Goal: Transaction & Acquisition: Purchase product/service

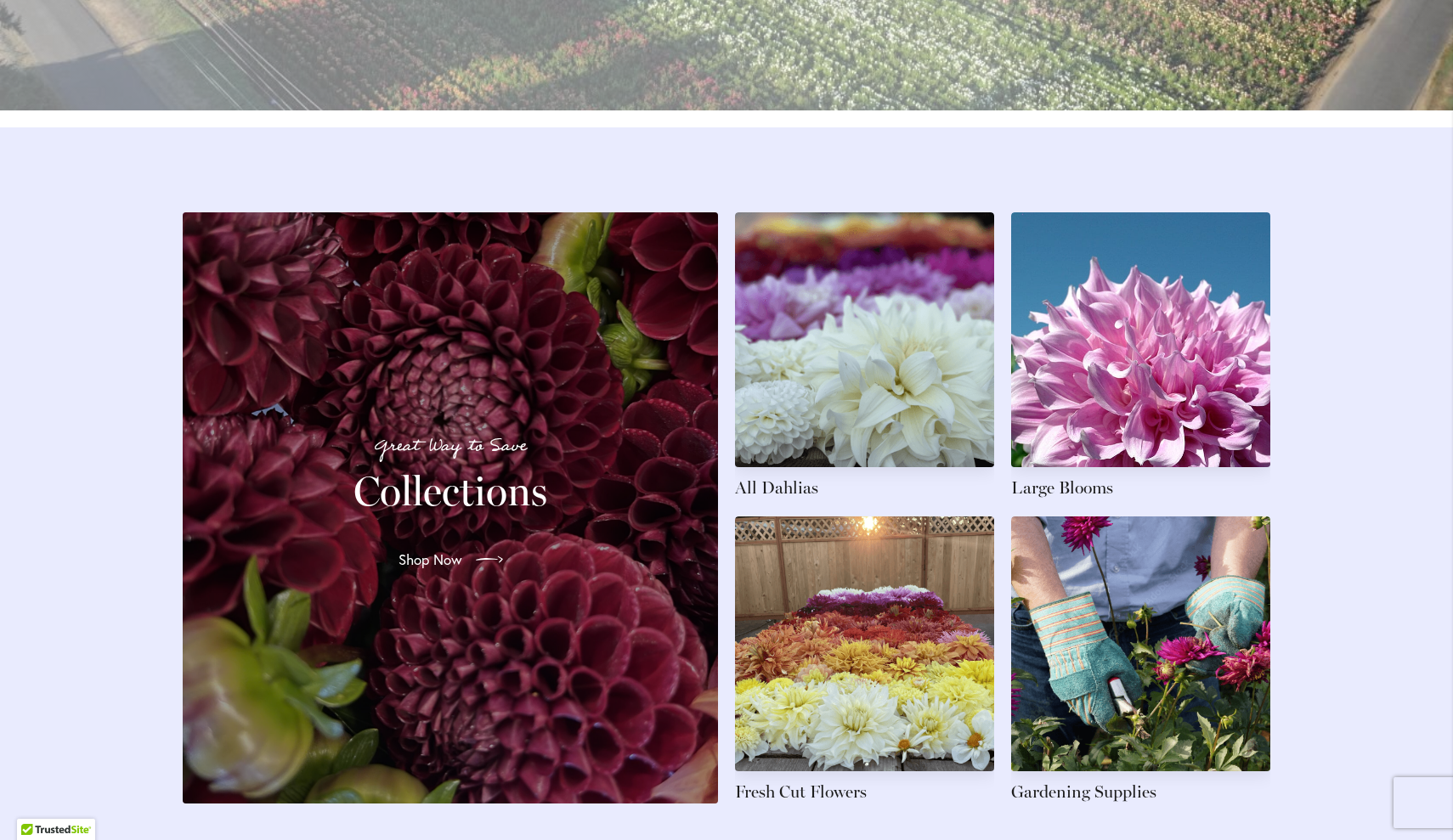
scroll to position [2393, 0]
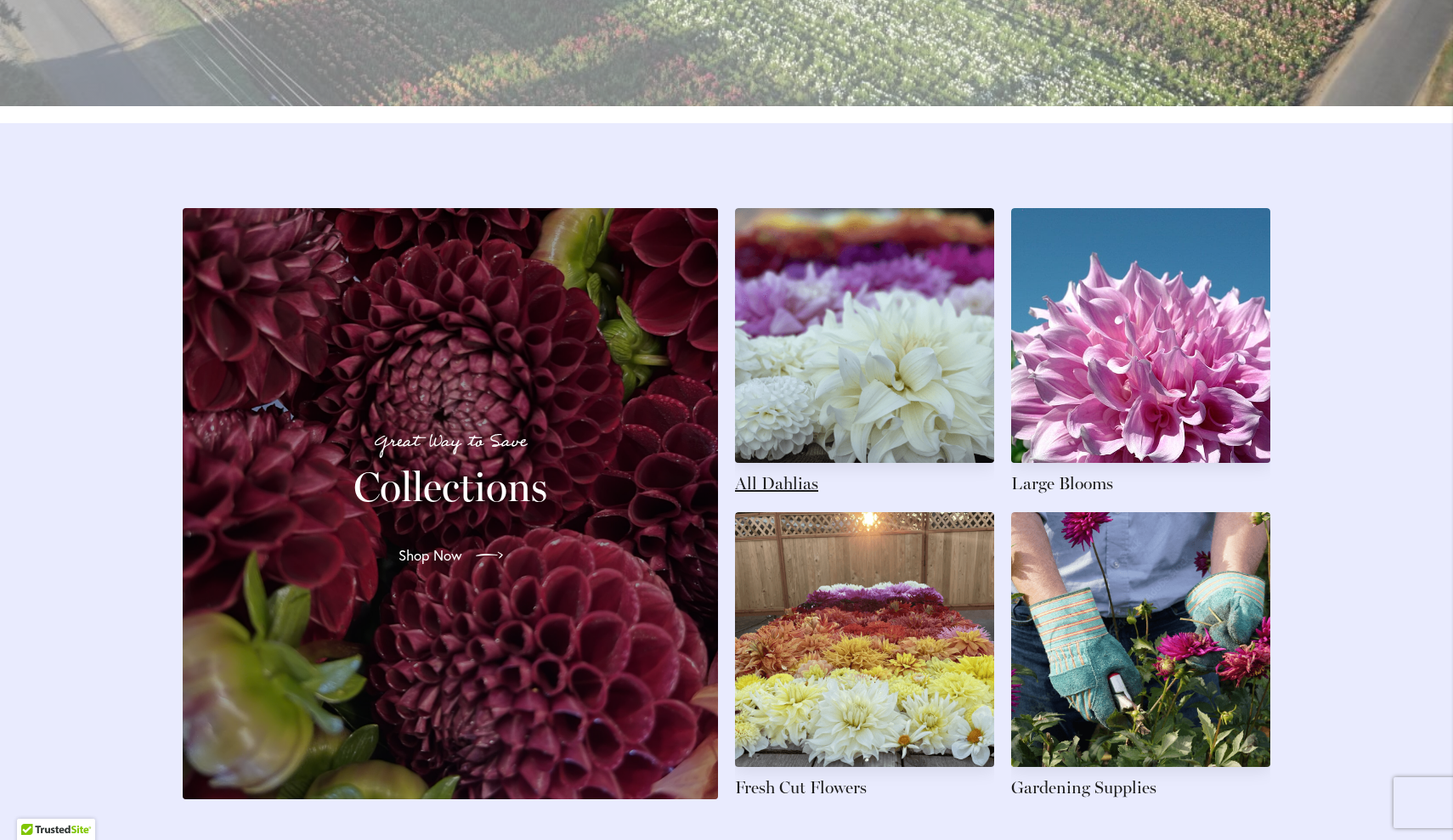
click at [820, 329] on link at bounding box center [864, 352] width 260 height 287
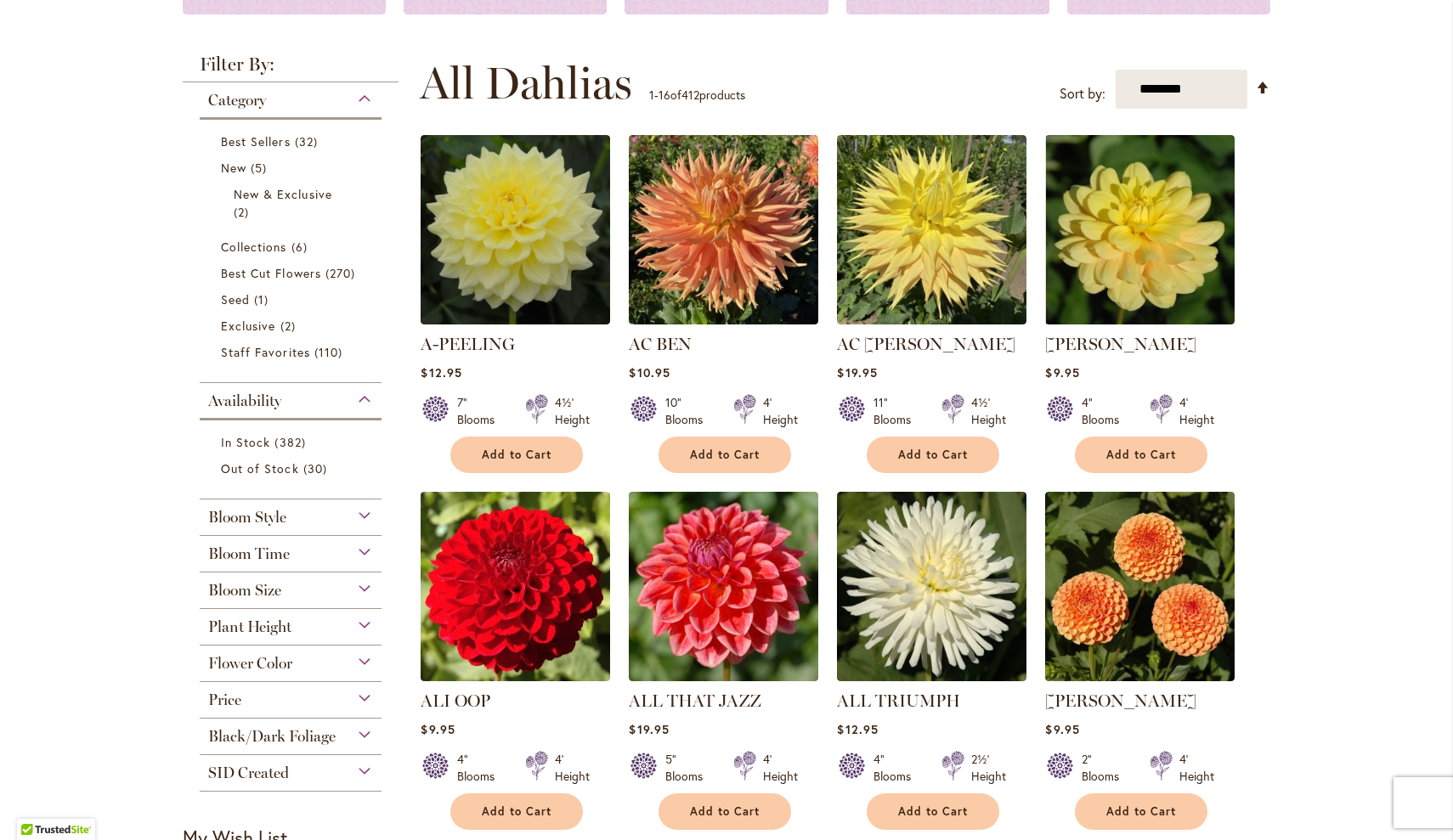
scroll to position [289, 0]
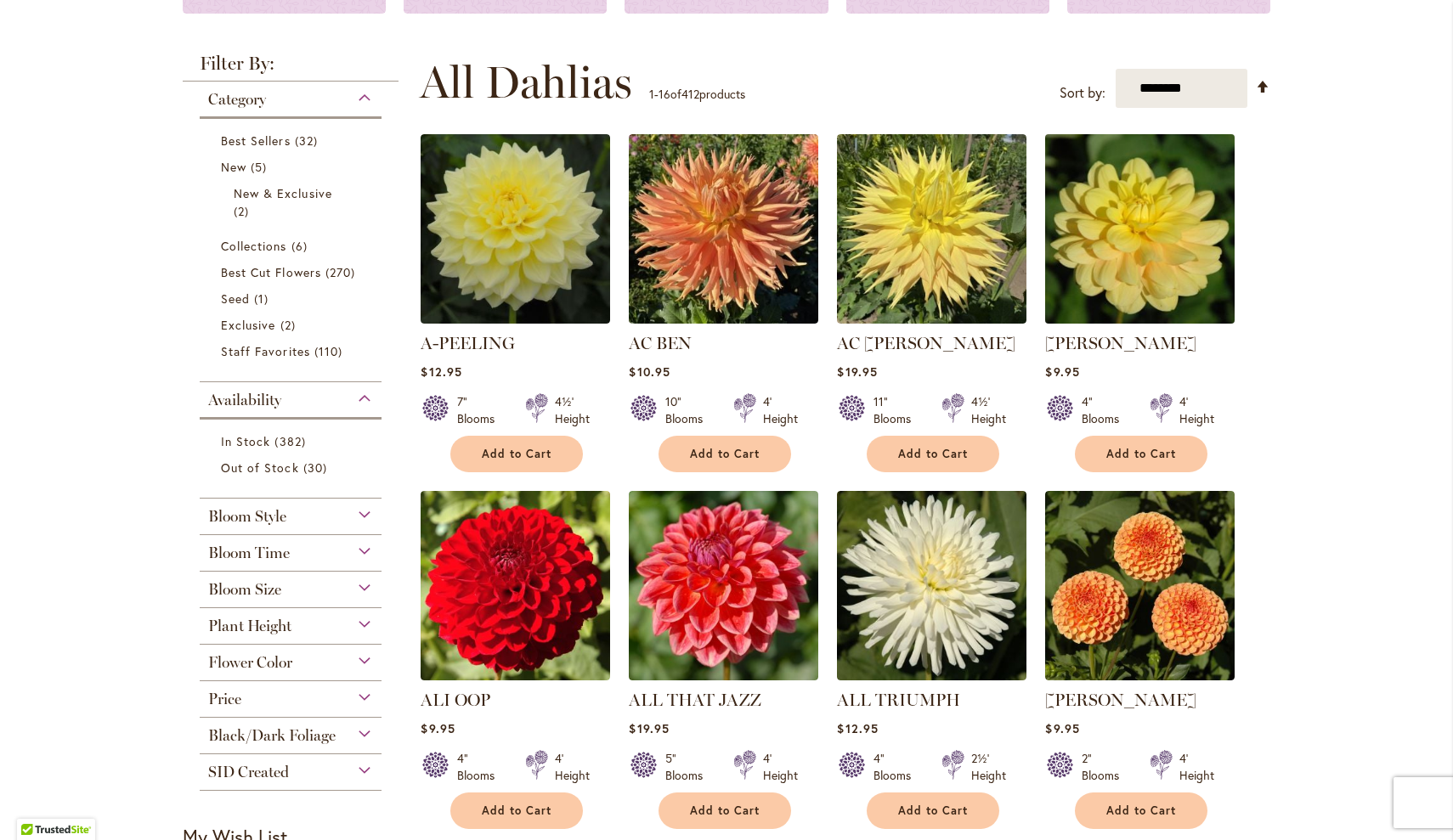
click at [1170, 231] on img at bounding box center [1140, 230] width 199 height 199
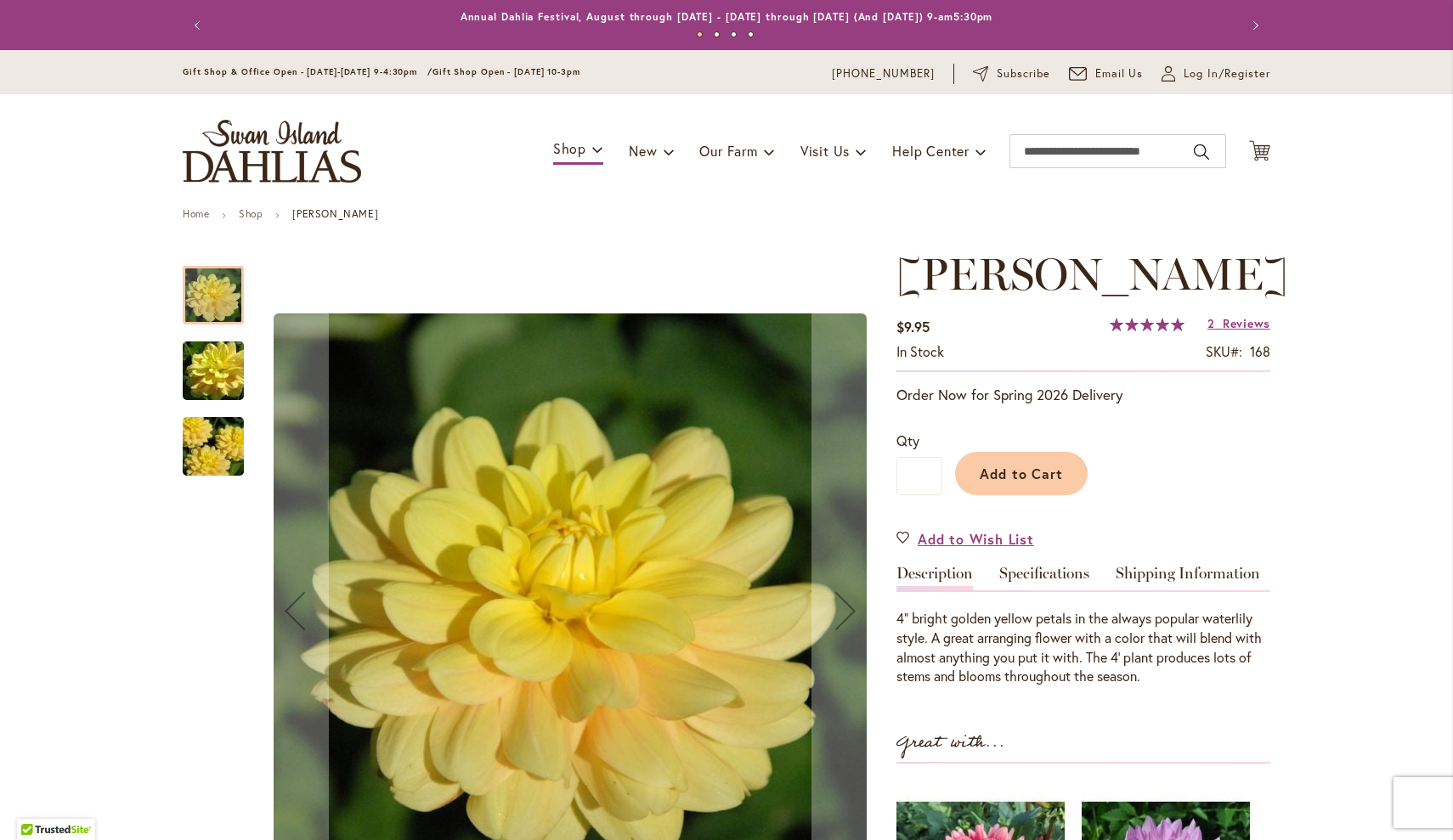
click at [212, 367] on img "AHOY MATEY" at bounding box center [213, 371] width 123 height 82
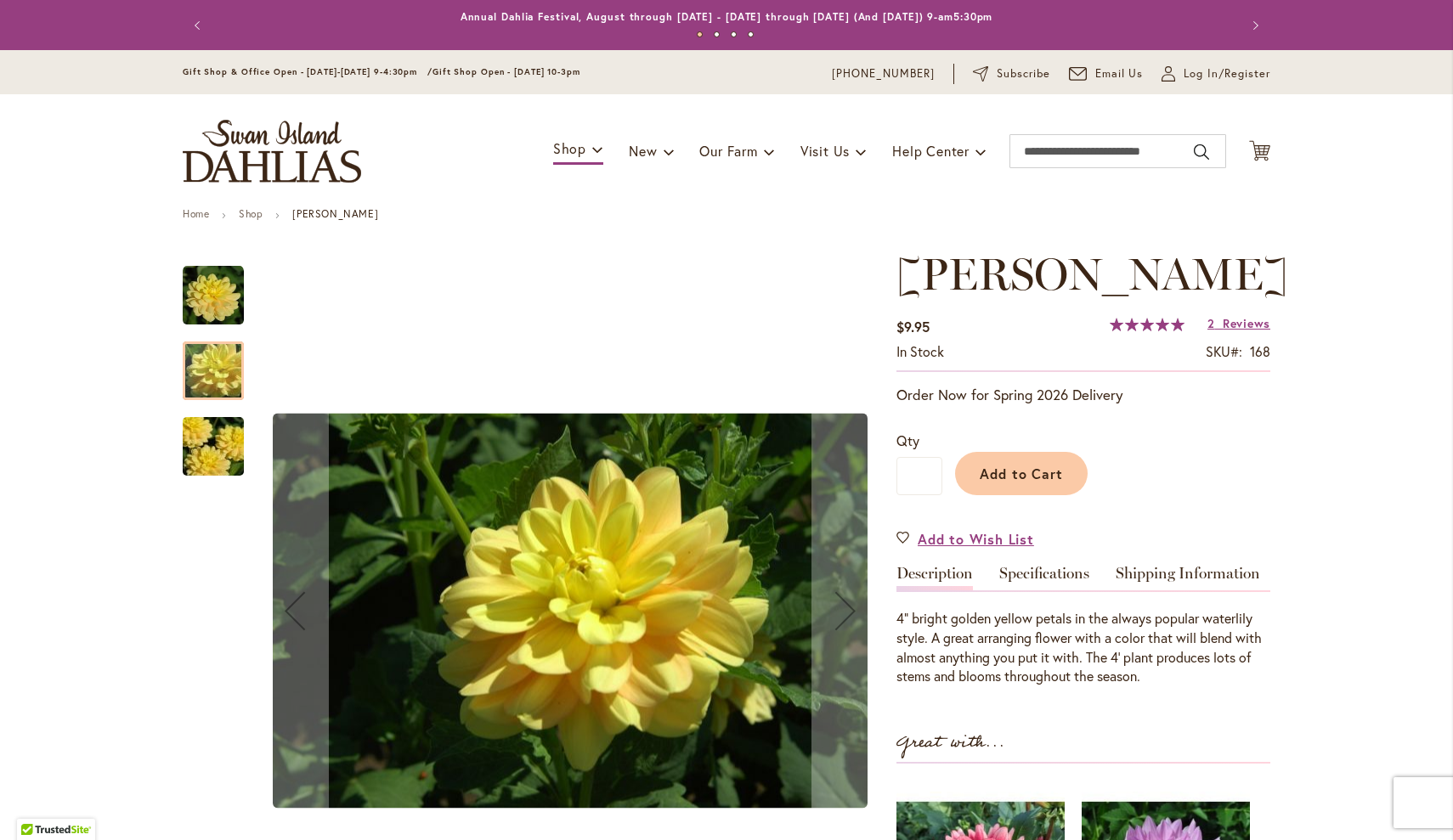
click at [212, 444] on img "AHOY MATEY" at bounding box center [213, 447] width 123 height 82
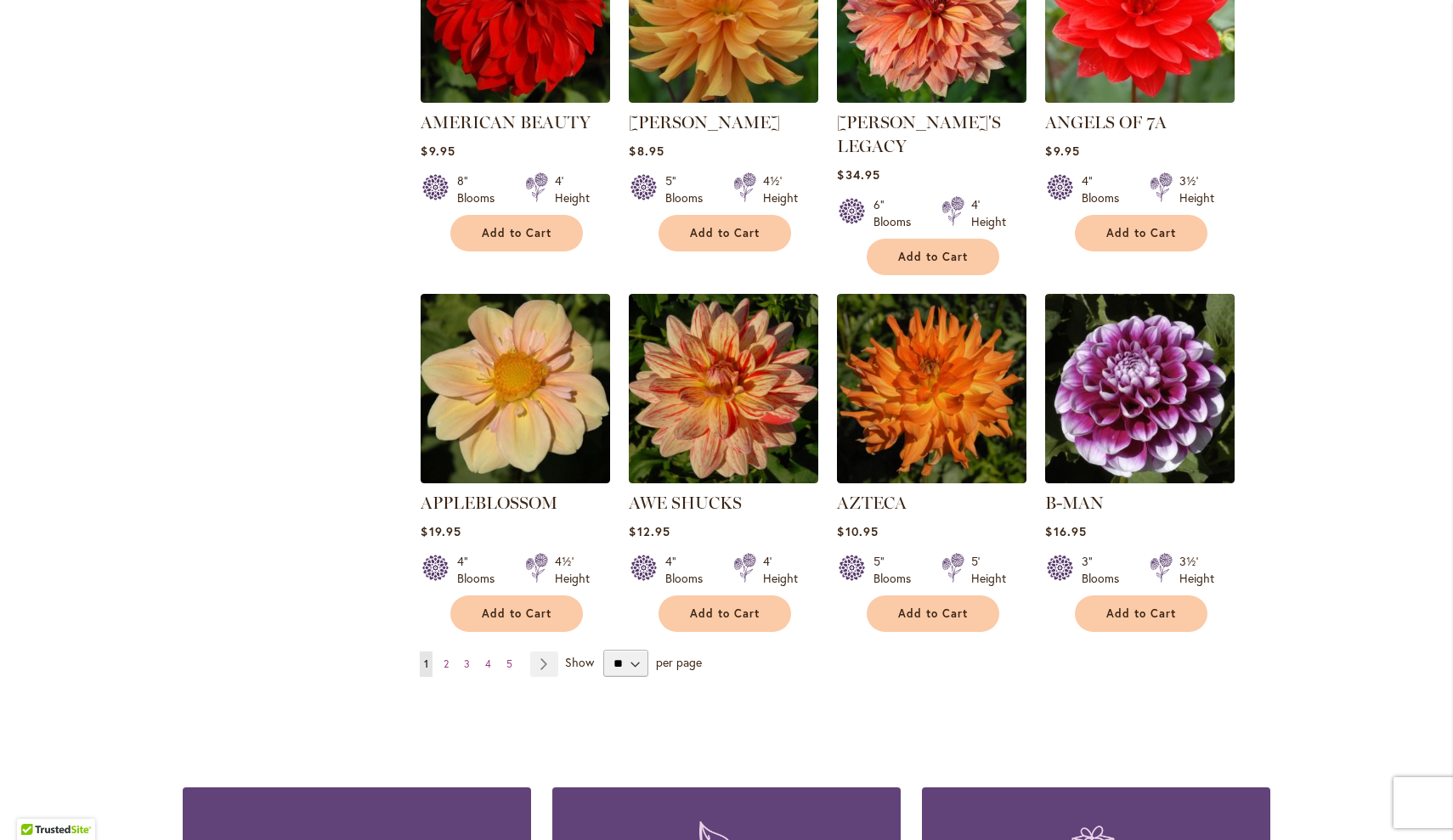
scroll to position [1229, 0]
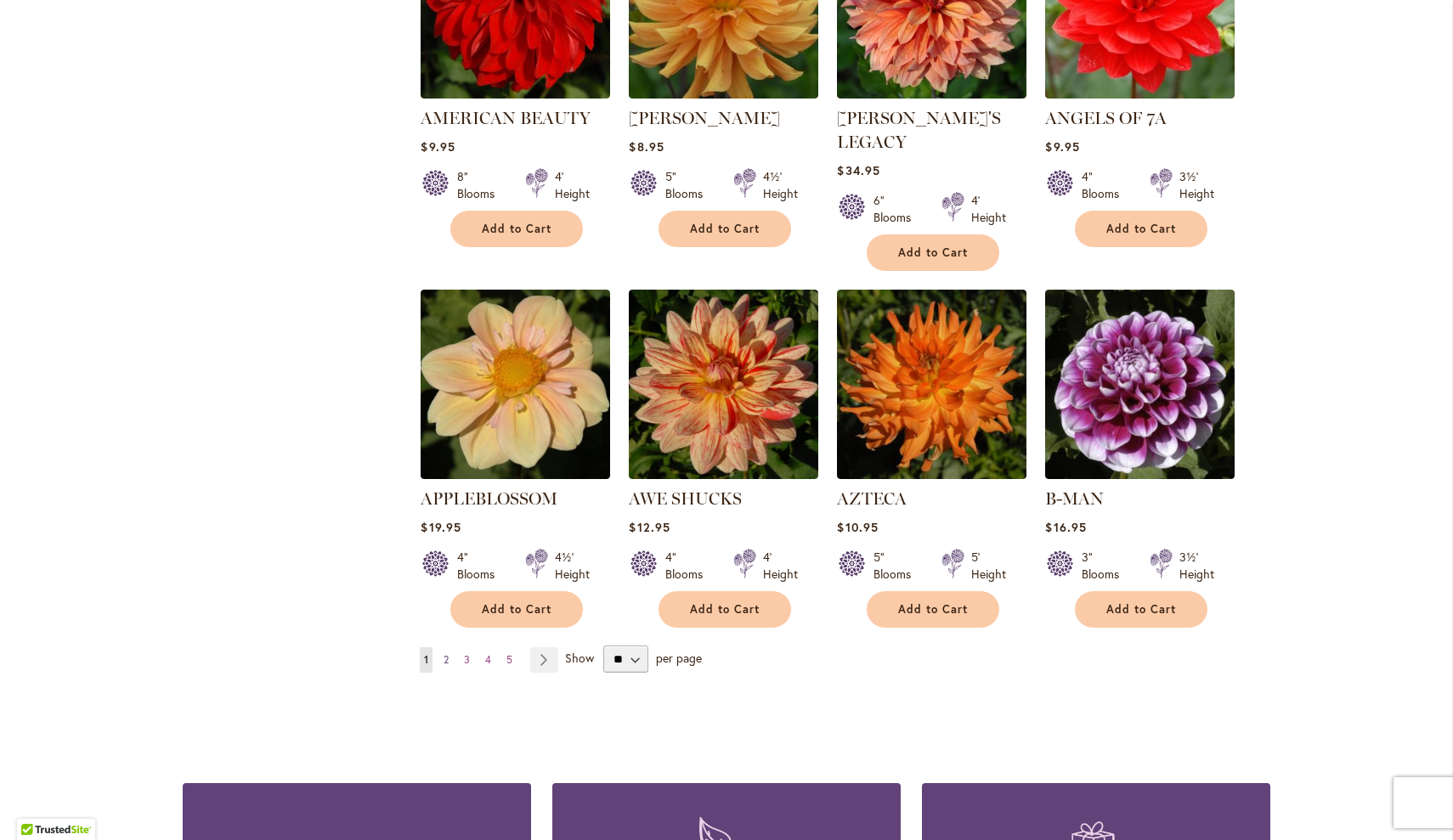
click at [447, 653] on span "2" at bounding box center [446, 660] width 5 height 13
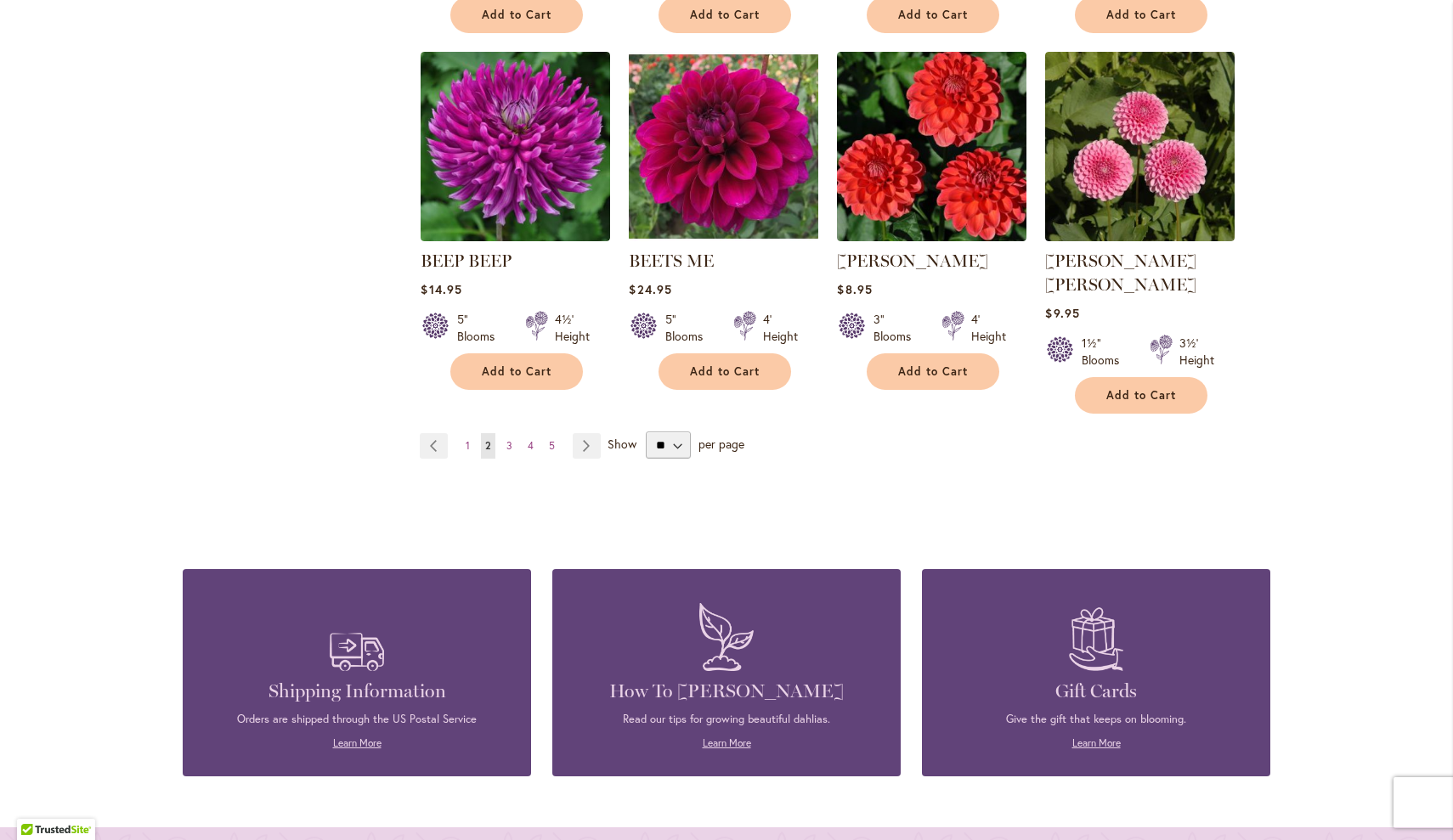
scroll to position [1450, 0]
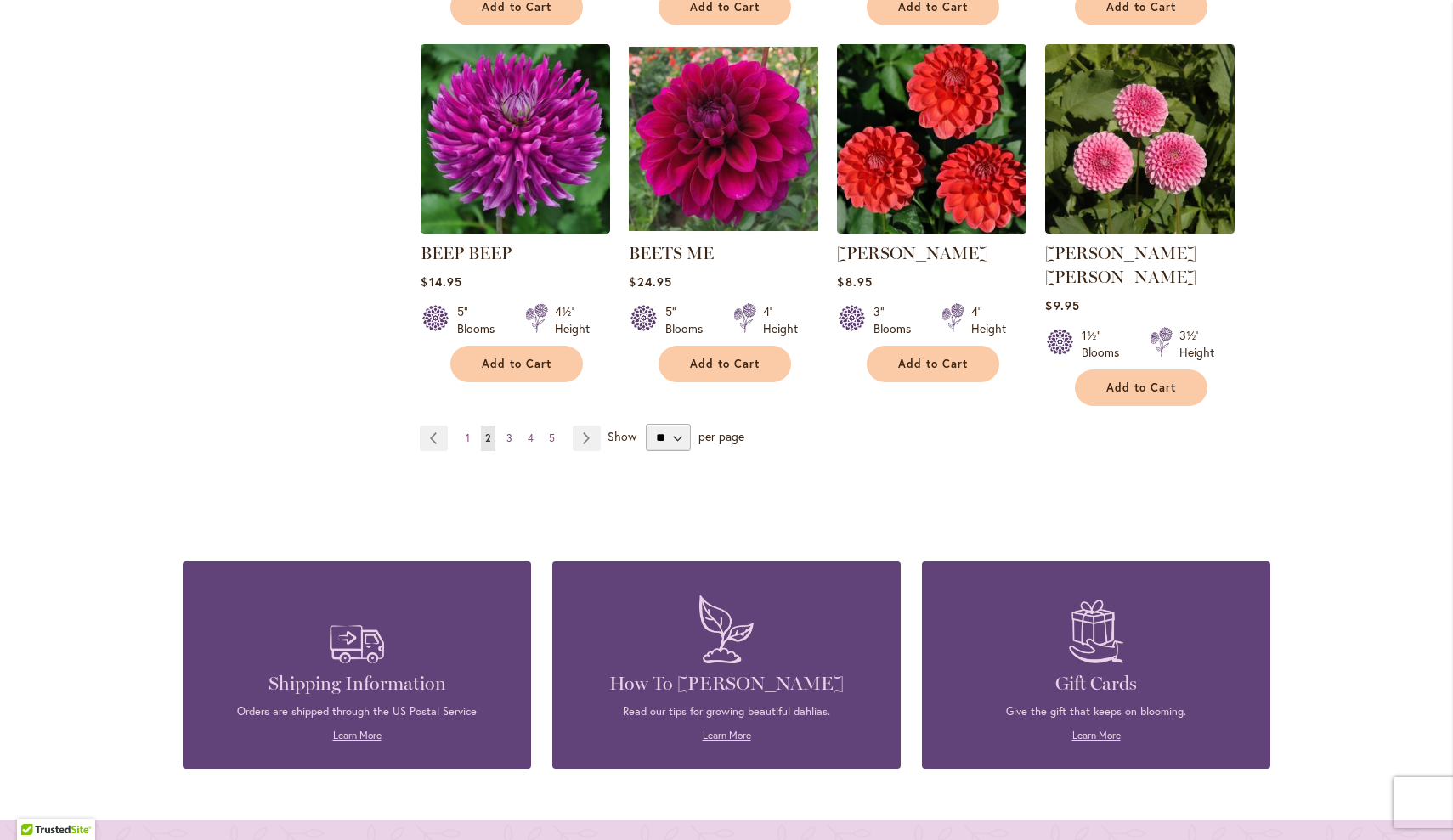
click at [508, 432] on span "3" at bounding box center [509, 438] width 6 height 13
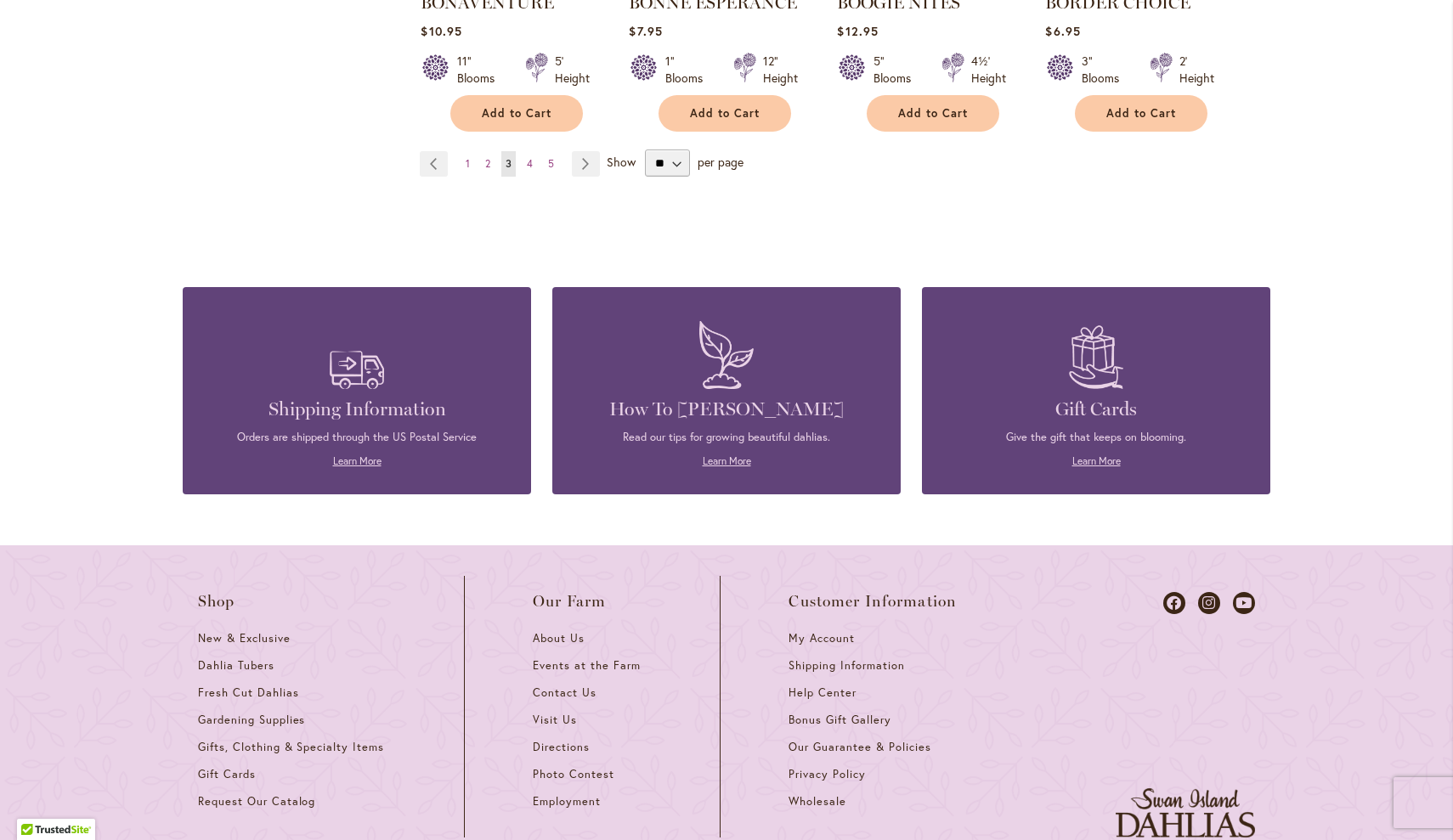
scroll to position [1714, 0]
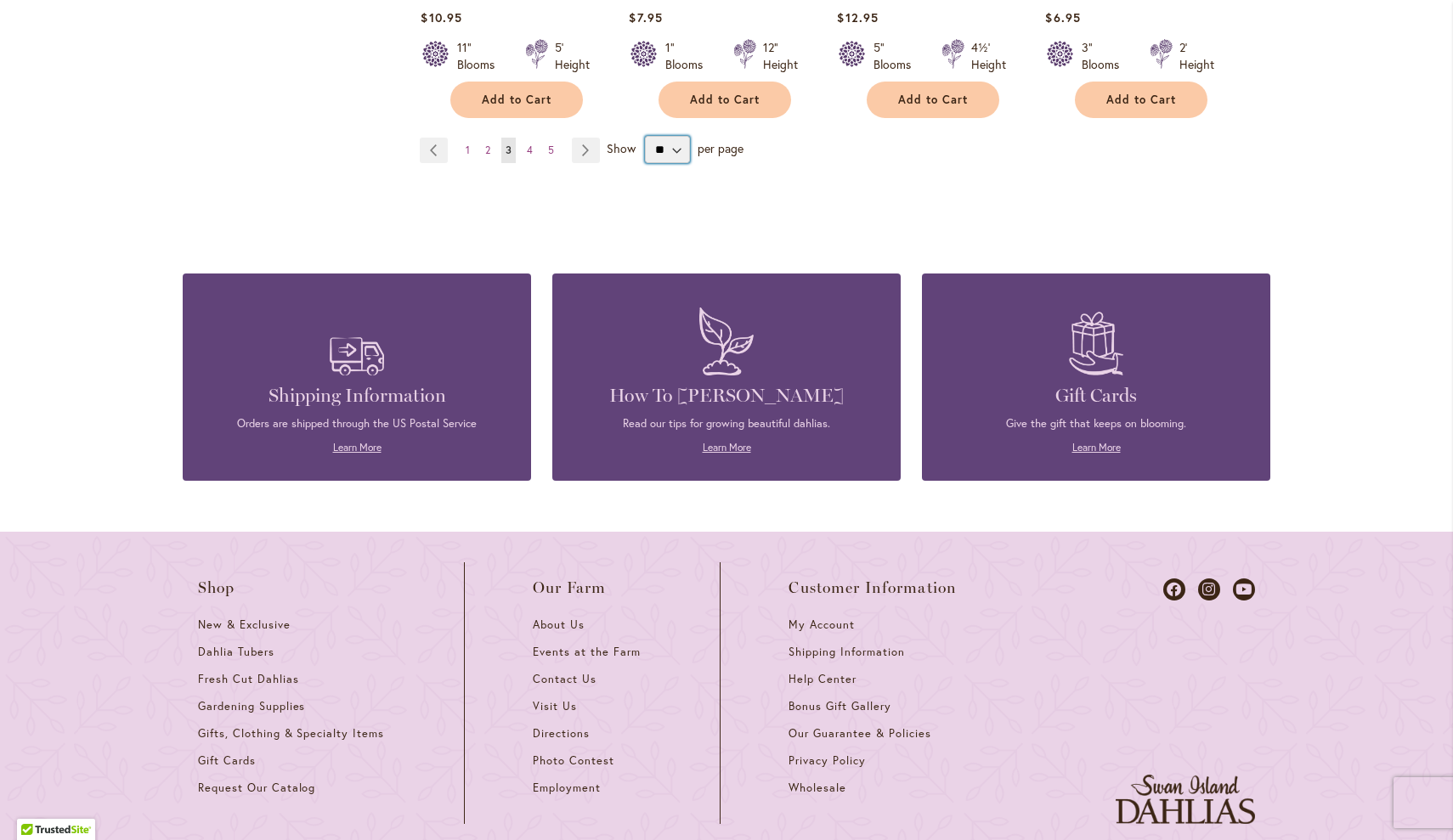
select select "**"
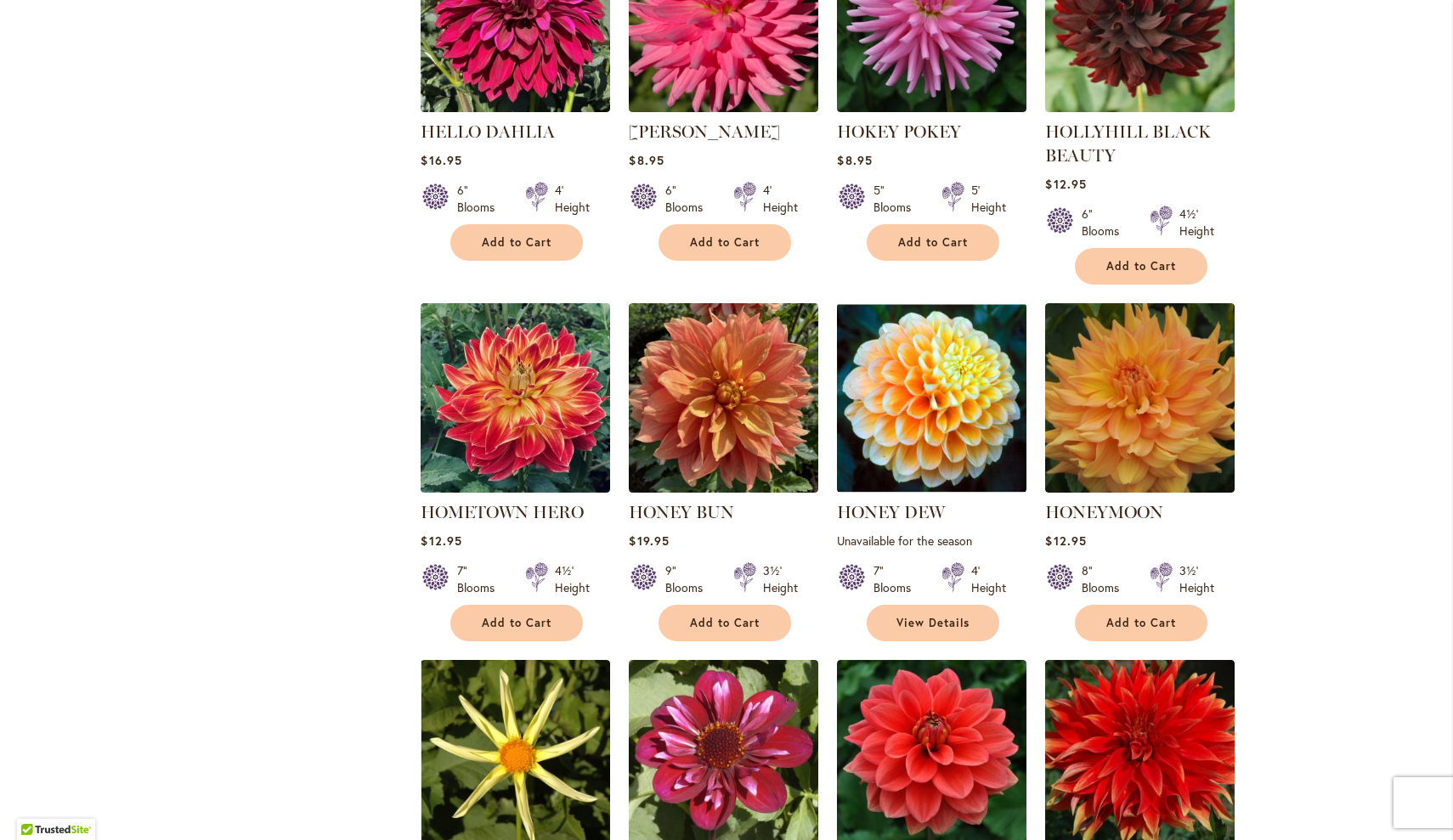
scroll to position [4612, 0]
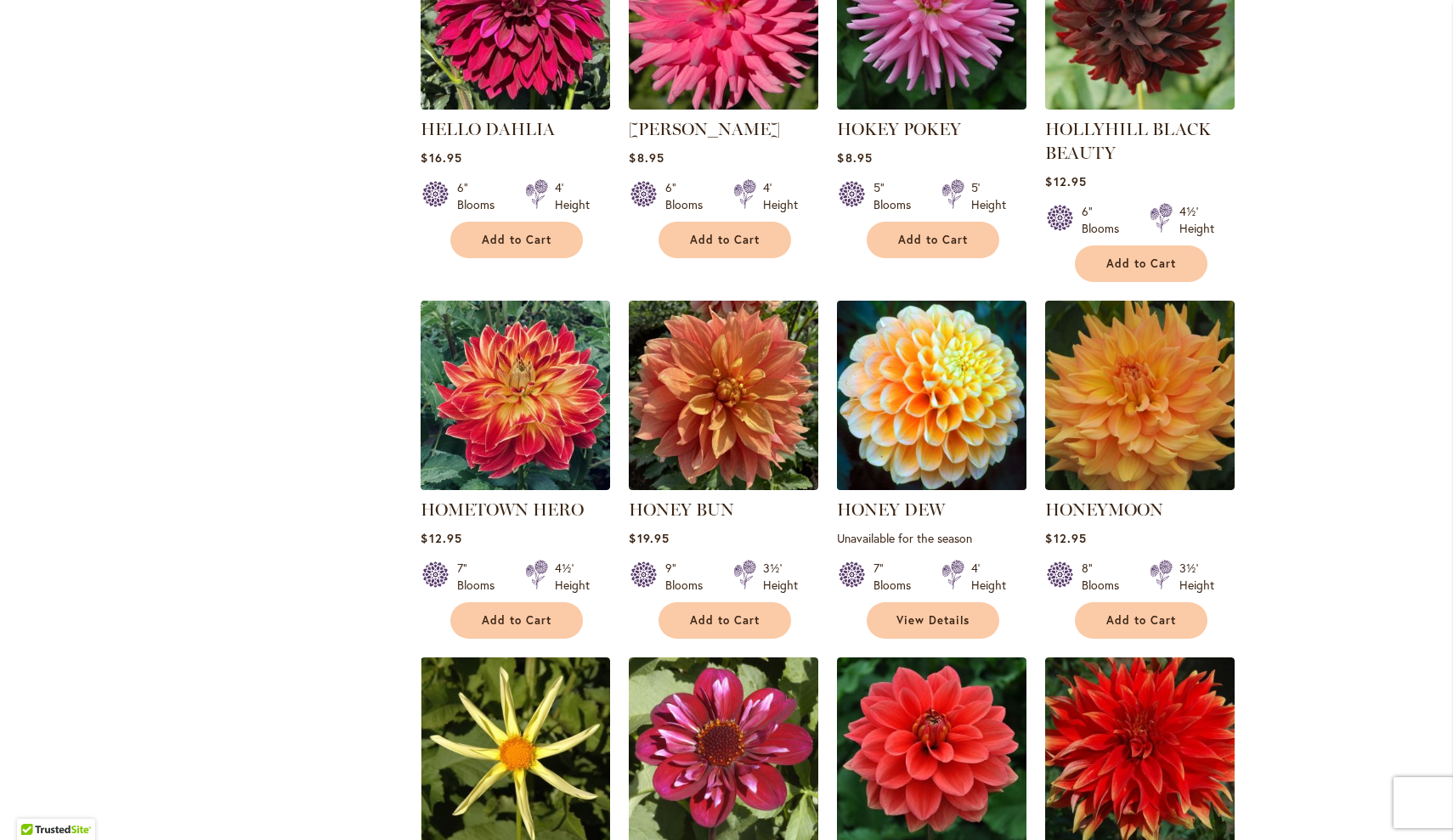
click at [970, 321] on img at bounding box center [932, 396] width 199 height 199
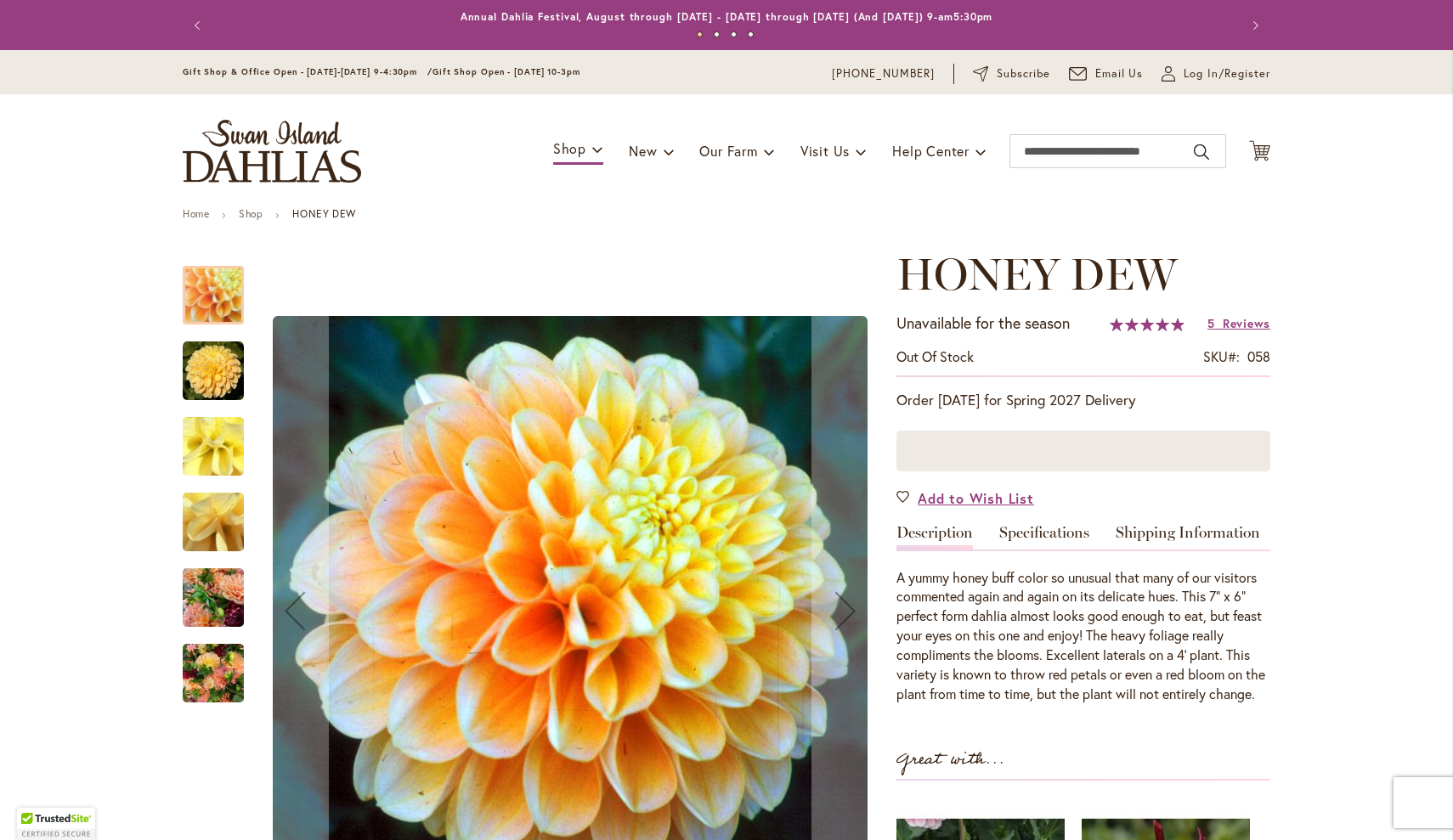
click at [222, 374] on img "Honey Dew" at bounding box center [213, 371] width 61 height 61
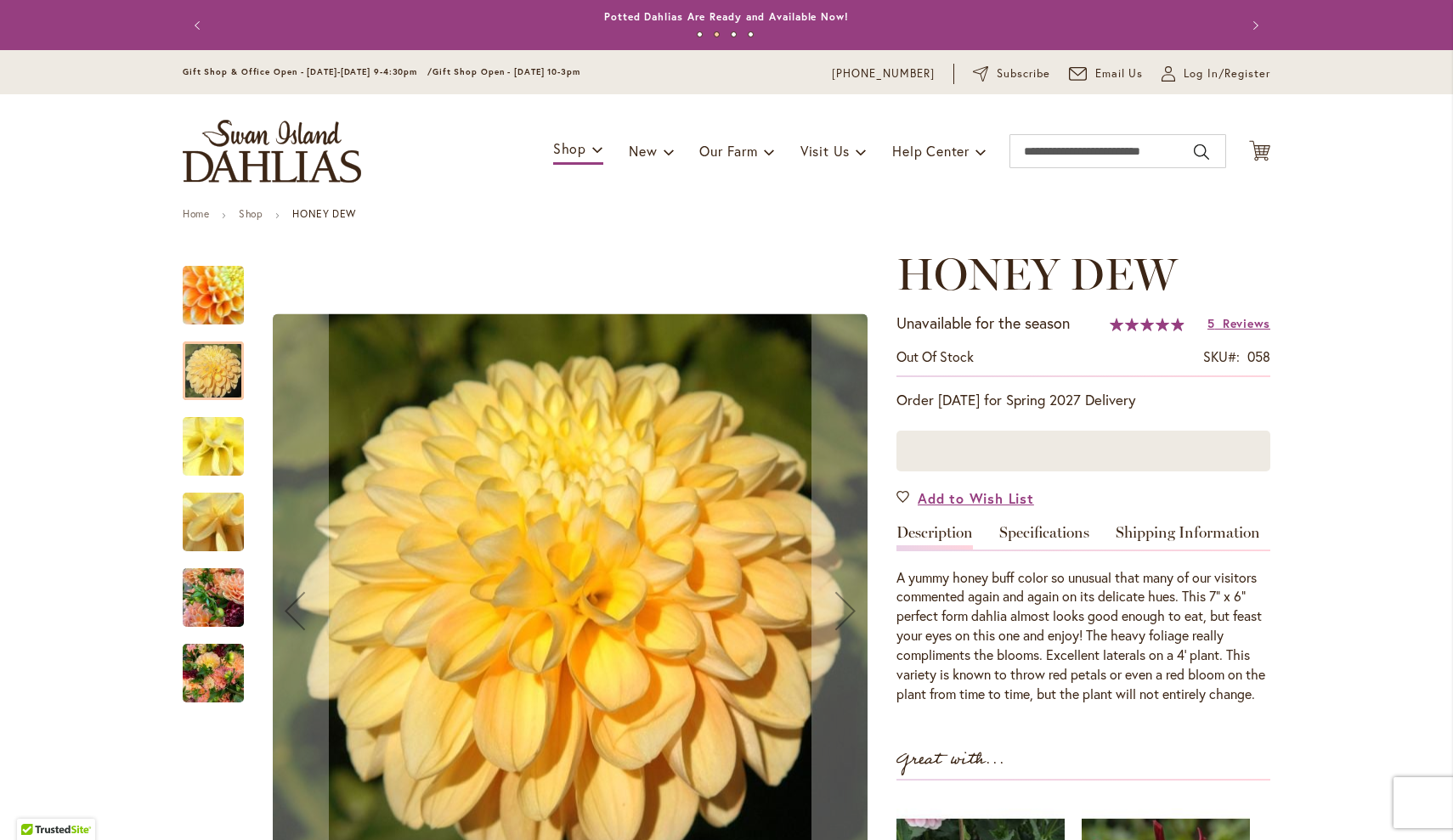
click at [216, 309] on img "Honey Dew" at bounding box center [213, 296] width 118 height 117
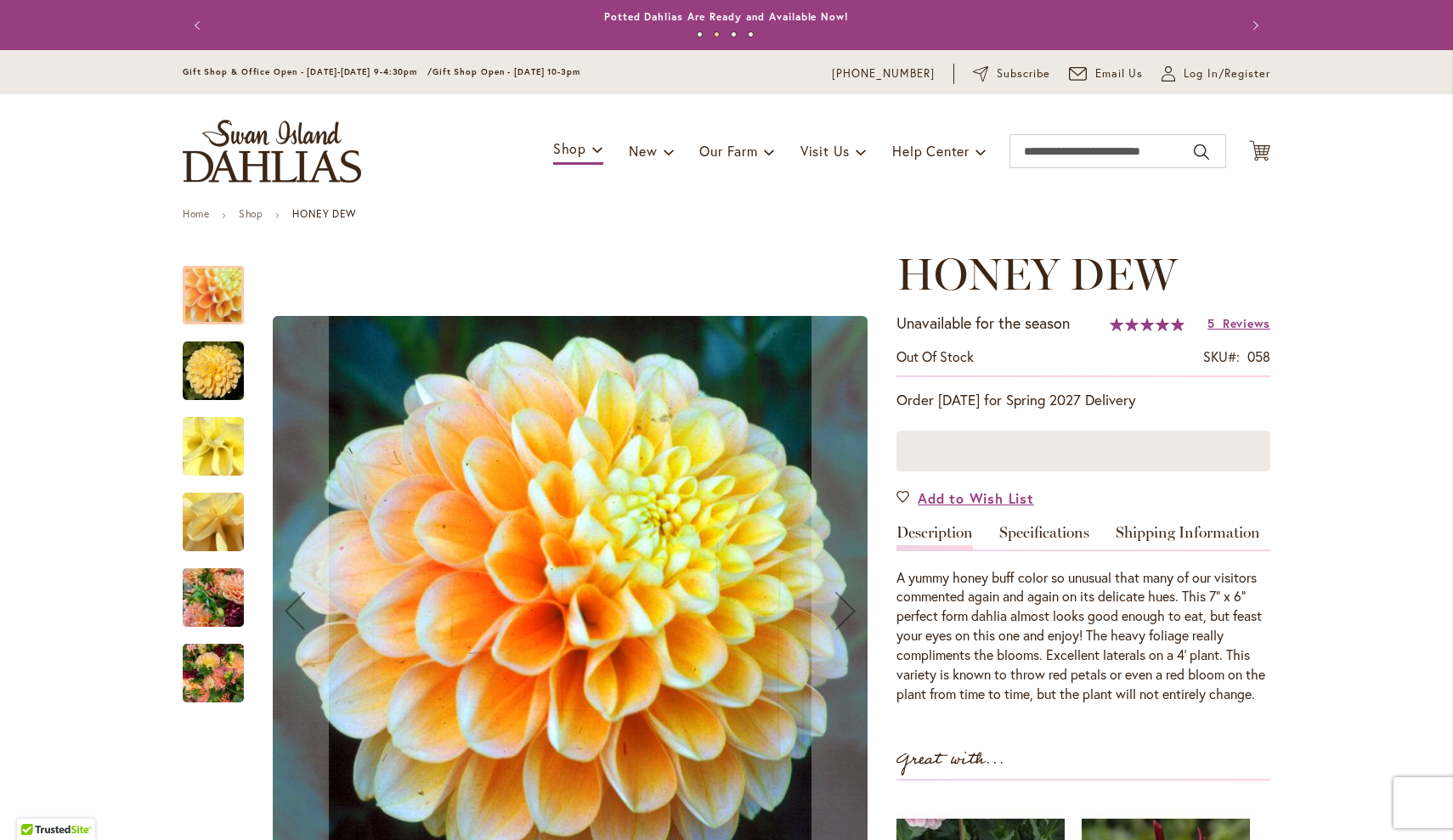
click at [226, 609] on img "Honey Dew" at bounding box center [213, 598] width 61 height 82
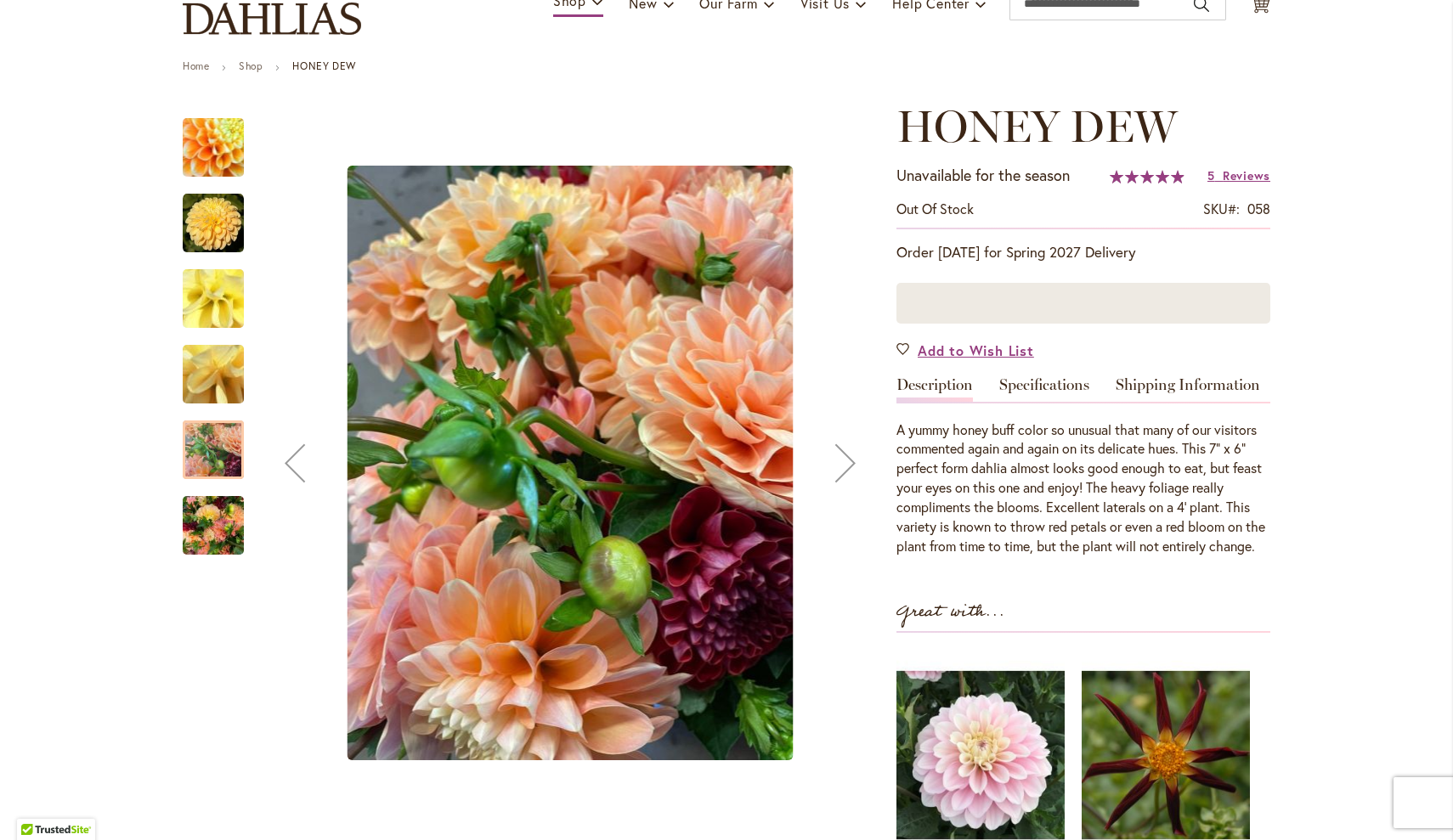
scroll to position [161, 0]
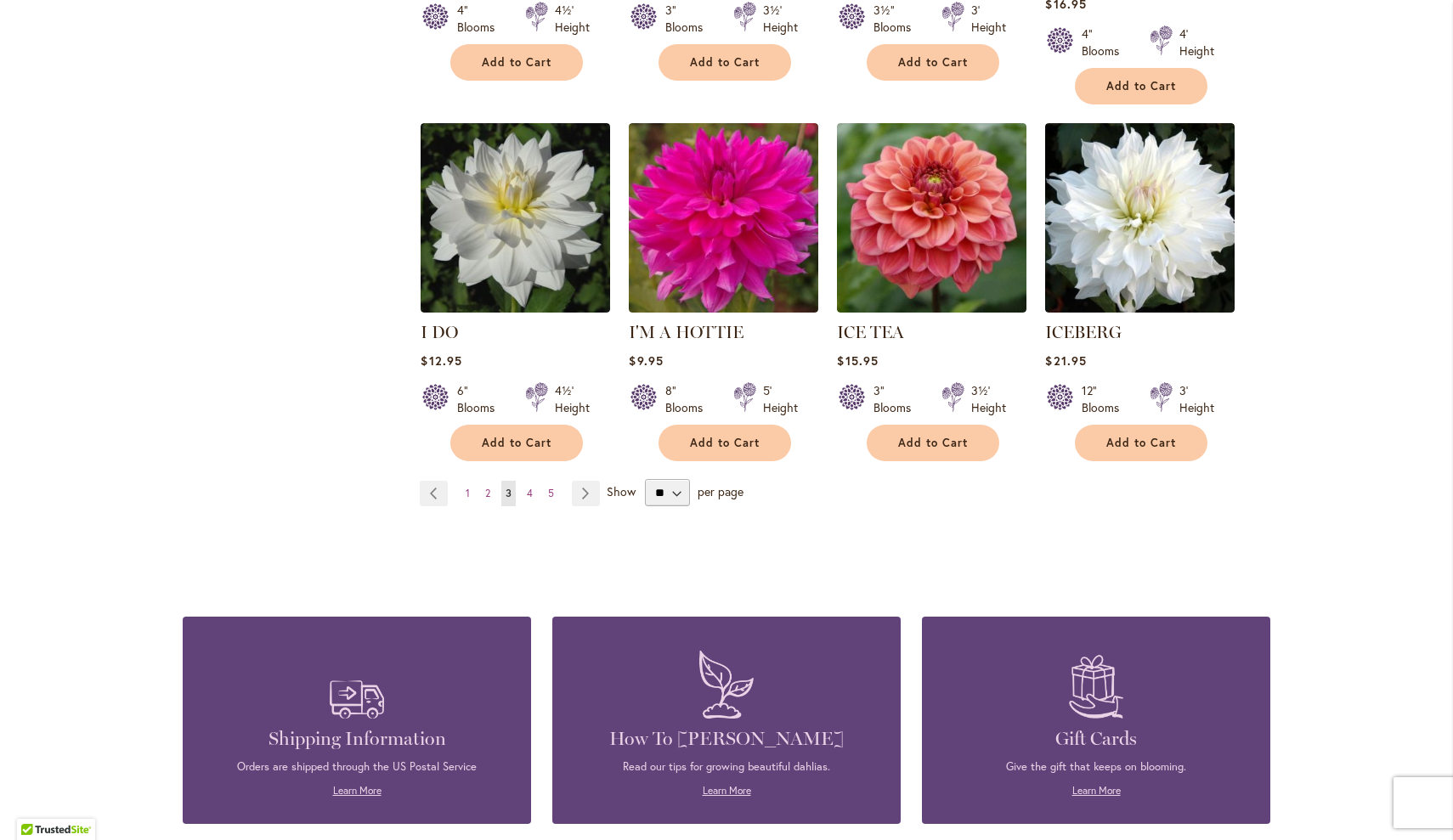
scroll to position [5886, 0]
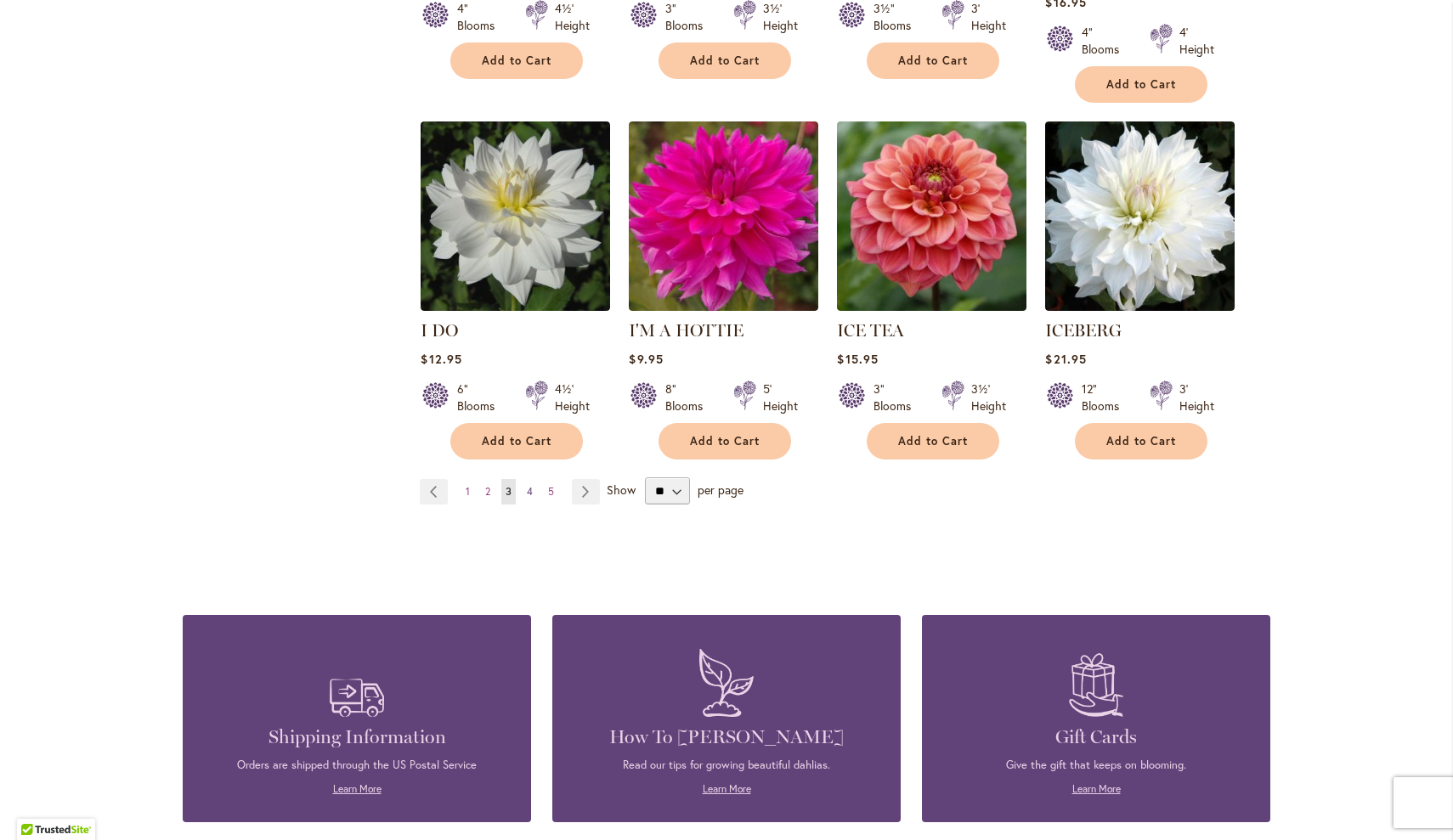
click at [532, 485] on span "4" at bounding box center [529, 491] width 6 height 13
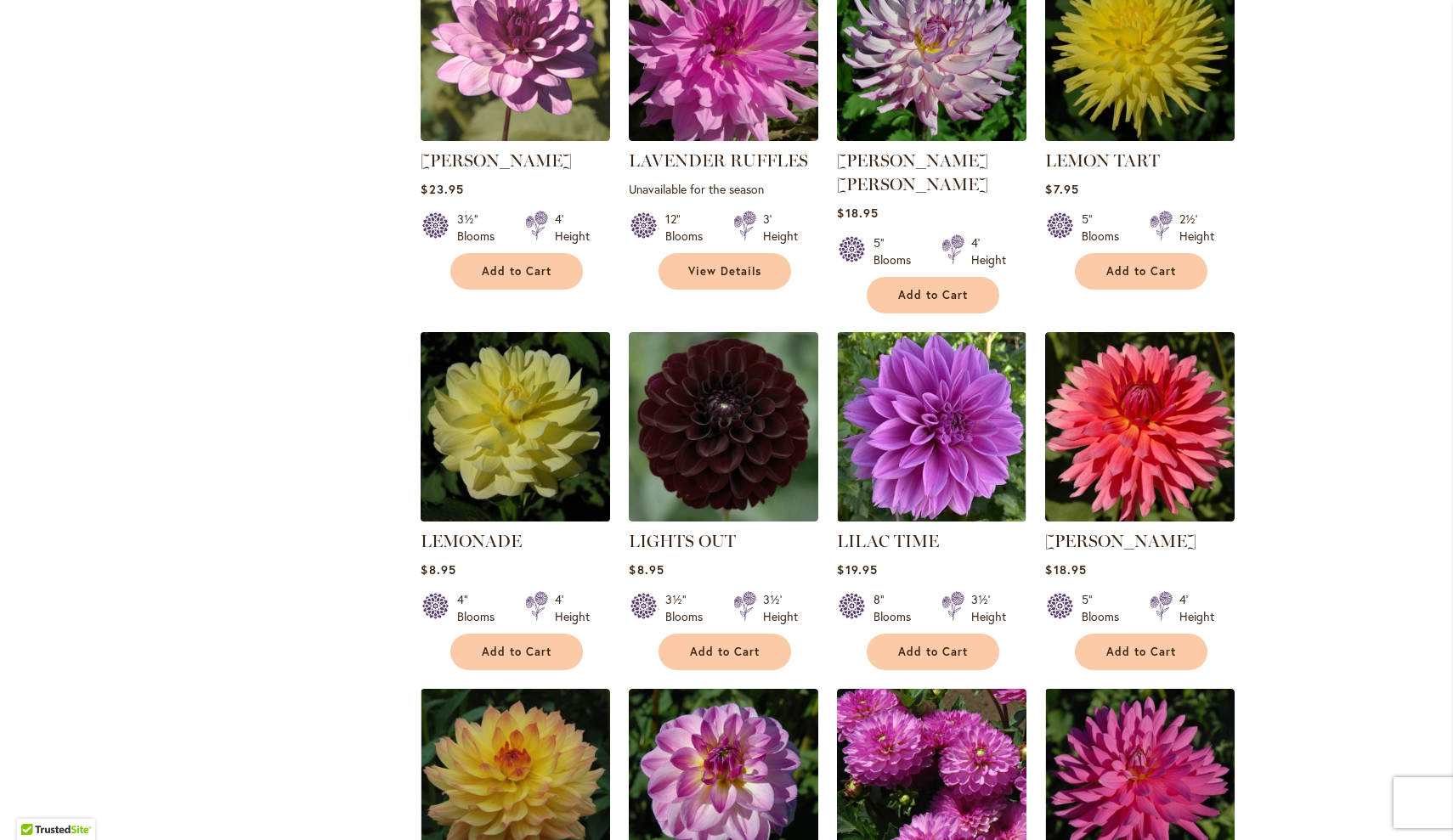
scroll to position [3425, 0]
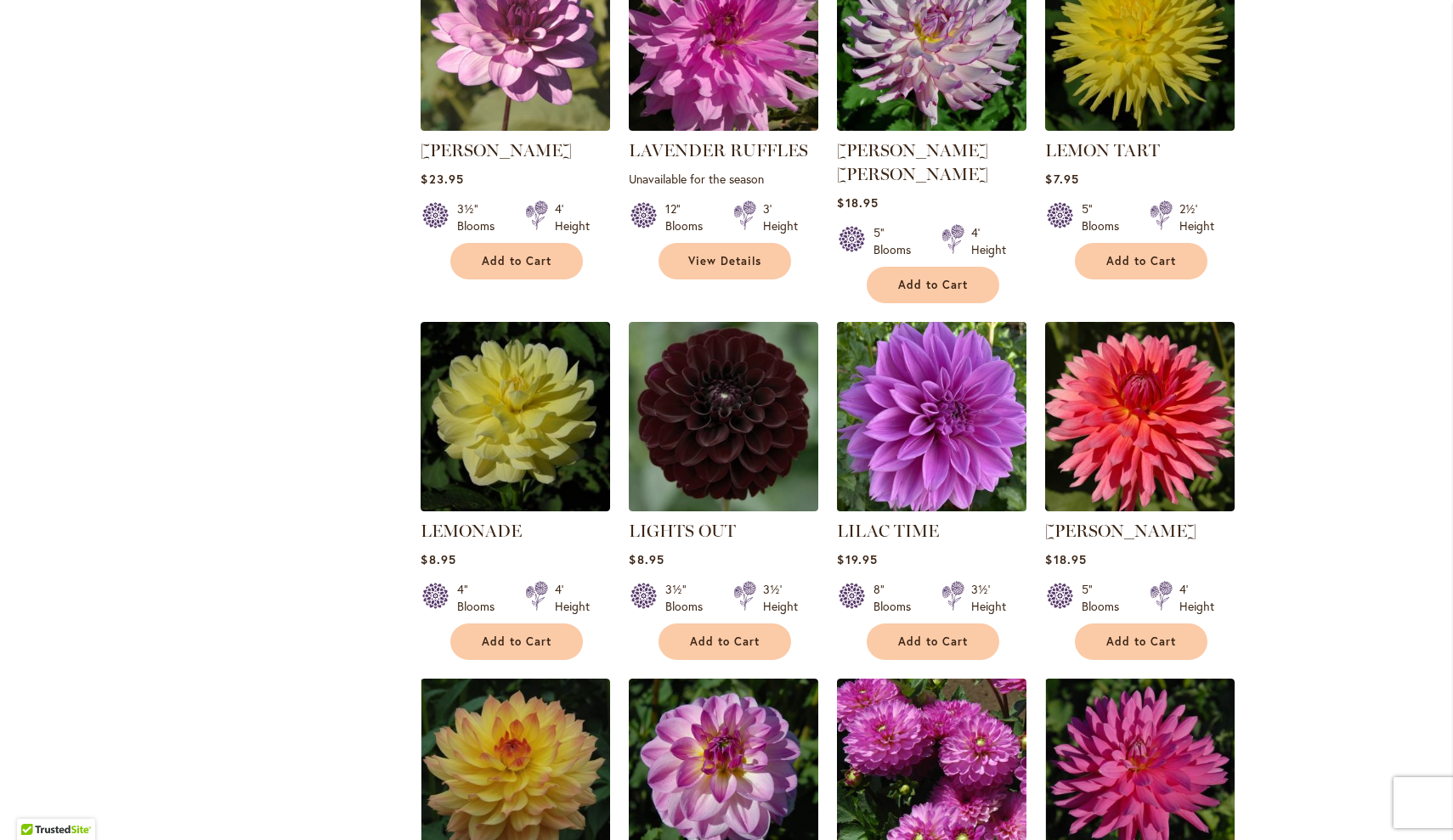
click at [905, 337] on img at bounding box center [932, 418] width 199 height 199
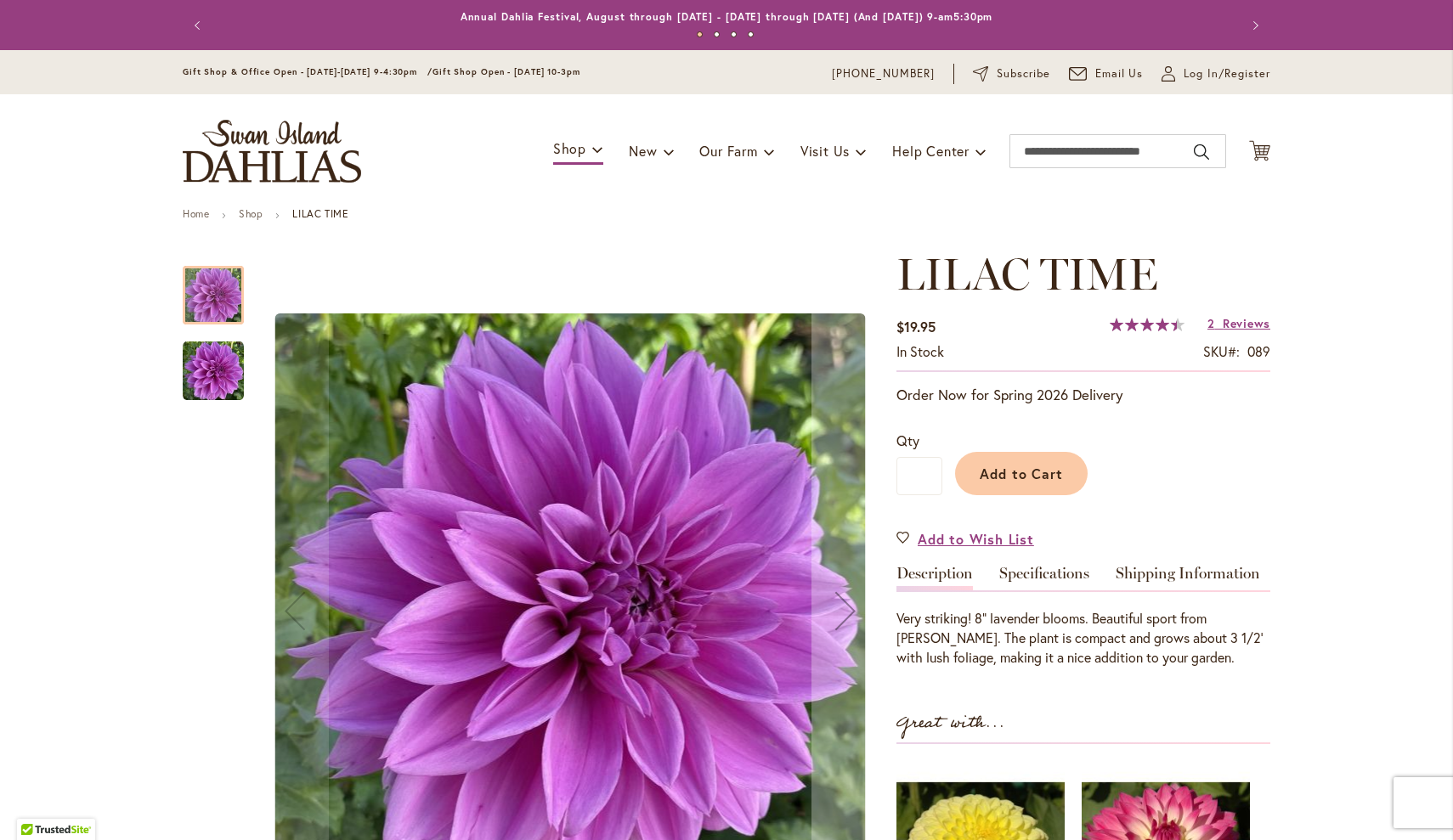
click at [232, 376] on img "Lilac Time" at bounding box center [213, 370] width 61 height 62
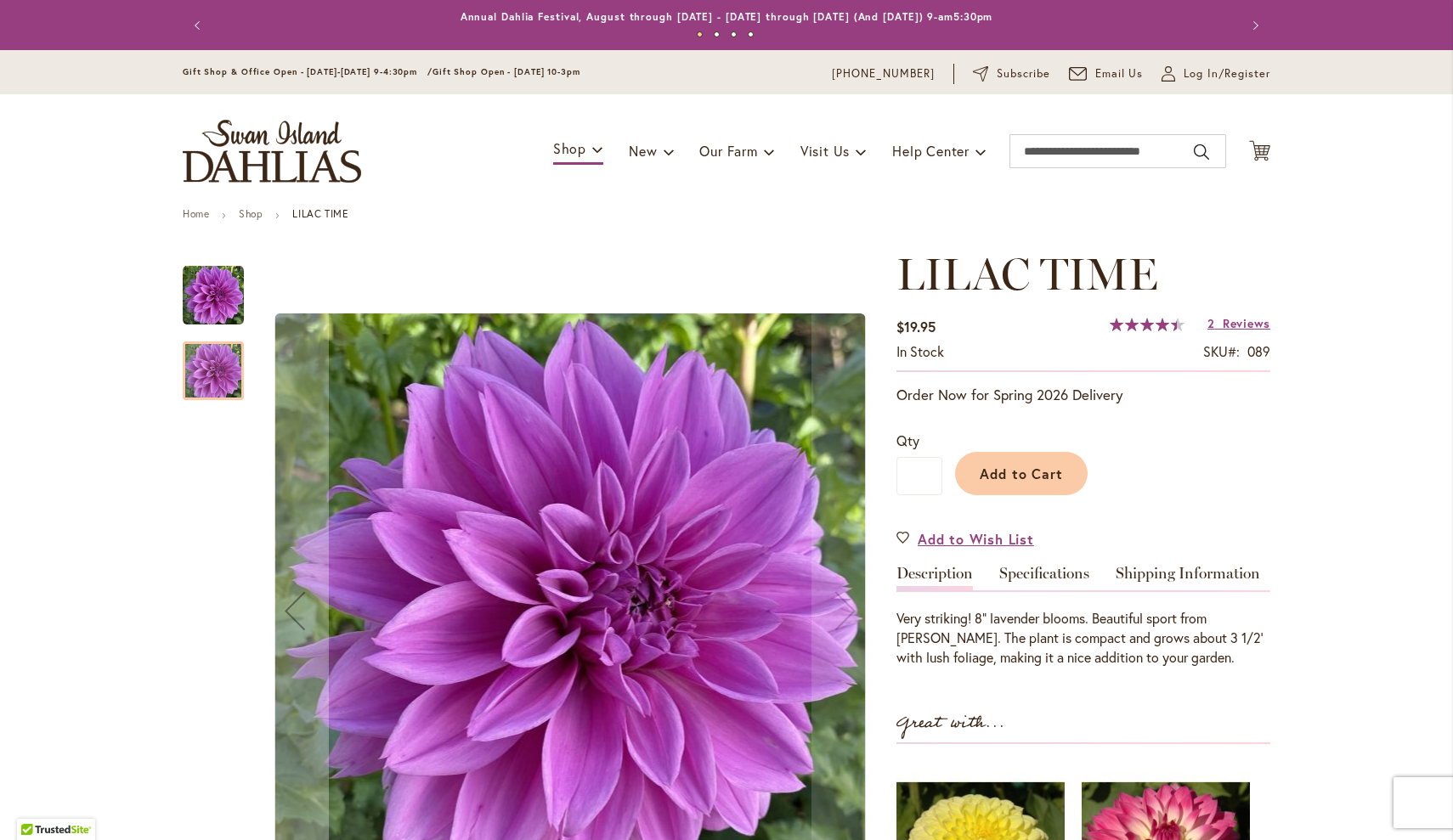
click at [219, 293] on img "Lilac Time" at bounding box center [213, 295] width 61 height 62
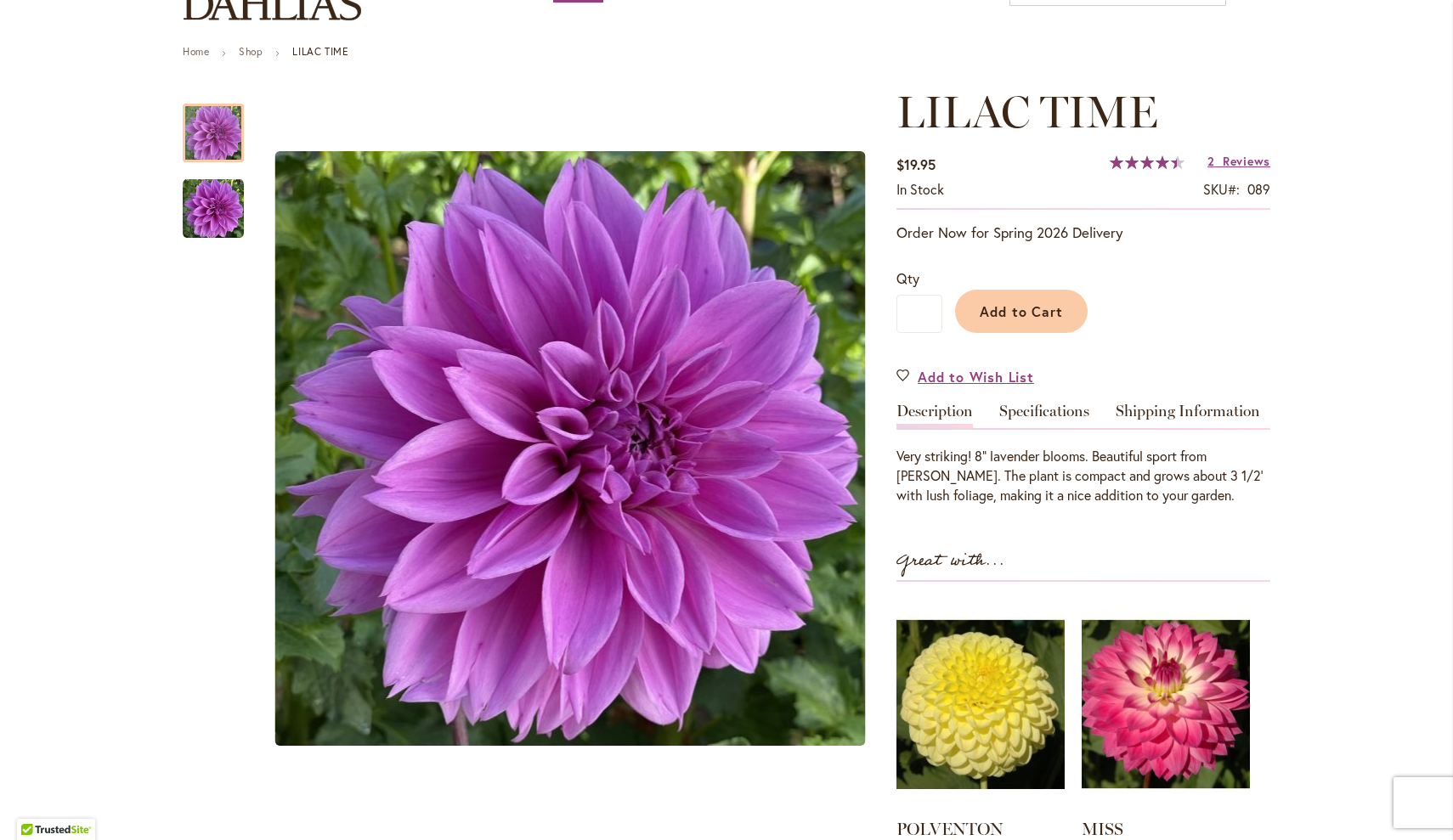
scroll to position [164, 0]
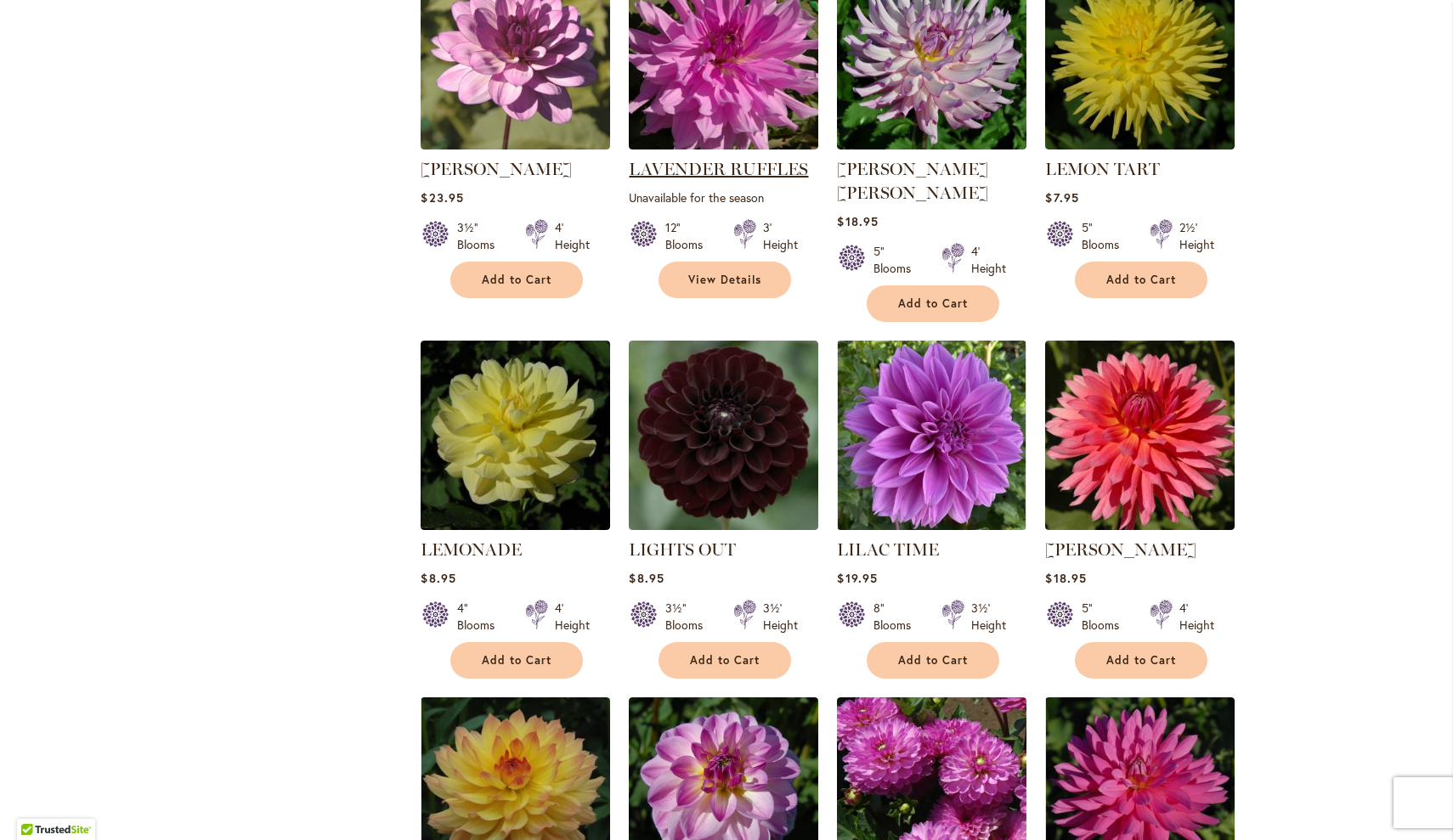
scroll to position [3408, 0]
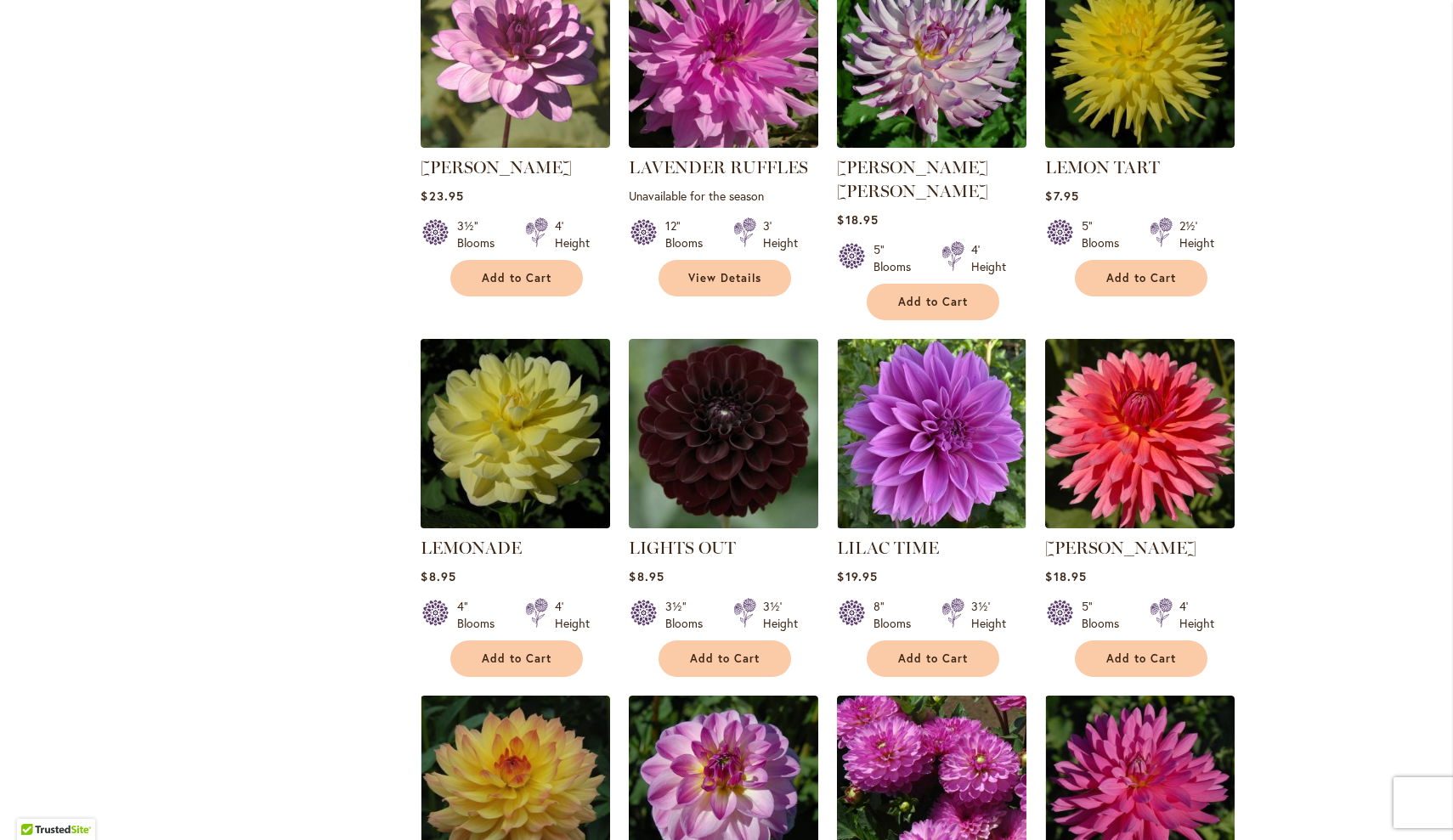
click at [489, 360] on img at bounding box center [516, 434] width 199 height 199
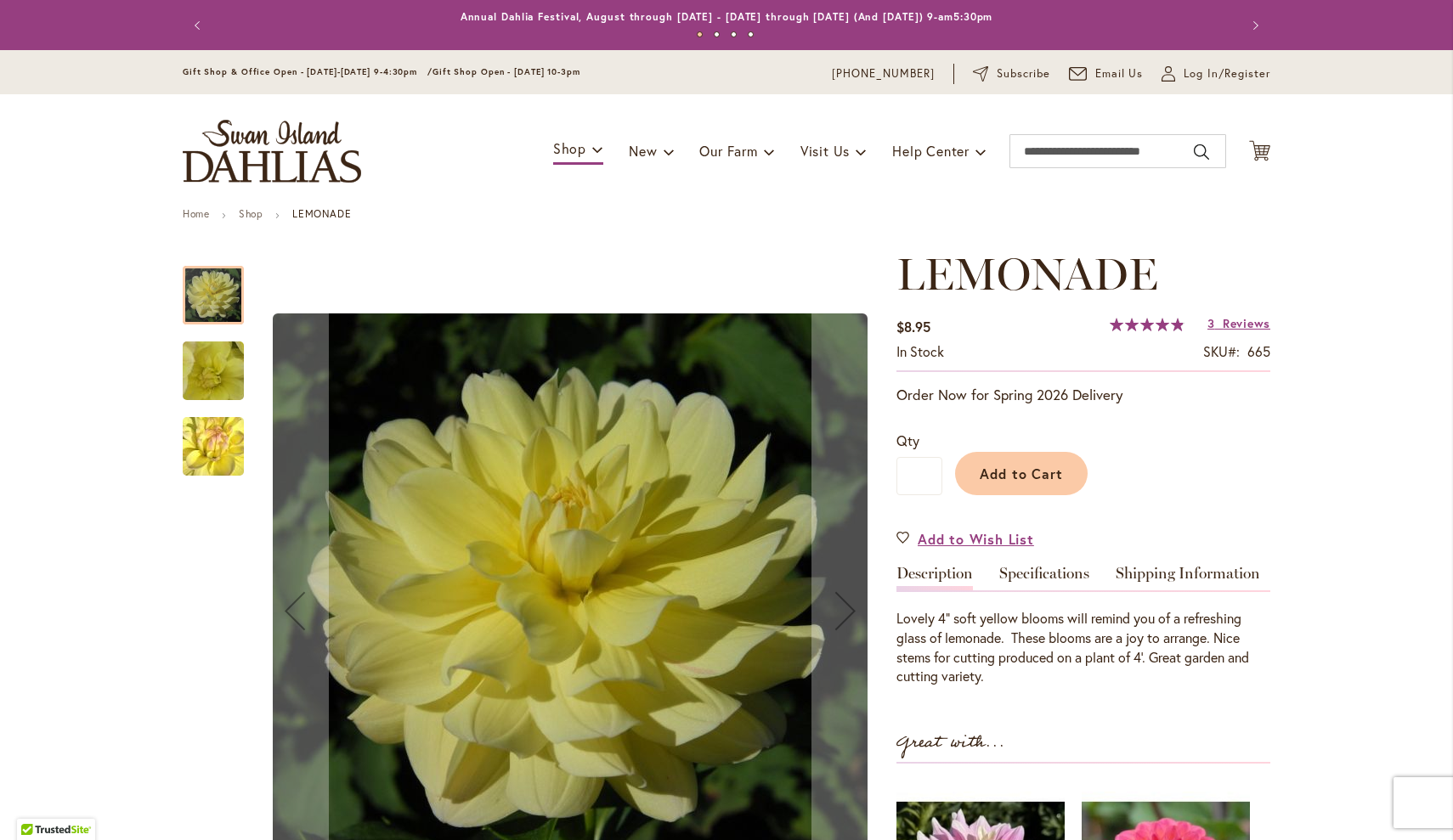
click at [210, 357] on img "LEMONADE" at bounding box center [213, 371] width 121 height 117
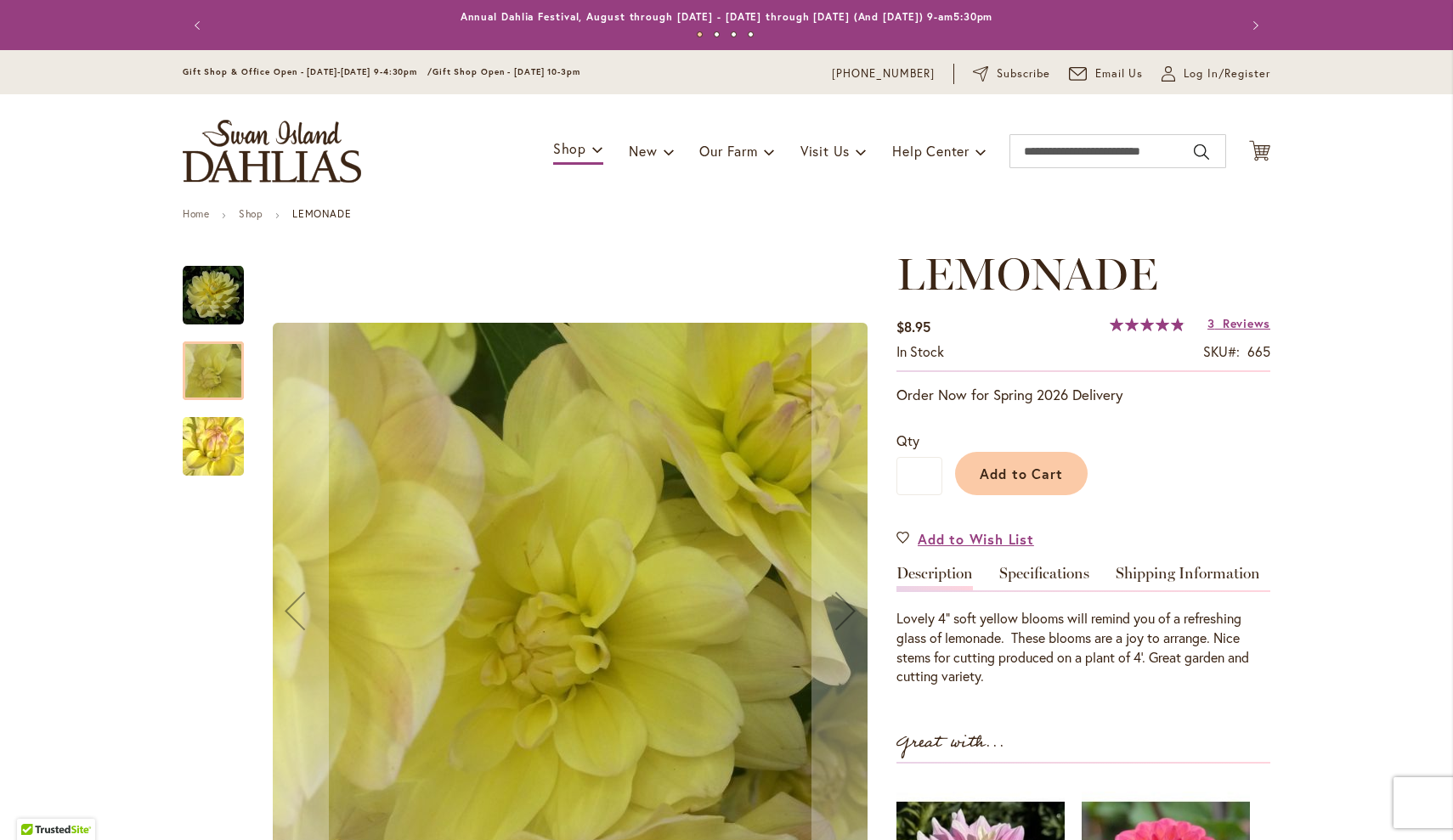
click at [211, 446] on img "LEMONADE" at bounding box center [213, 447] width 121 height 117
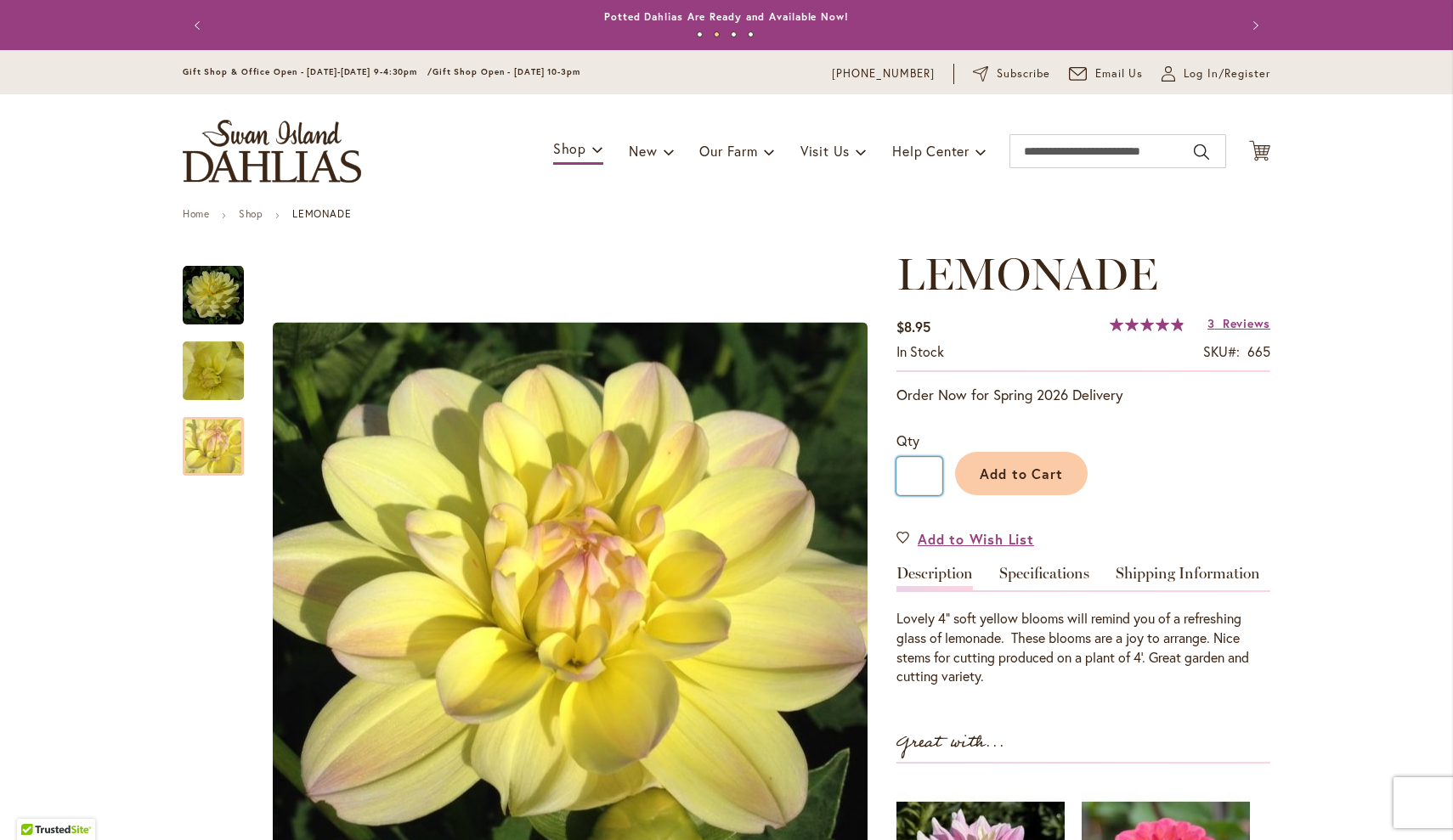
click at [928, 473] on input "*" at bounding box center [919, 475] width 46 height 38
type input "**"
click at [1006, 470] on span "Add to Cart" at bounding box center [1021, 473] width 84 height 18
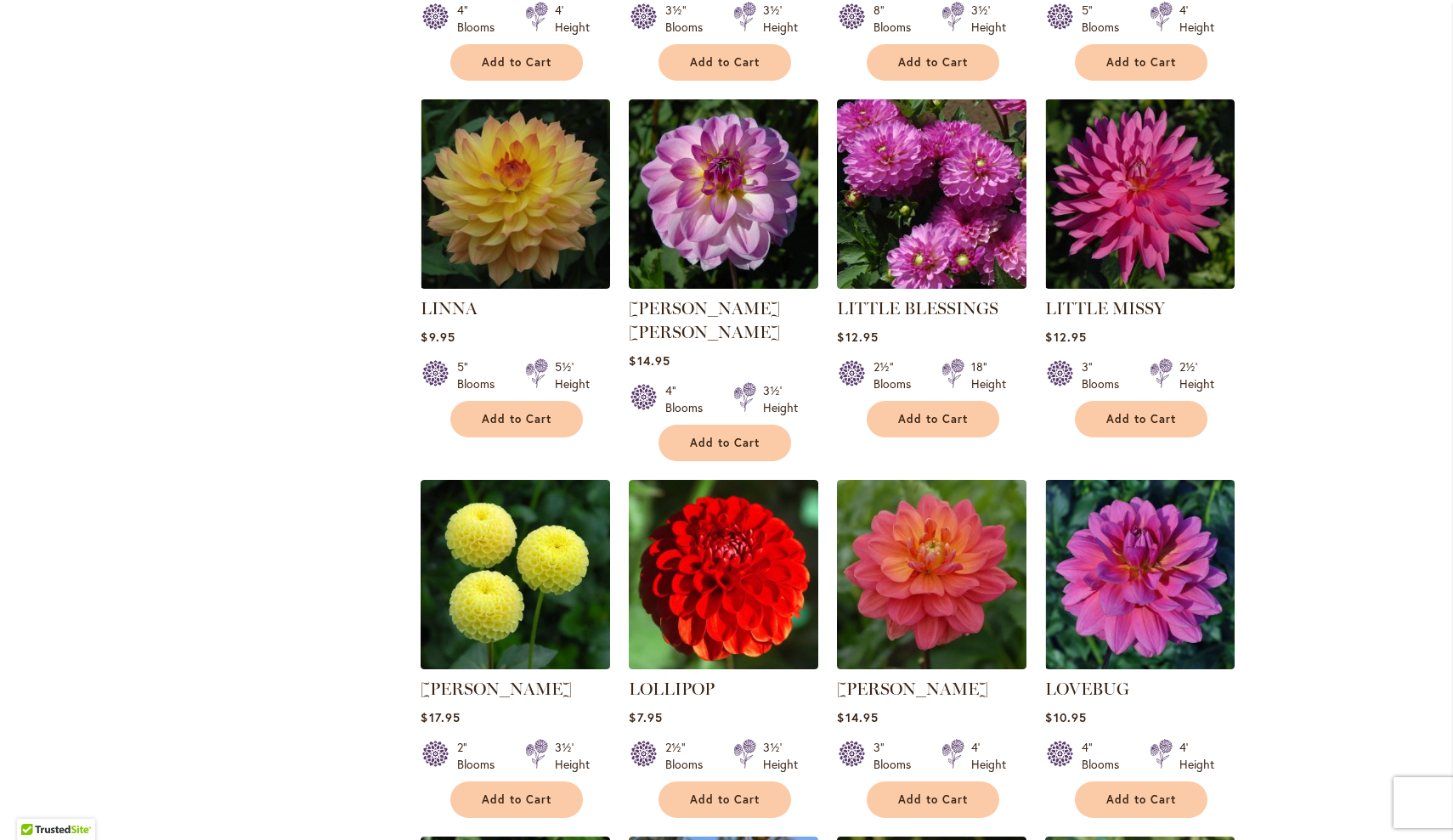
scroll to position [4007, 0]
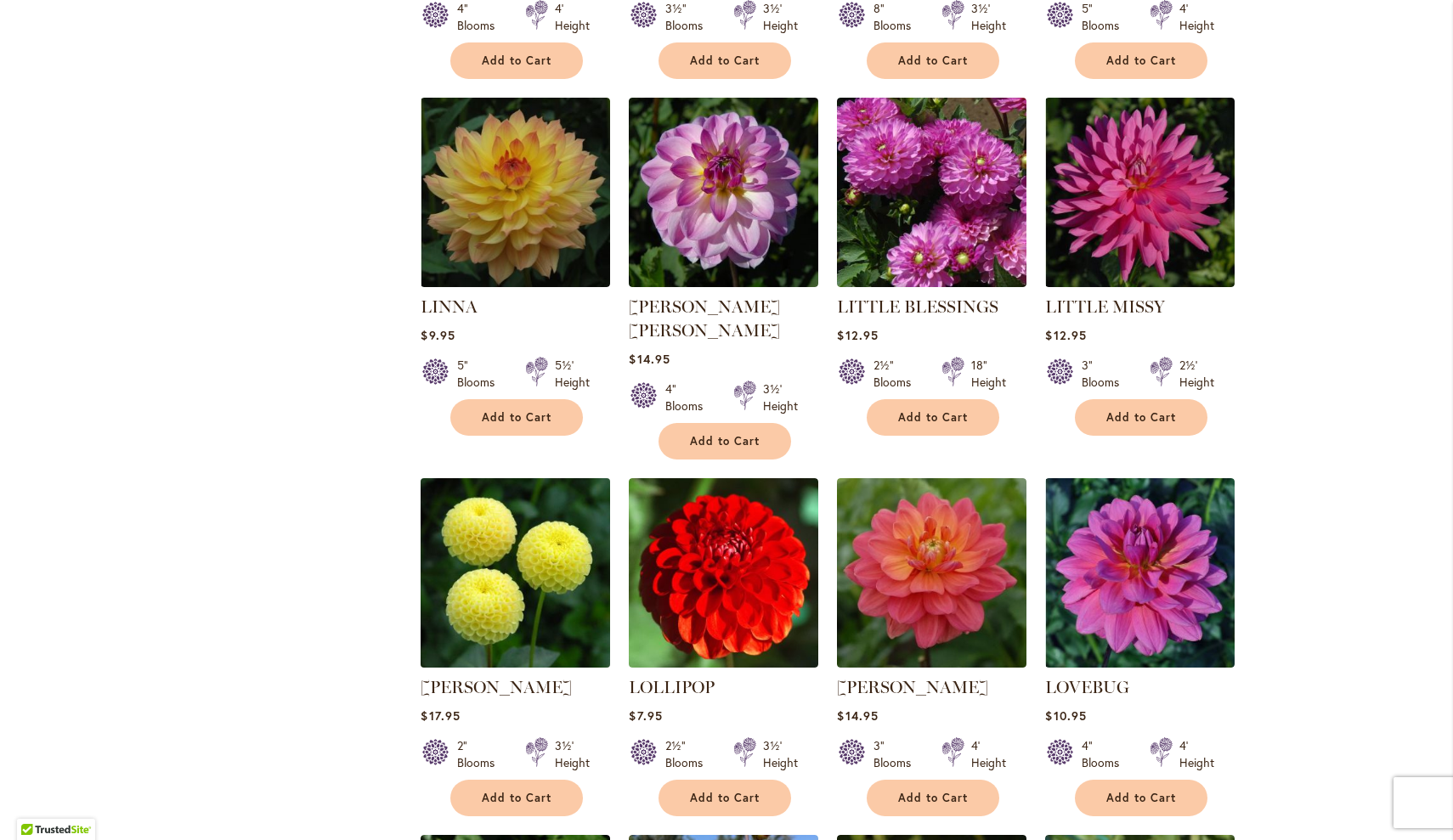
click at [526, 485] on img at bounding box center [516, 574] width 199 height 199
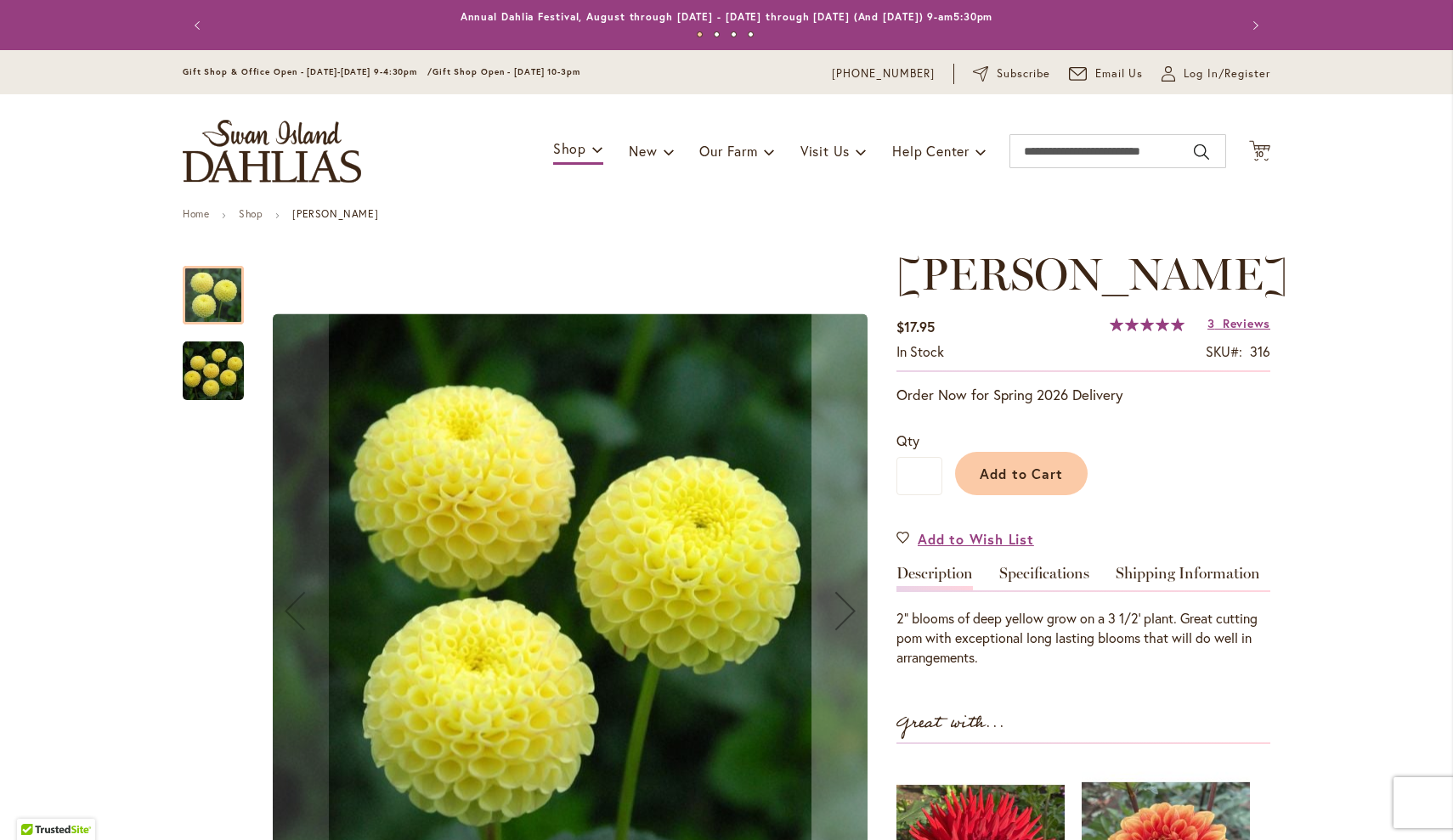
click at [220, 380] on img "LITTLE SCOTTIE" at bounding box center [213, 371] width 61 height 61
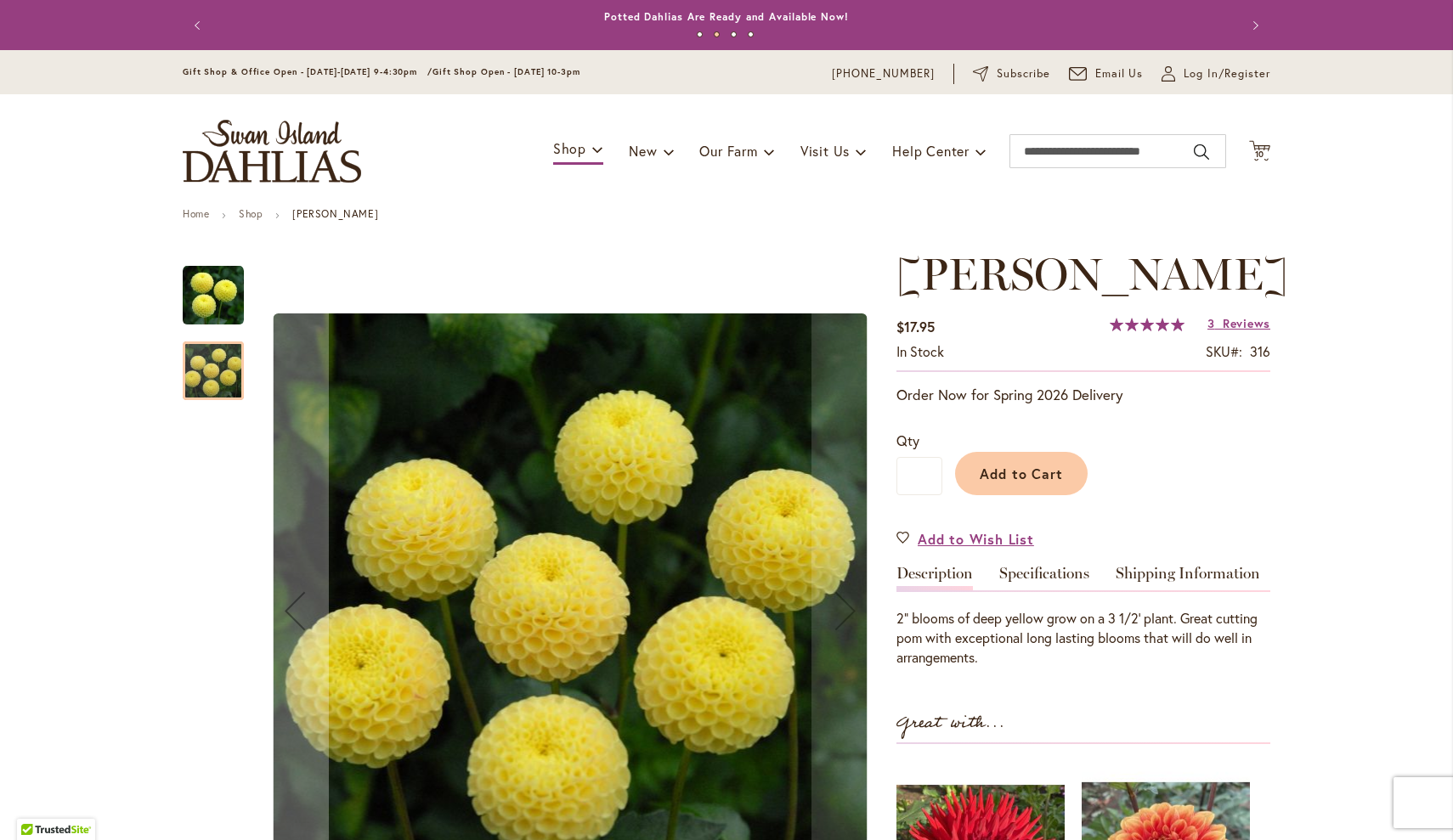
click at [205, 290] on img "LITTLE SCOTTIE" at bounding box center [213, 296] width 61 height 61
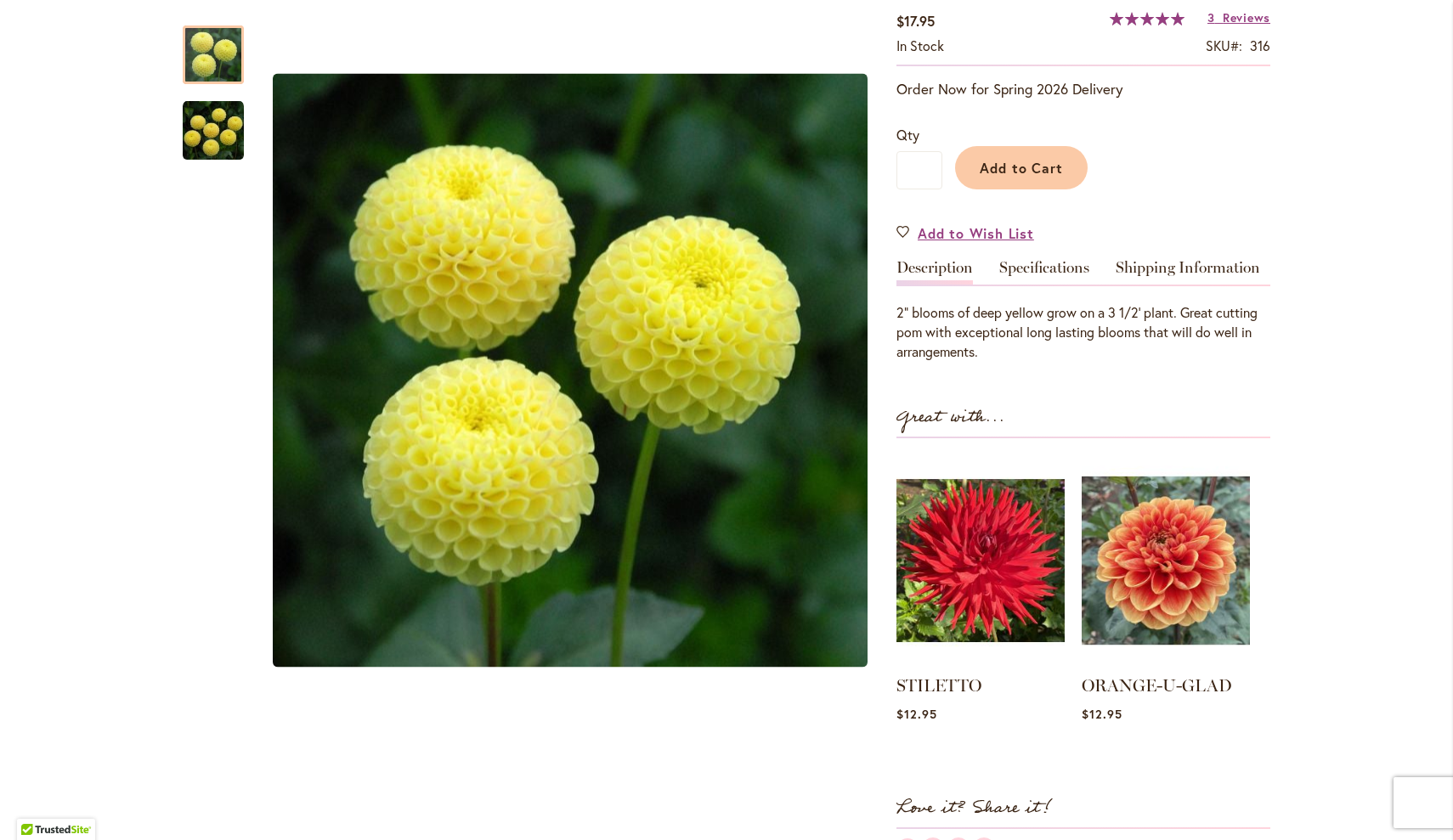
scroll to position [309, 0]
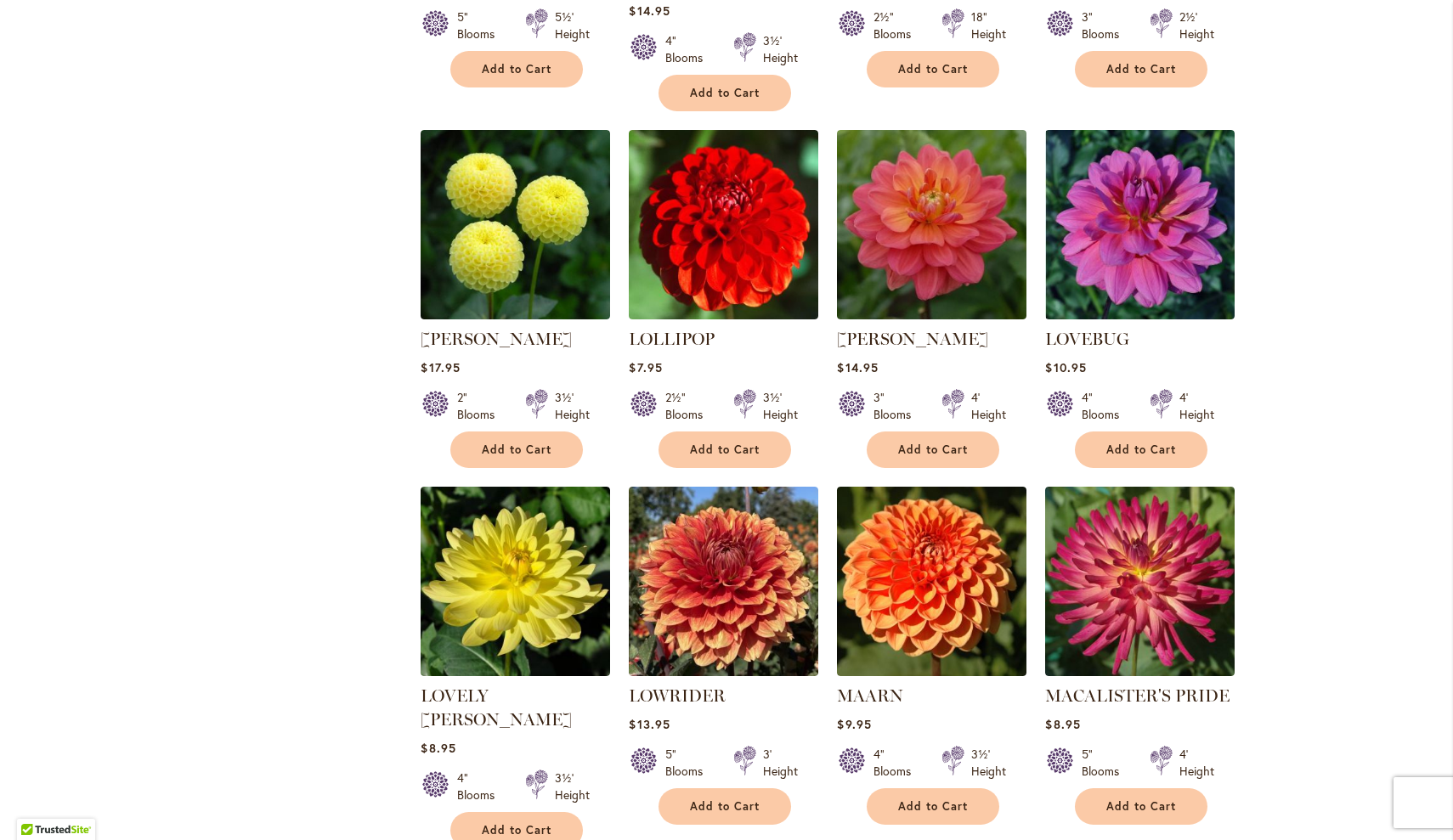
scroll to position [4358, 0]
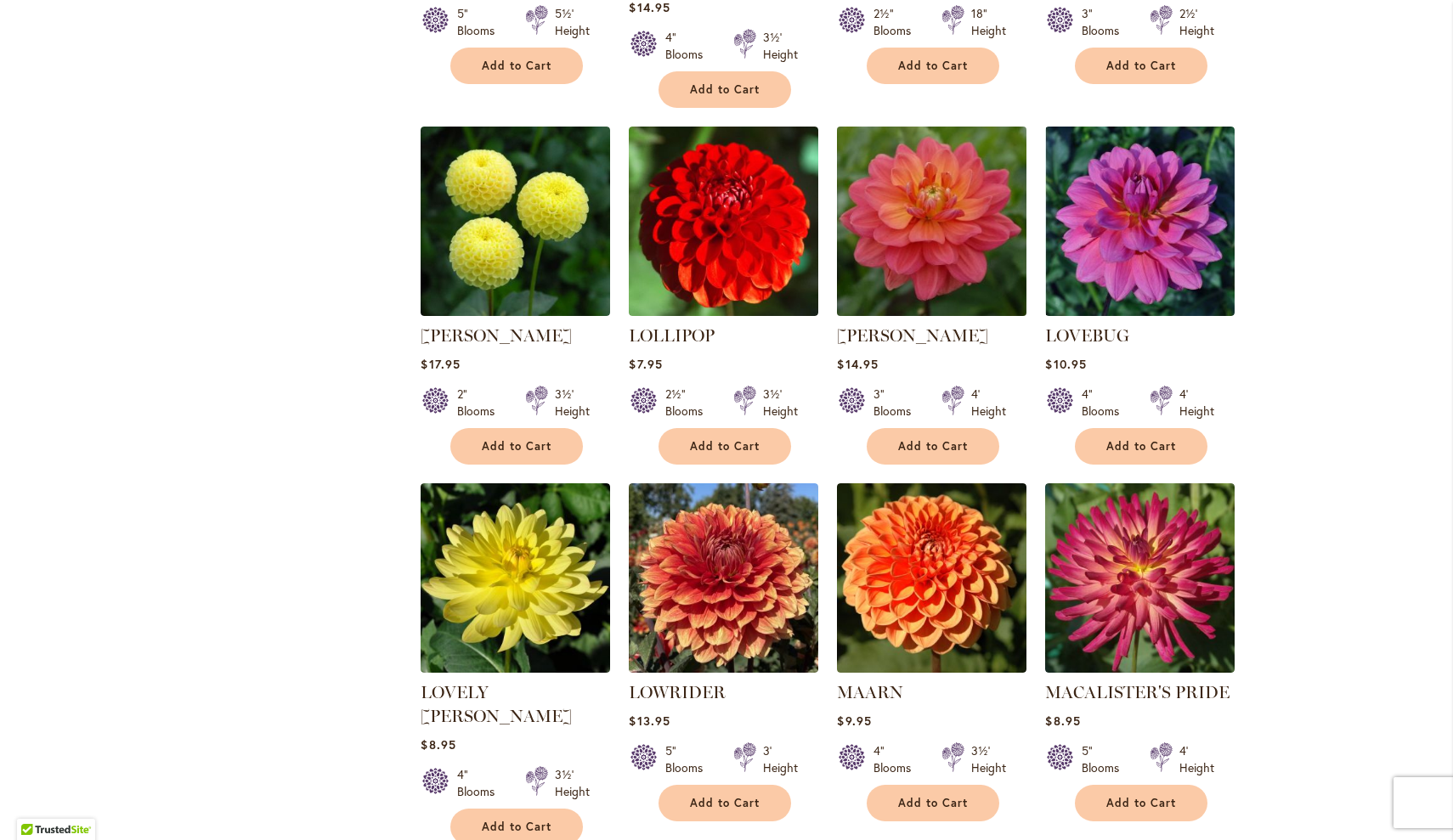
click at [933, 143] on img at bounding box center [932, 222] width 199 height 199
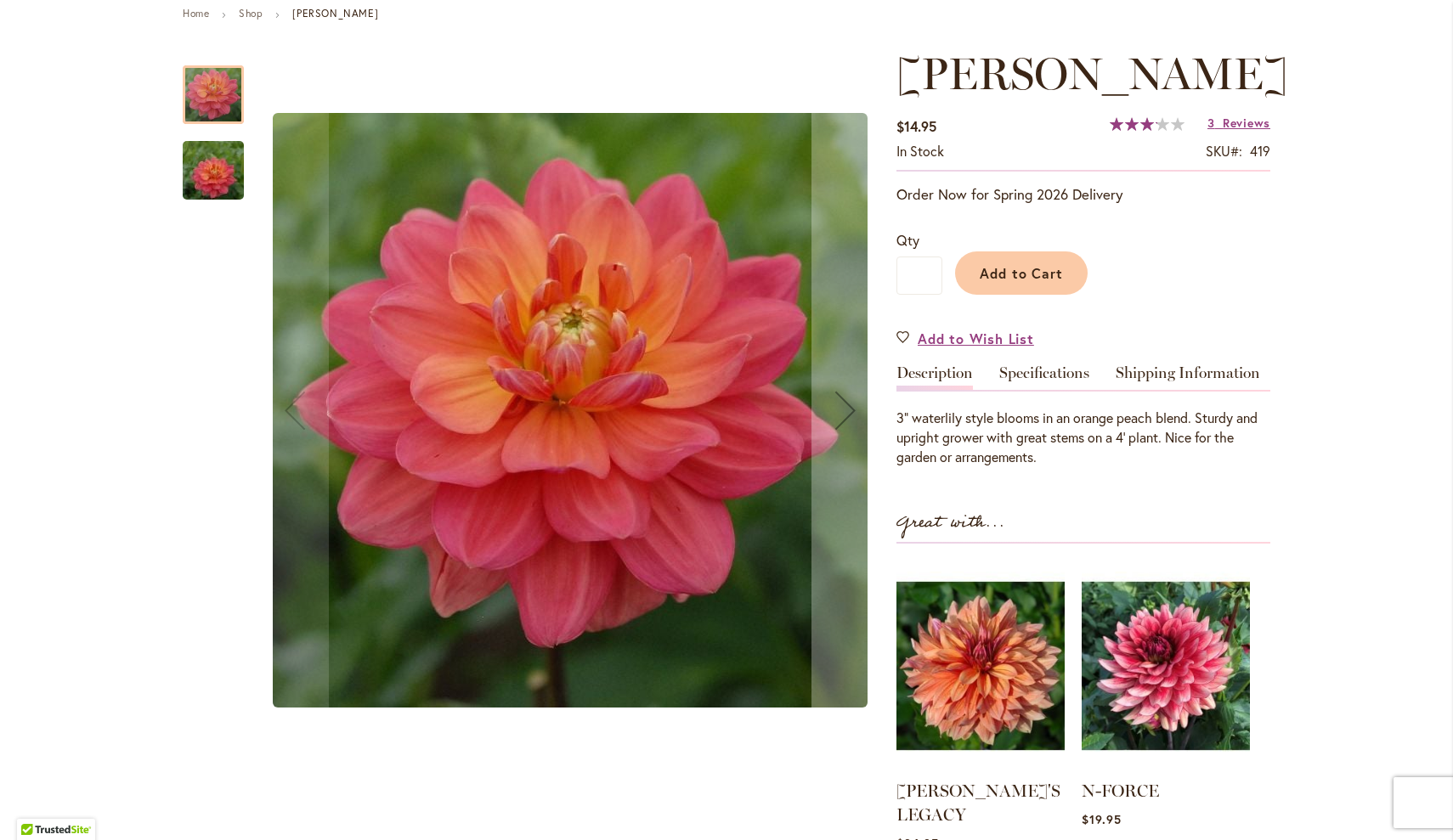
scroll to position [264, 0]
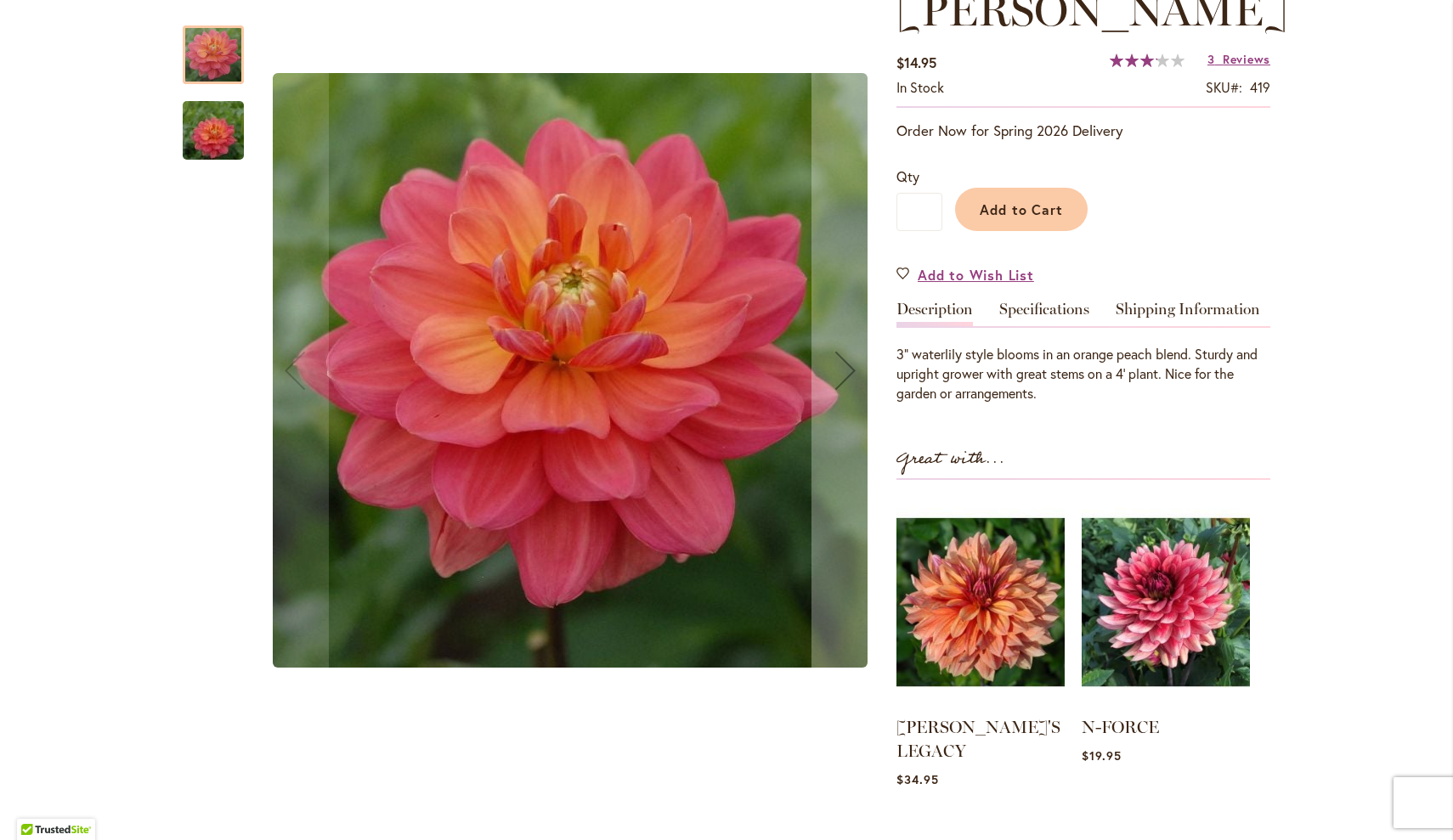
click at [218, 121] on img "LORA ASHLEY" at bounding box center [213, 131] width 123 height 82
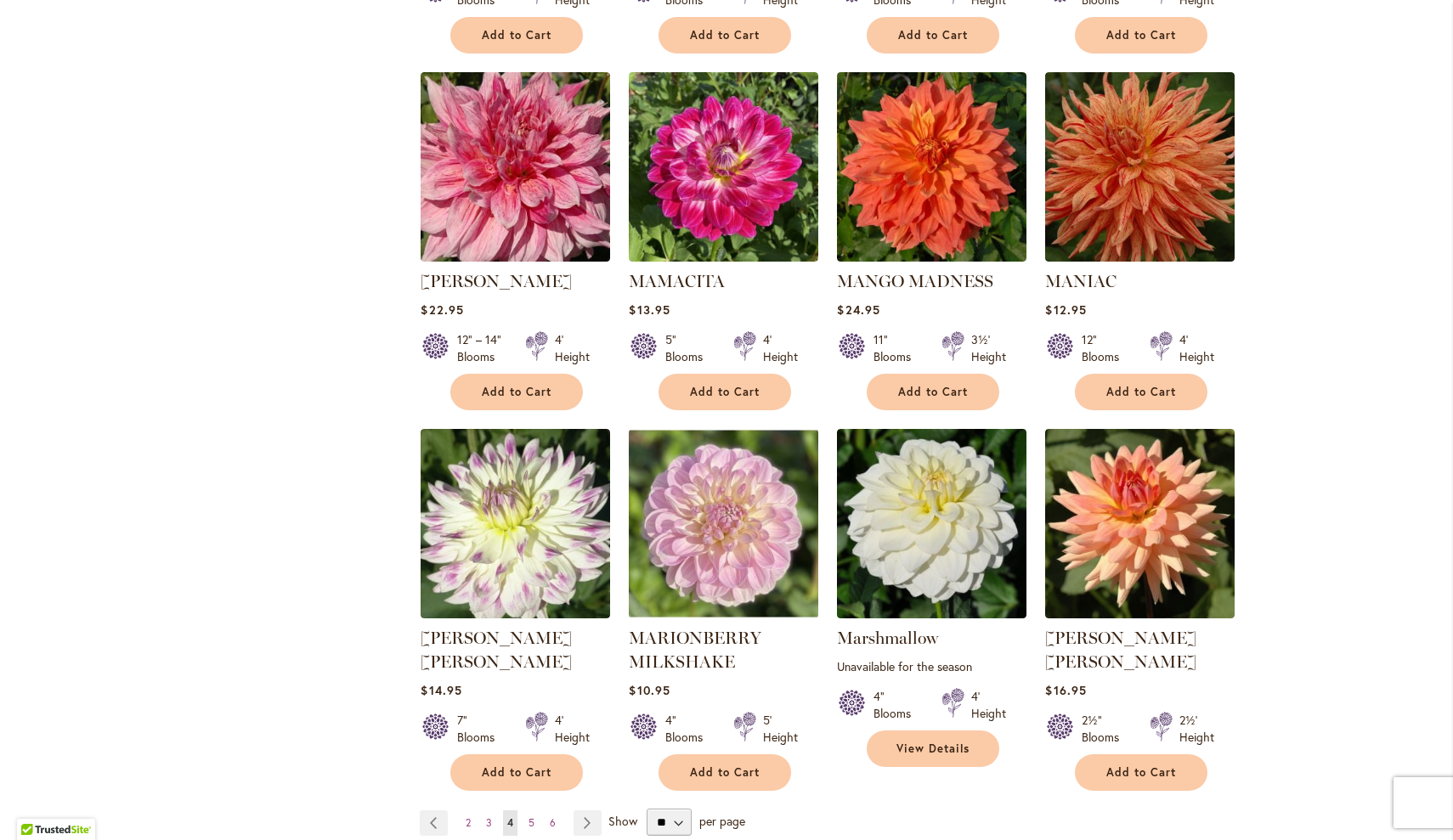
scroll to position [5513, 0]
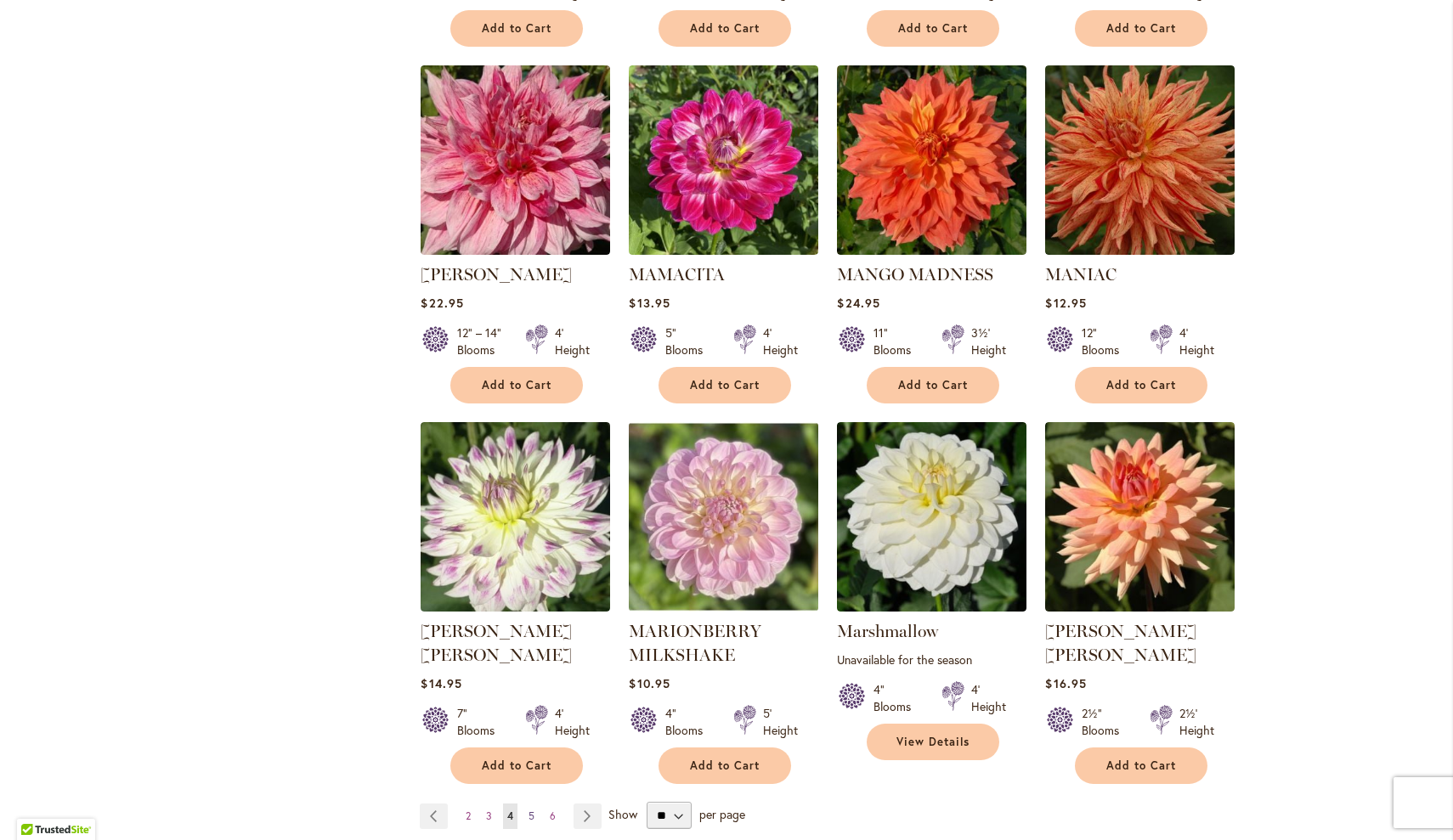
click at [530, 809] on span "5" at bounding box center [531, 816] width 6 height 13
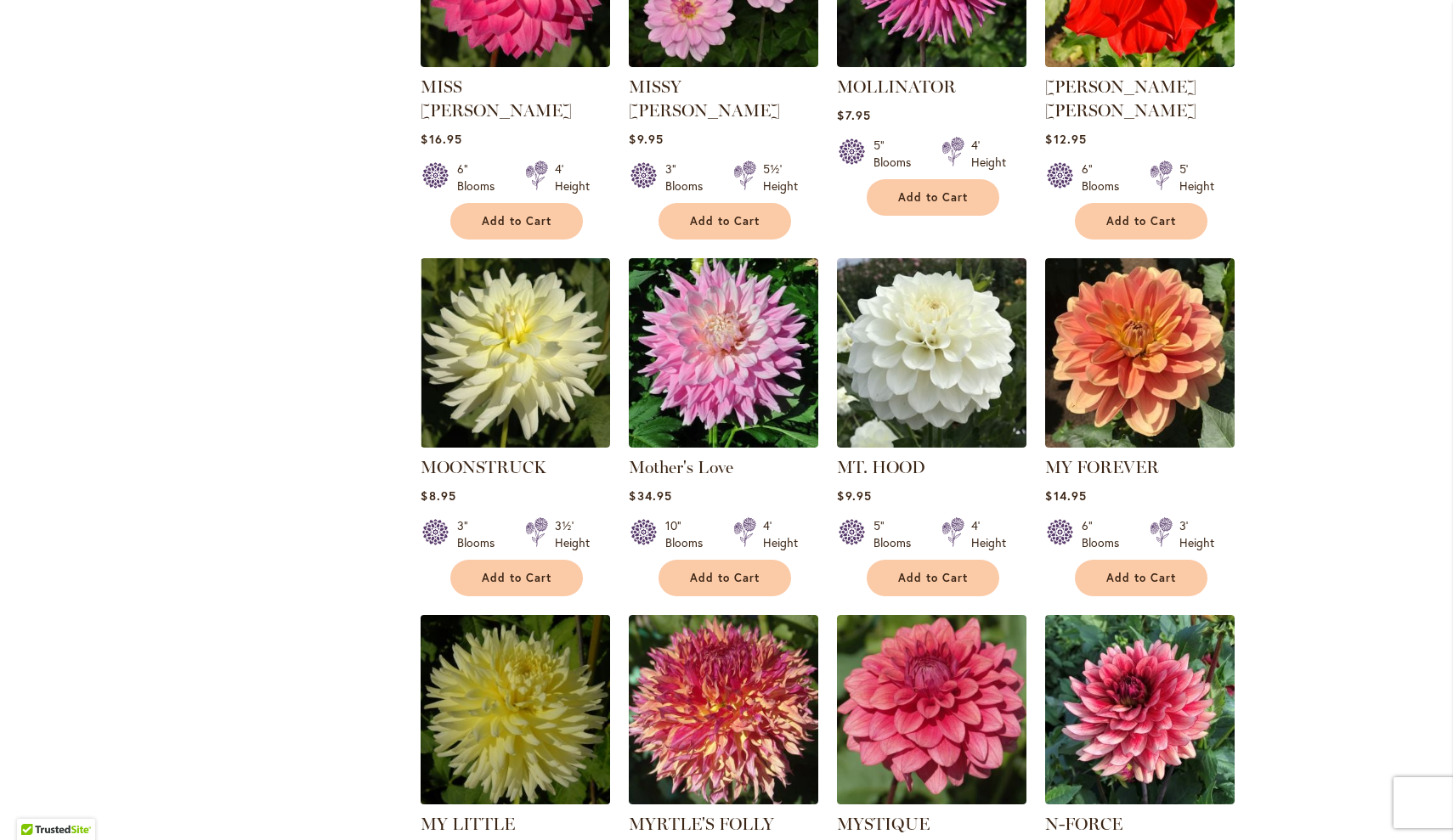
scroll to position [1618, 0]
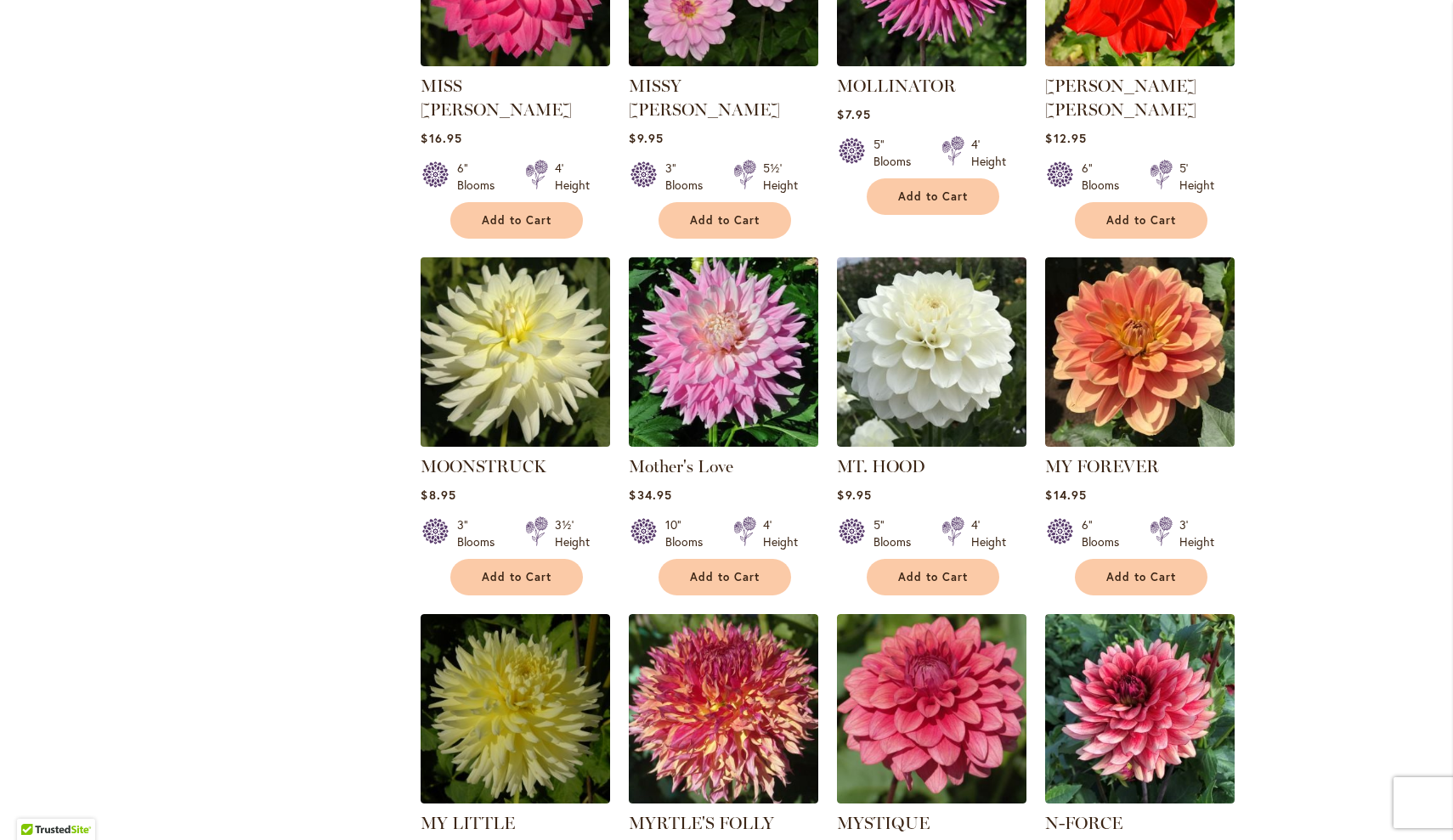
click at [538, 322] on img at bounding box center [516, 353] width 199 height 199
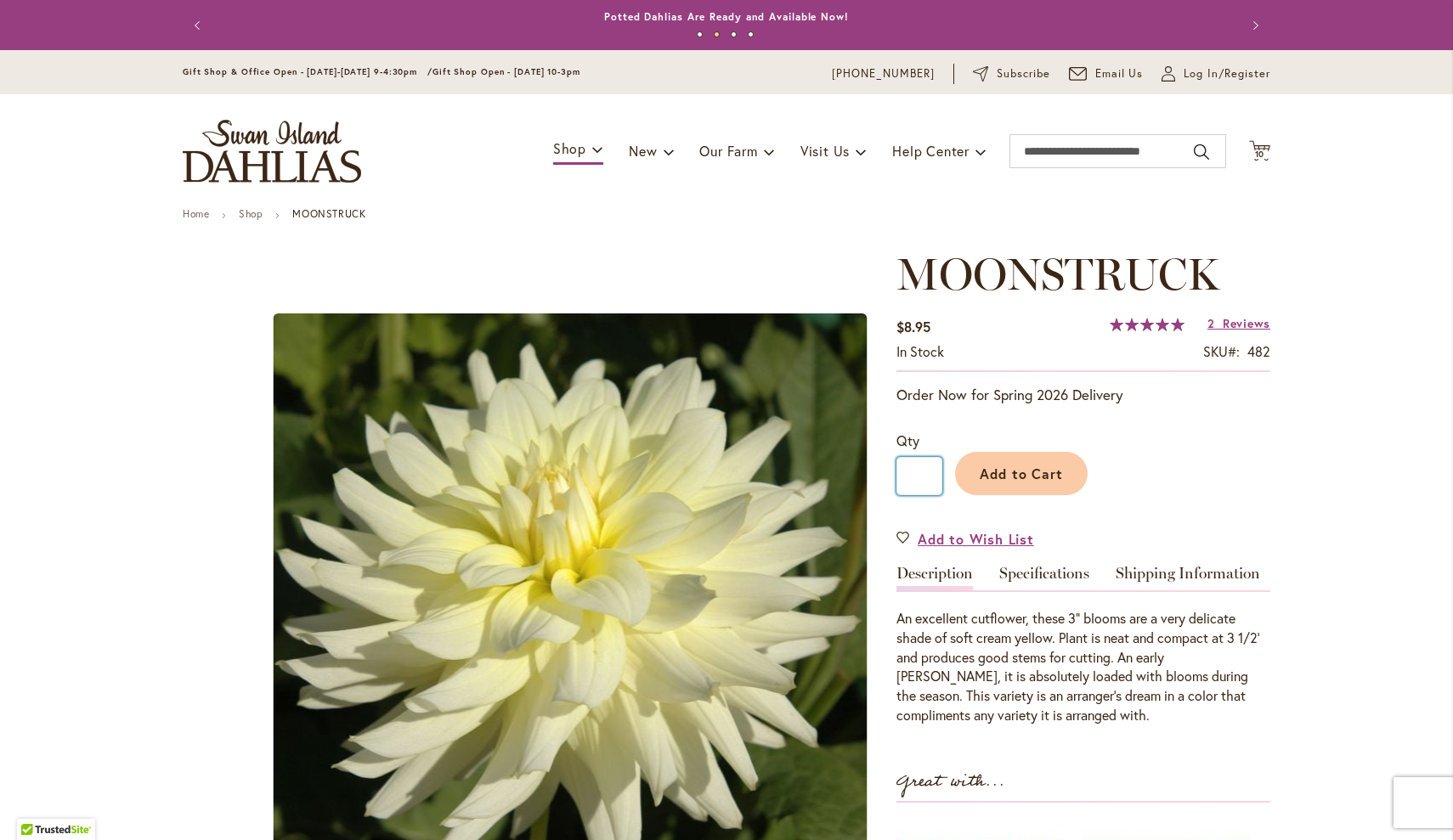
click at [932, 473] on input "*" at bounding box center [919, 475] width 46 height 38
type input "**"
click at [1014, 468] on span "Add to Cart" at bounding box center [1021, 473] width 84 height 18
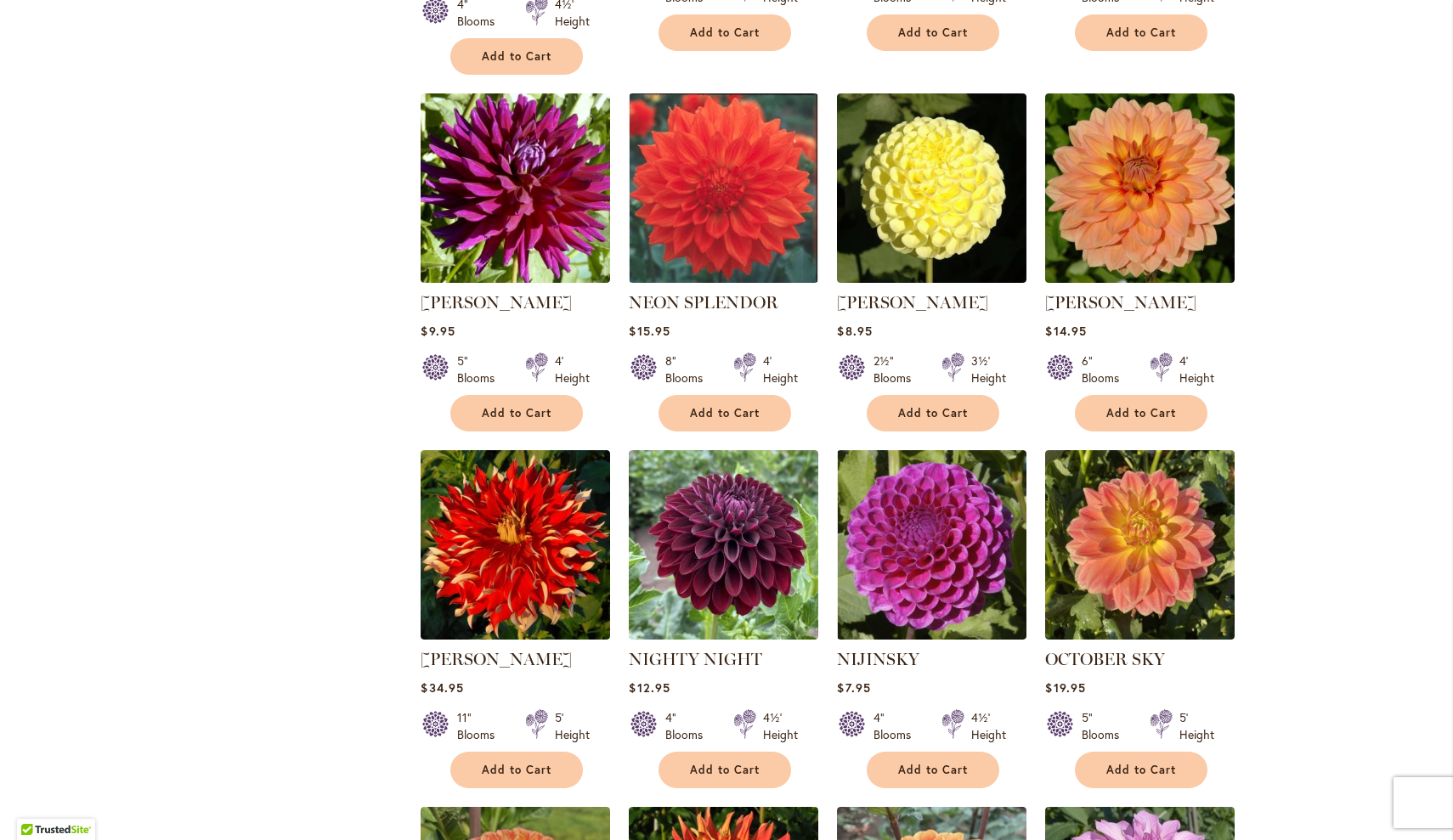
scroll to position [2527, 0]
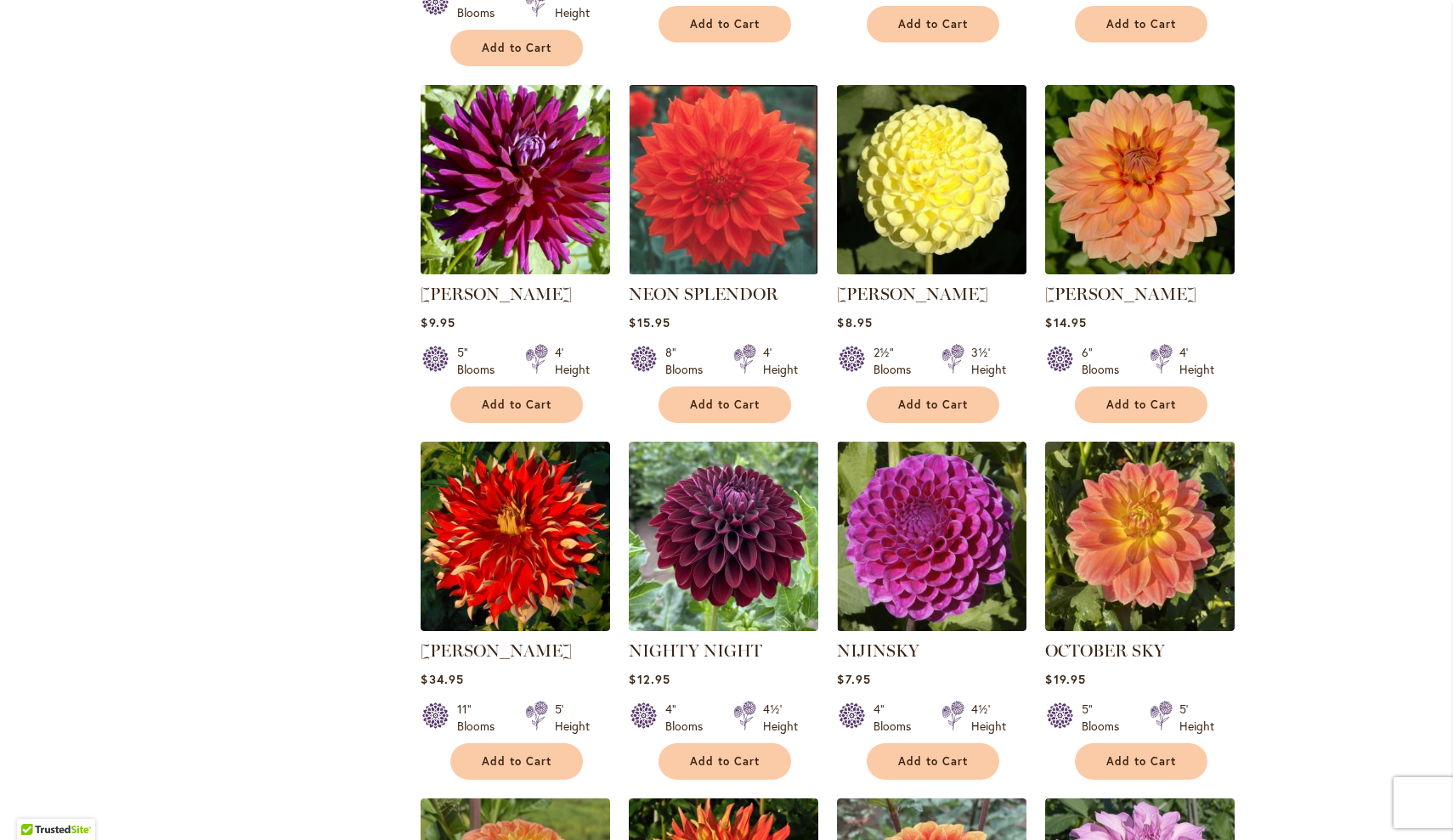
click at [941, 142] on img at bounding box center [932, 180] width 199 height 199
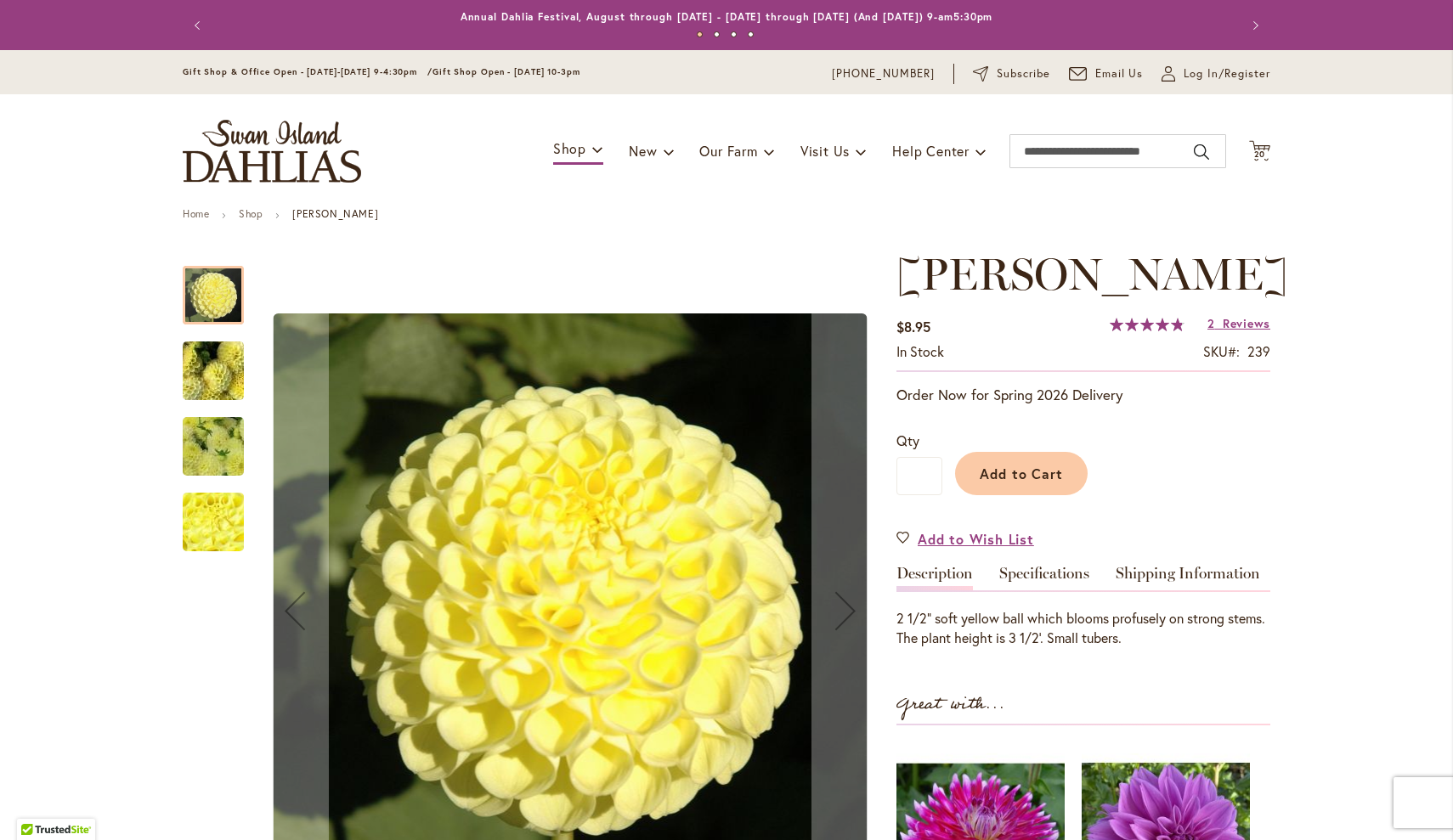
click at [201, 371] on img "NETTIE" at bounding box center [213, 371] width 123 height 92
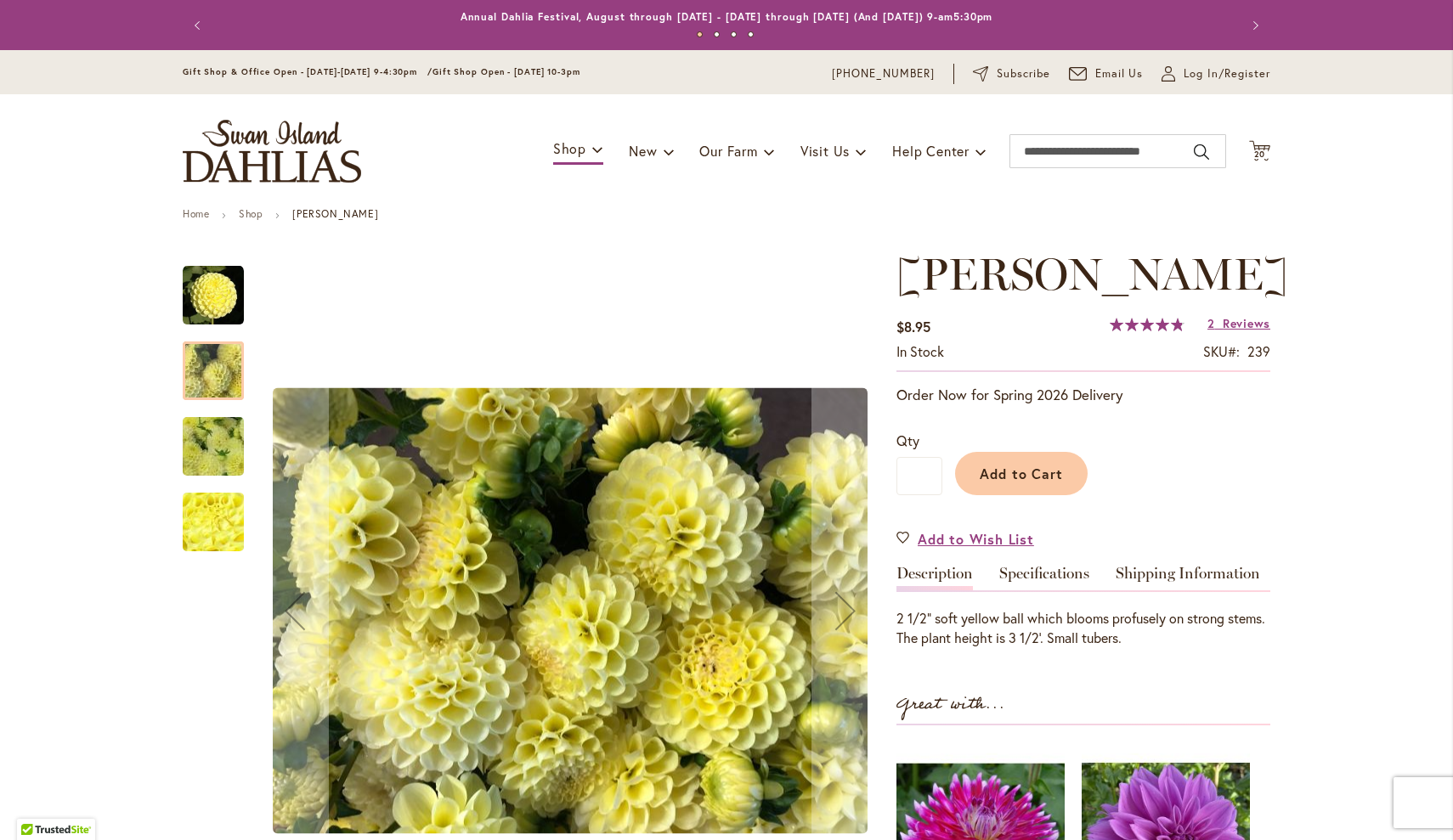
click at [220, 447] on img "NETTIE" at bounding box center [213, 447] width 123 height 92
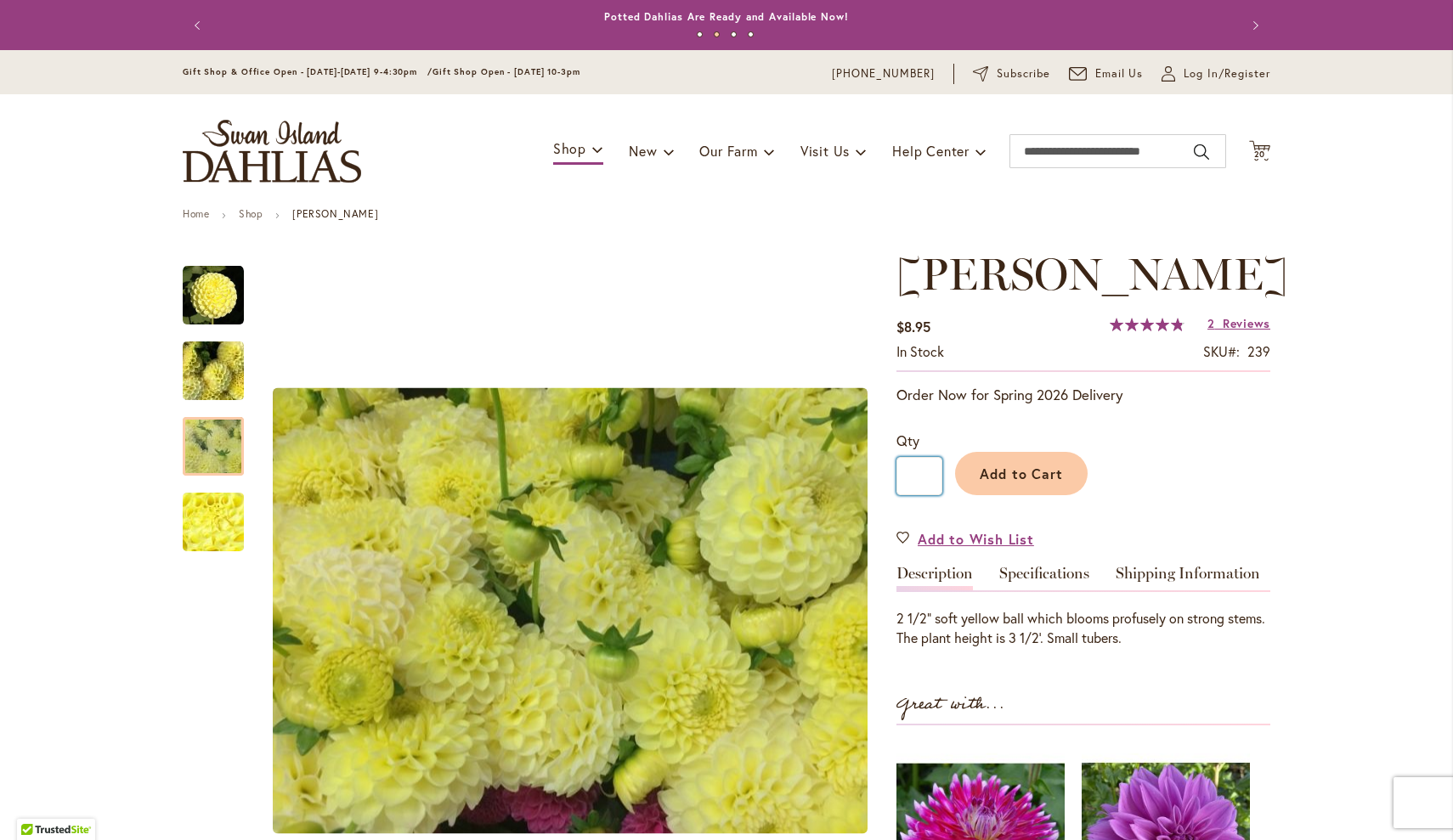
click at [933, 475] on input "*" at bounding box center [919, 475] width 46 height 38
type input "**"
click at [1016, 484] on button "Add to Cart" at bounding box center [1021, 473] width 132 height 44
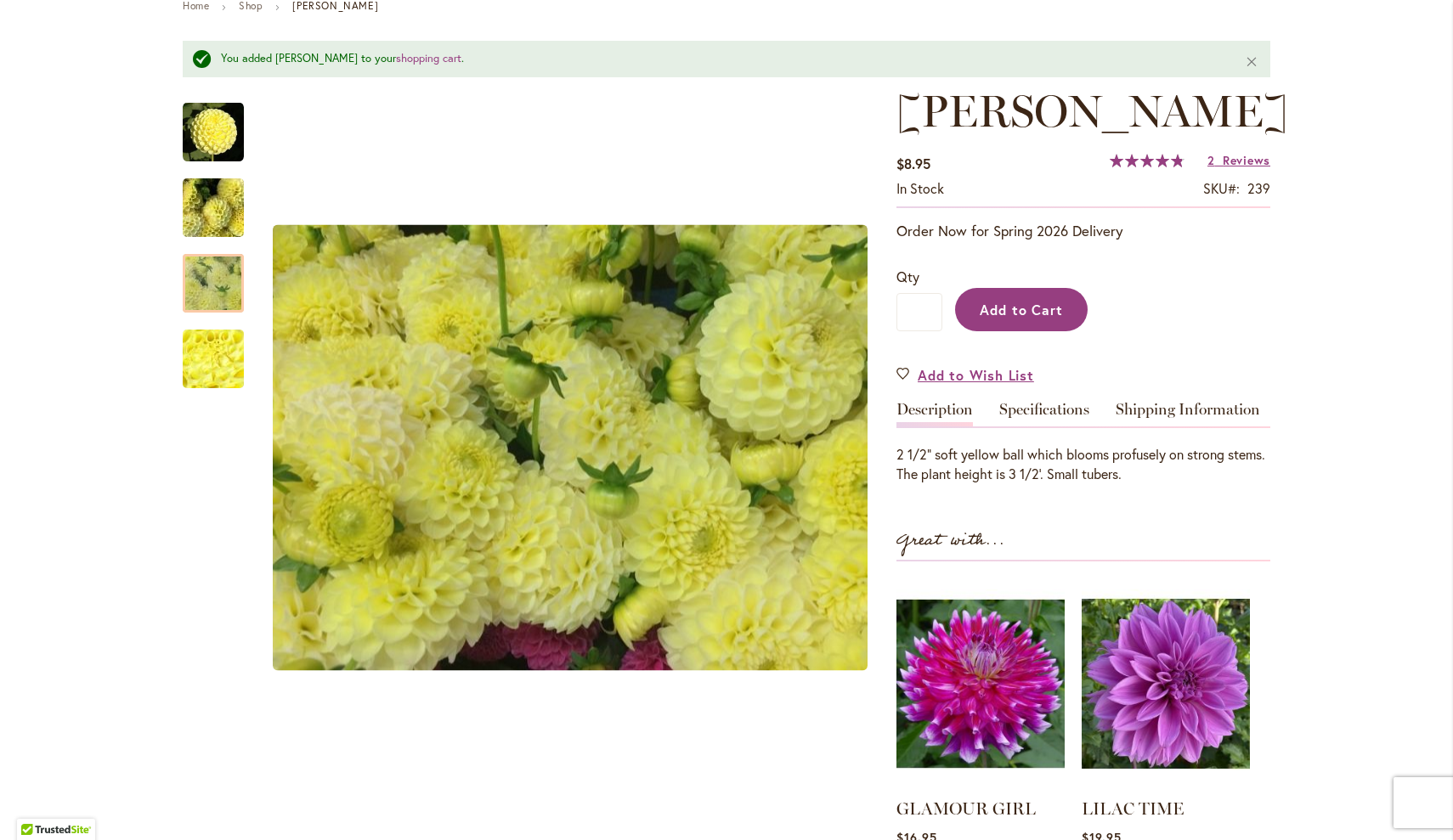
scroll to position [211, 0]
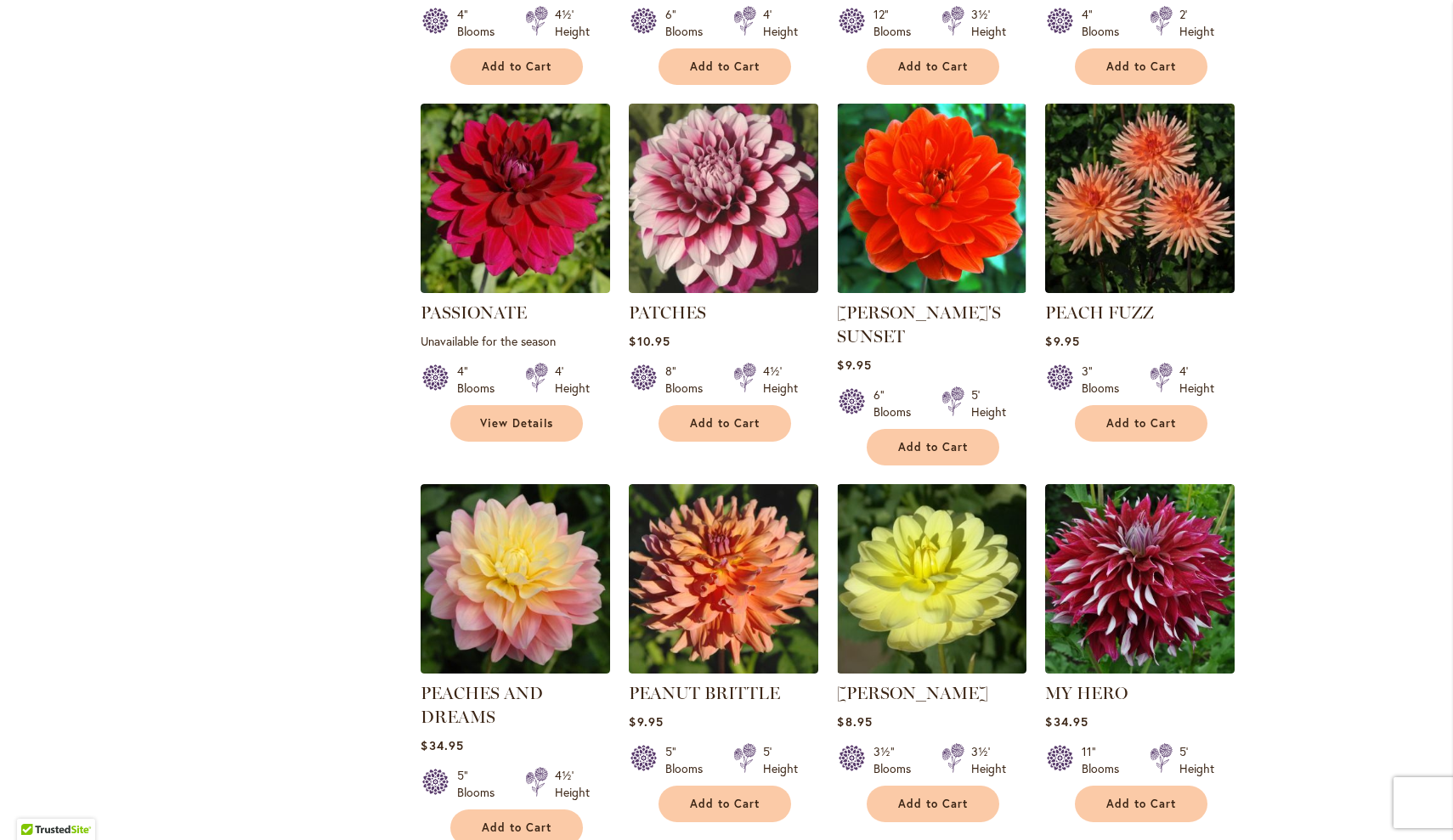
scroll to position [4324, 0]
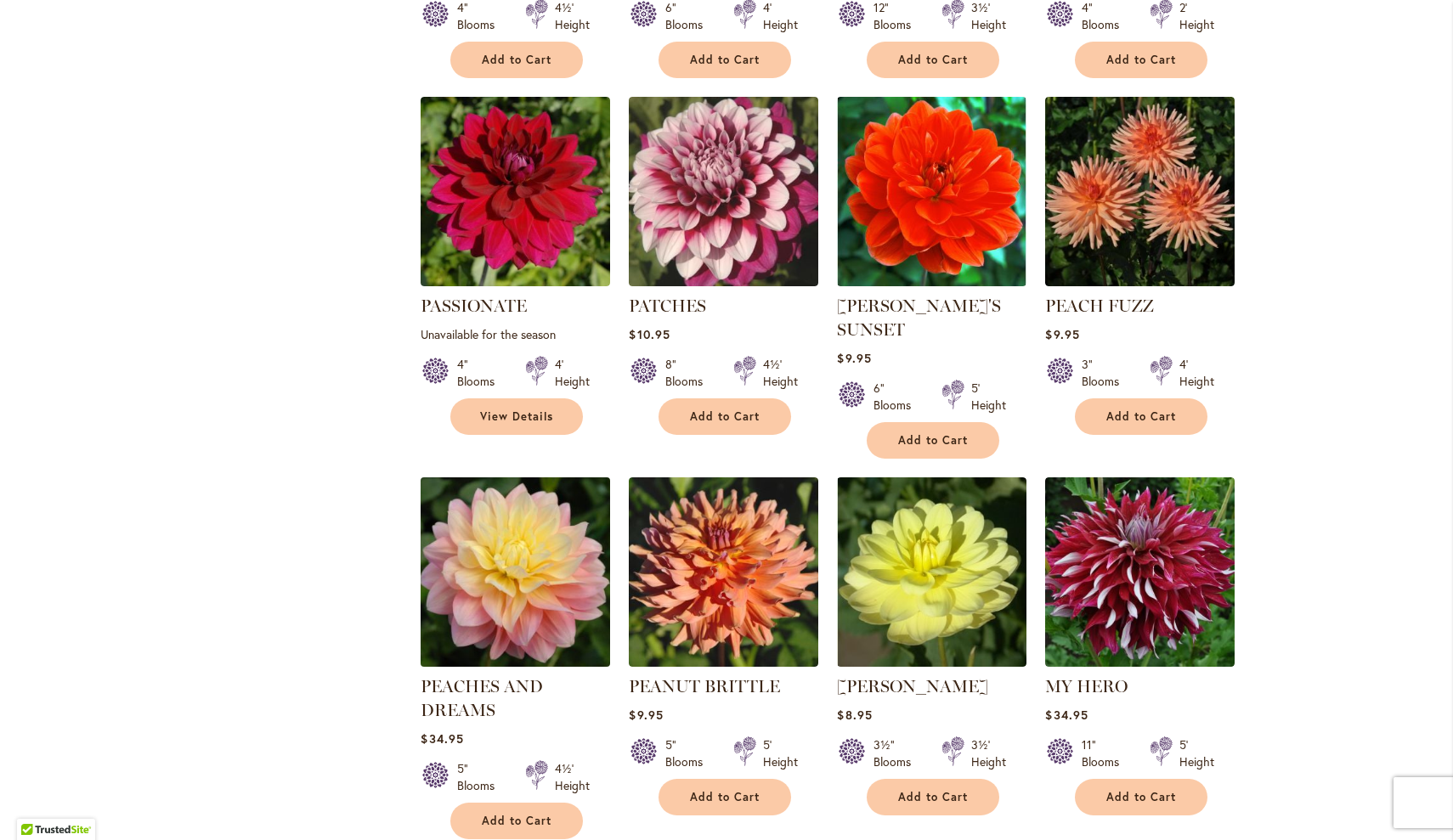
click at [534, 497] on img at bounding box center [516, 573] width 199 height 199
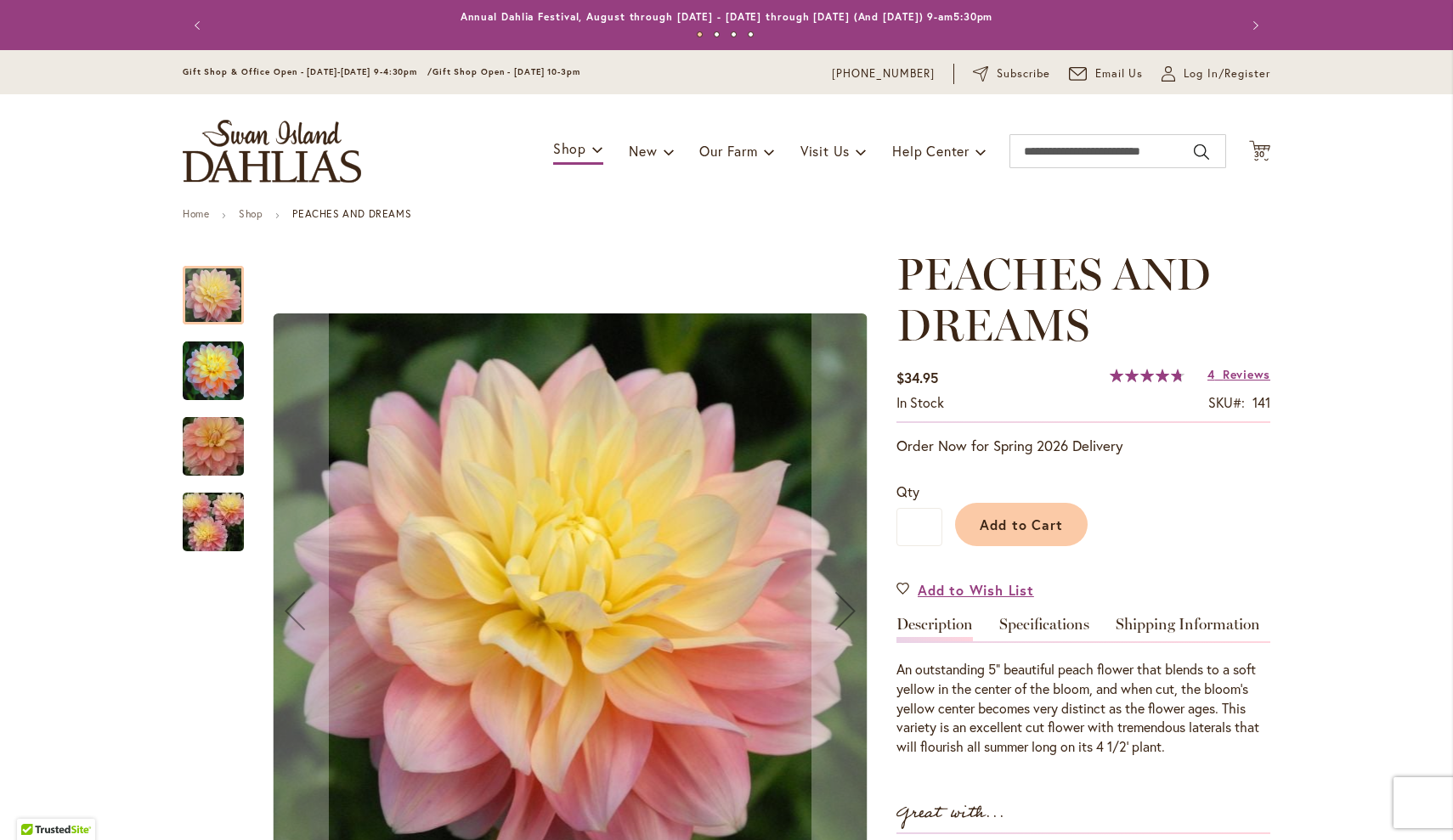
click at [207, 362] on img "PEACHES AND DREAMS" at bounding box center [213, 371] width 61 height 61
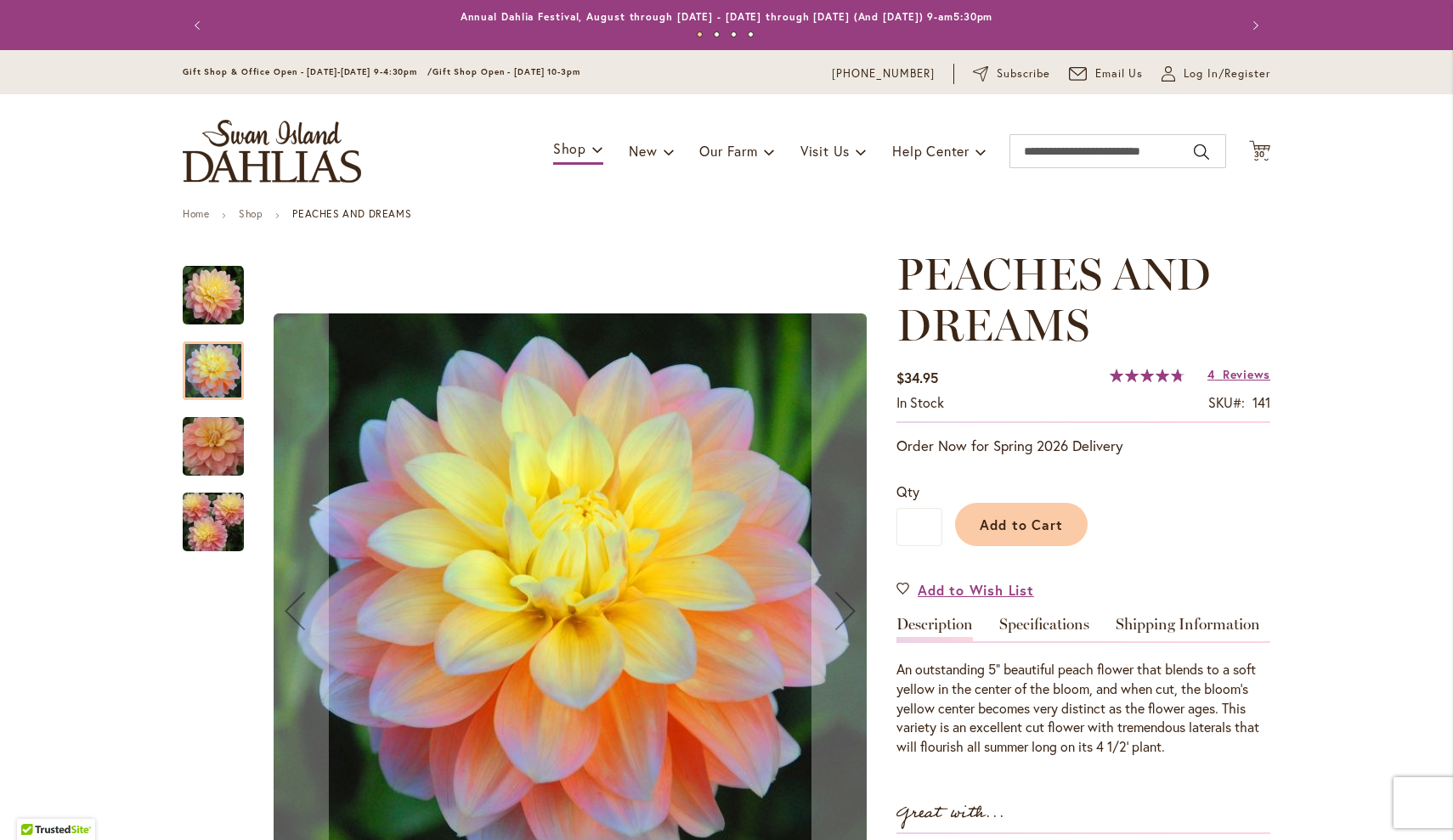
click at [203, 440] on img "PEACHES AND DREAMS" at bounding box center [213, 447] width 123 height 82
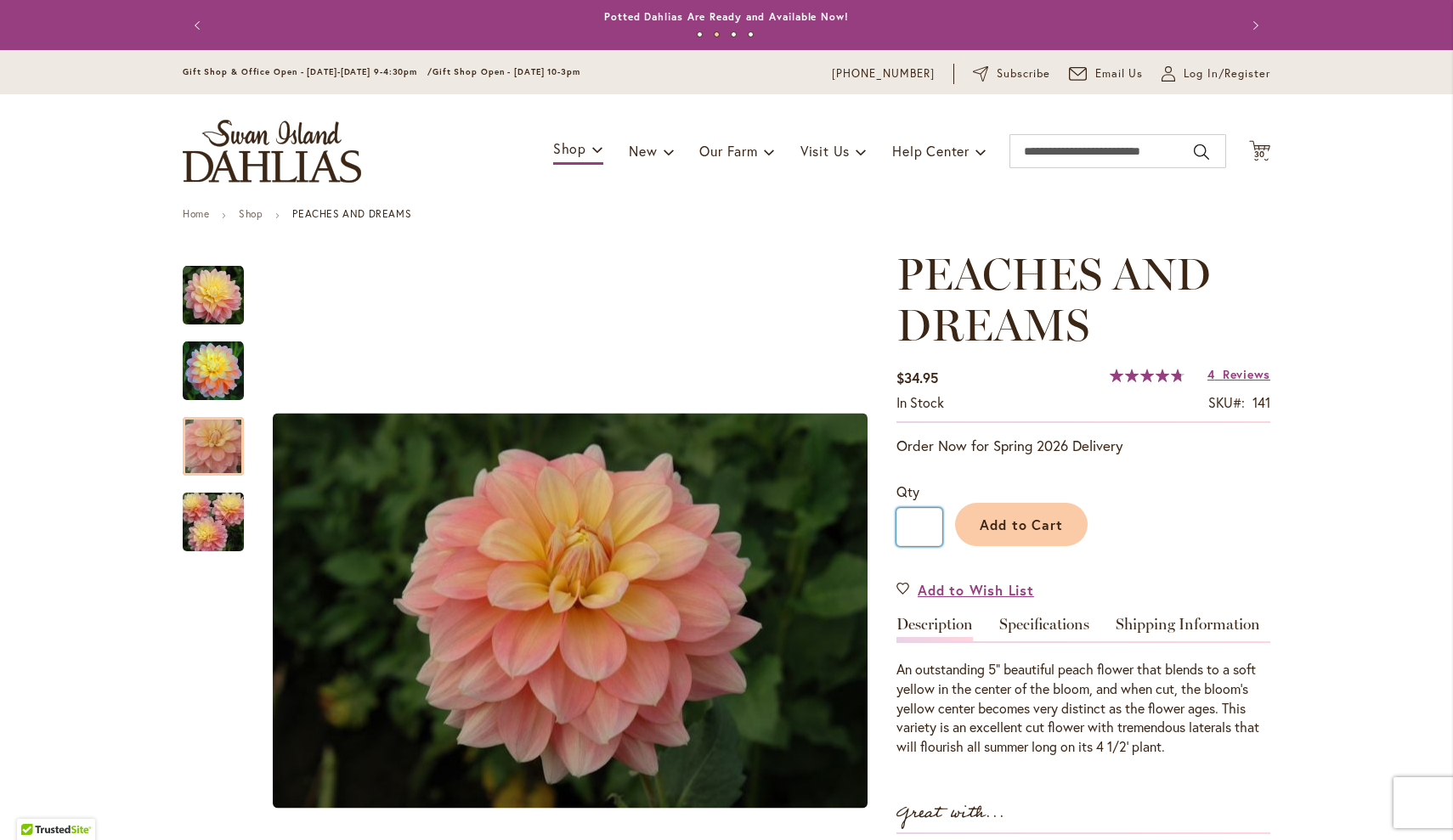
click at [932, 529] on input "*" at bounding box center [919, 527] width 46 height 38
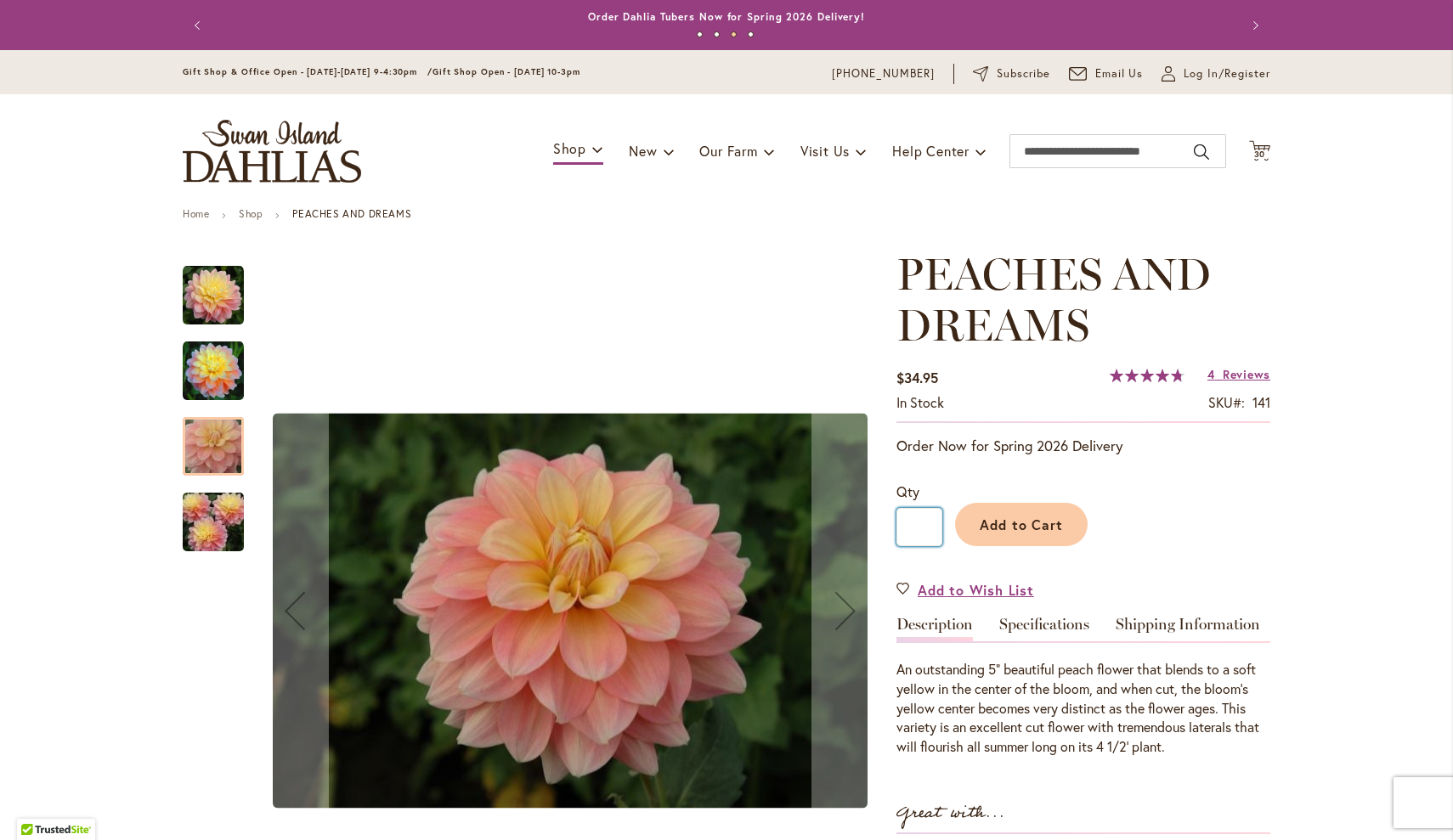
click at [215, 368] on img "PEACHES AND DREAMS" at bounding box center [213, 371] width 61 height 61
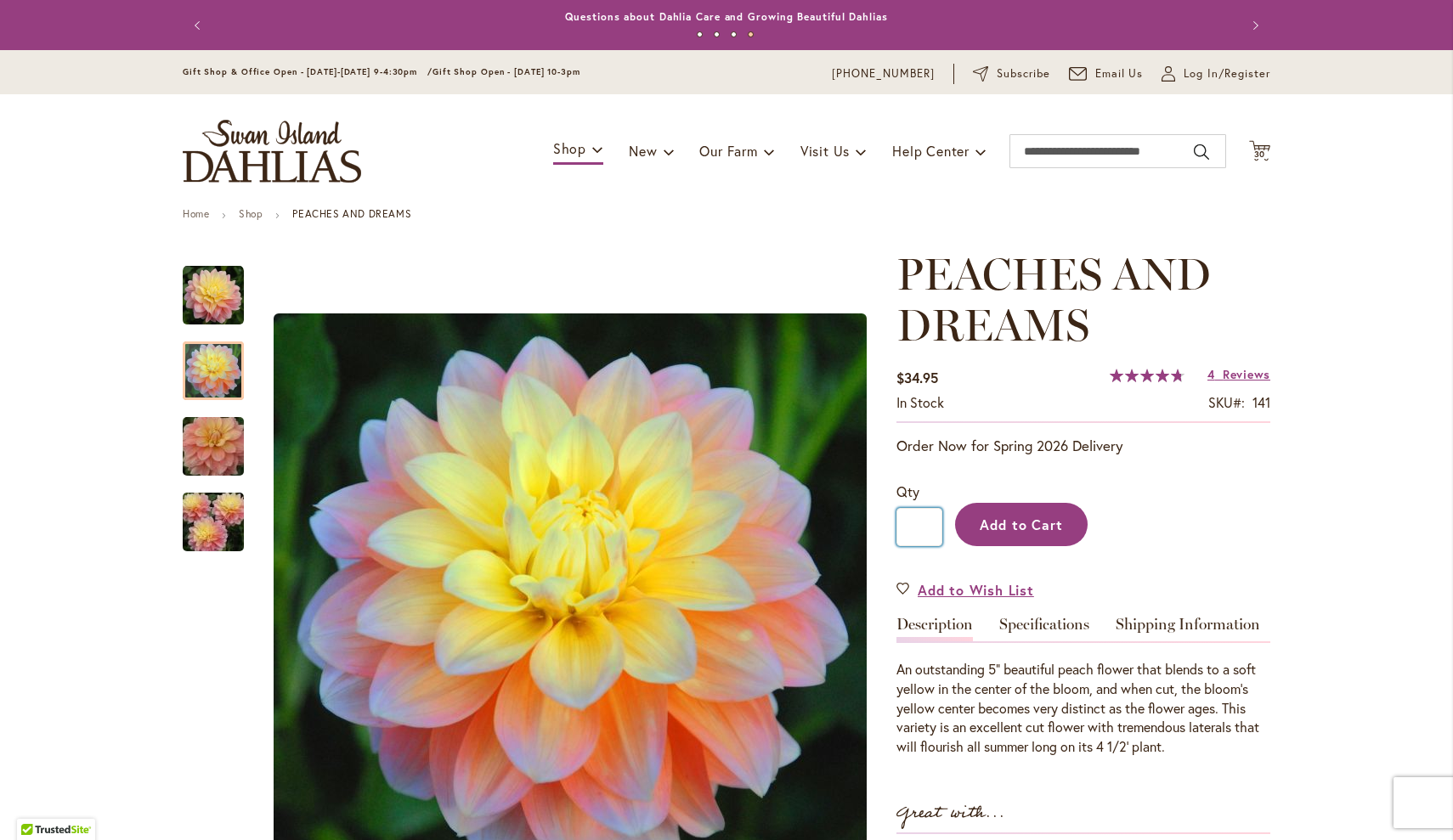
type input "**"
click at [996, 526] on span "Add to Cart" at bounding box center [1021, 524] width 84 height 18
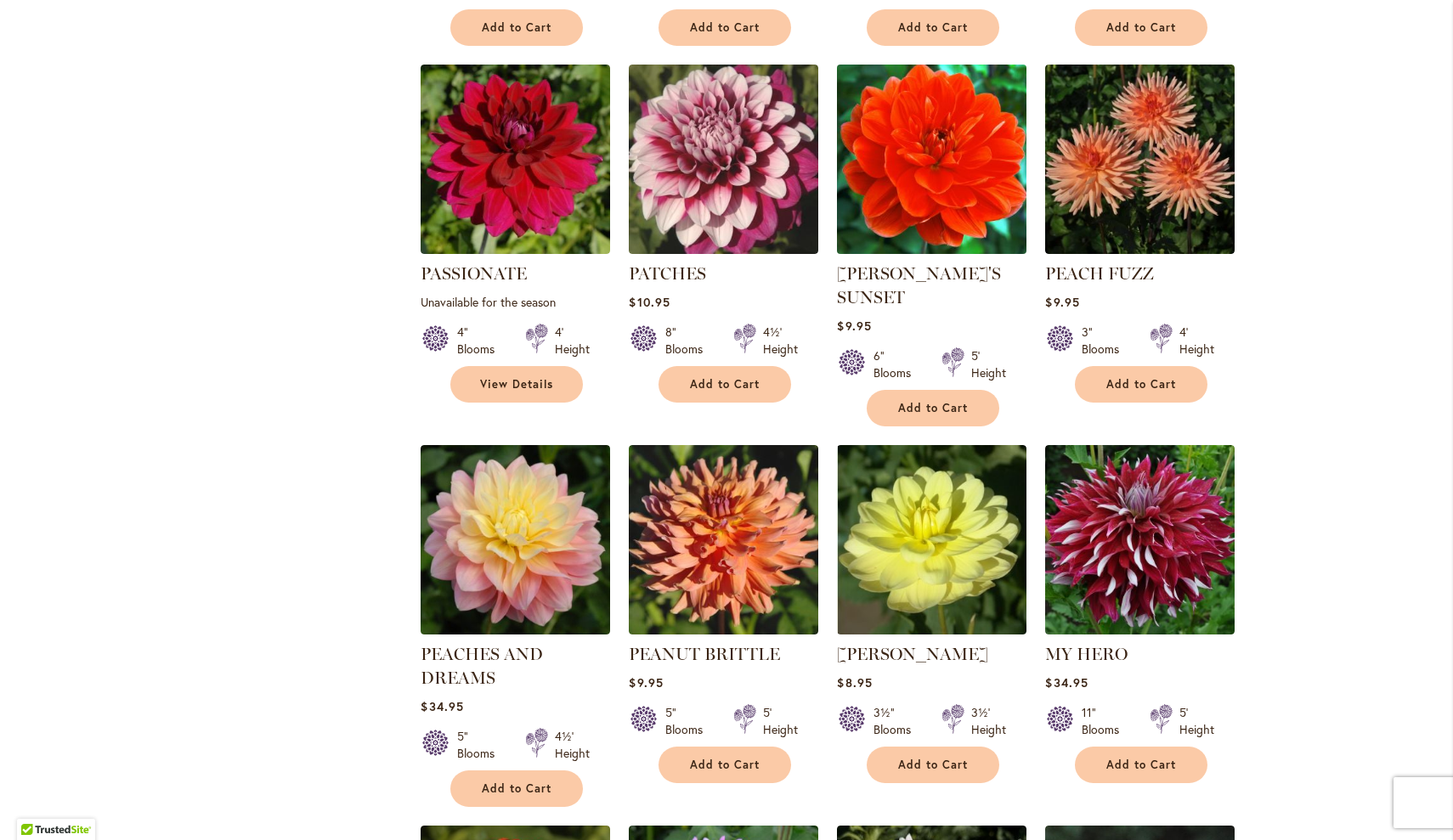
scroll to position [4365, 0]
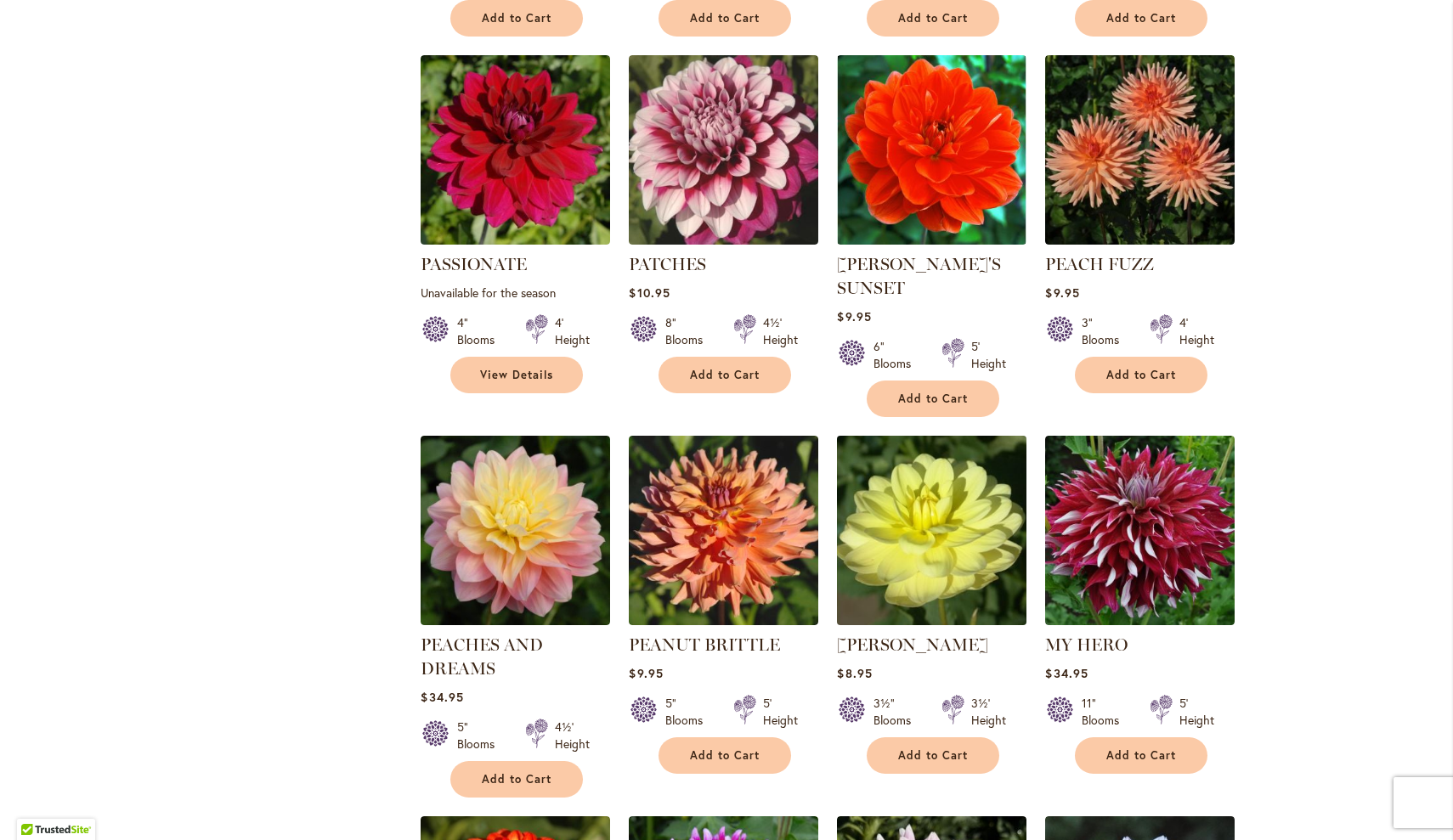
click at [952, 461] on img at bounding box center [932, 531] width 199 height 199
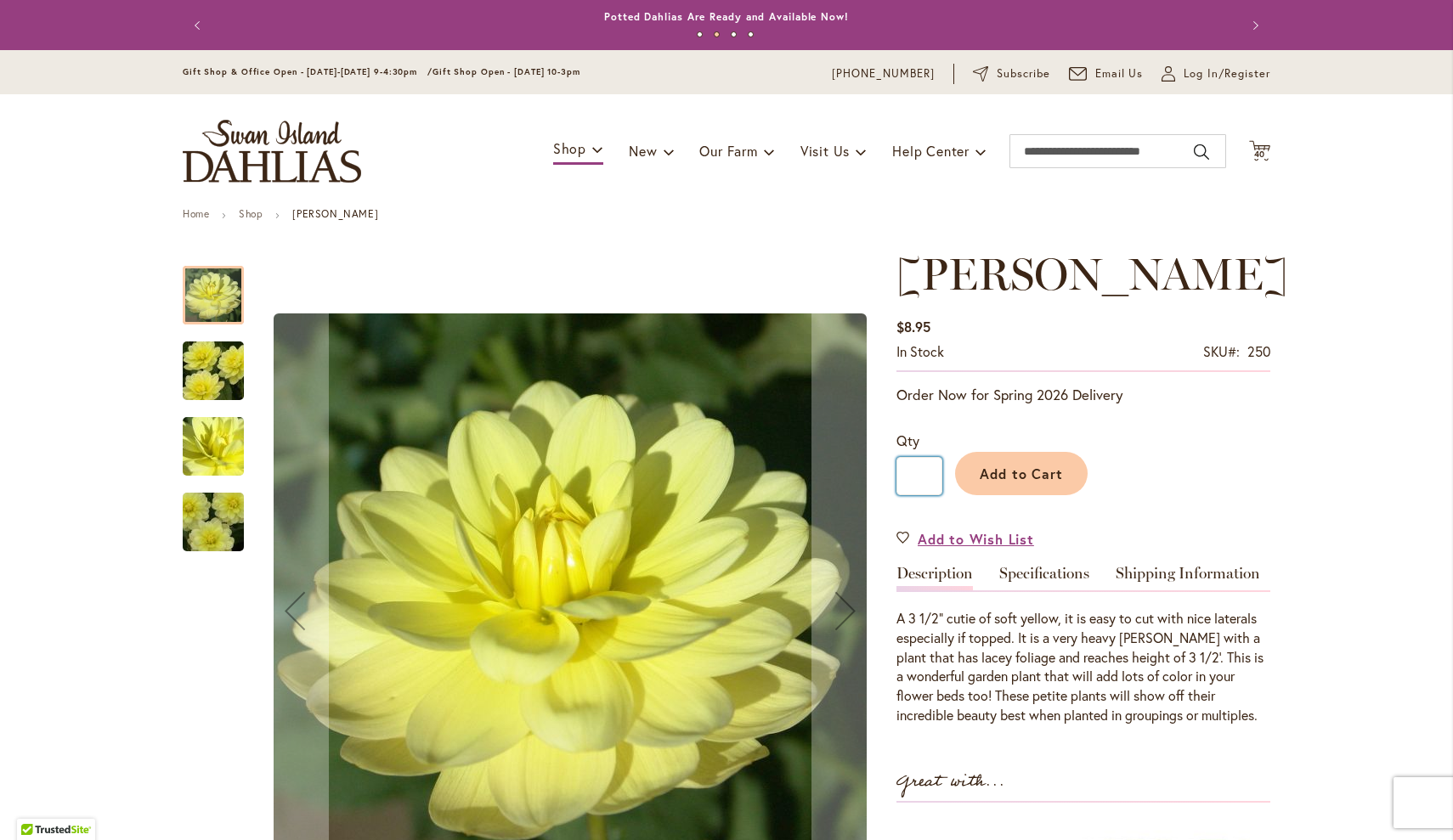
click at [931, 478] on input "*" at bounding box center [919, 475] width 46 height 38
type input "**"
click at [1014, 475] on span "Add to Cart" at bounding box center [1021, 473] width 84 height 18
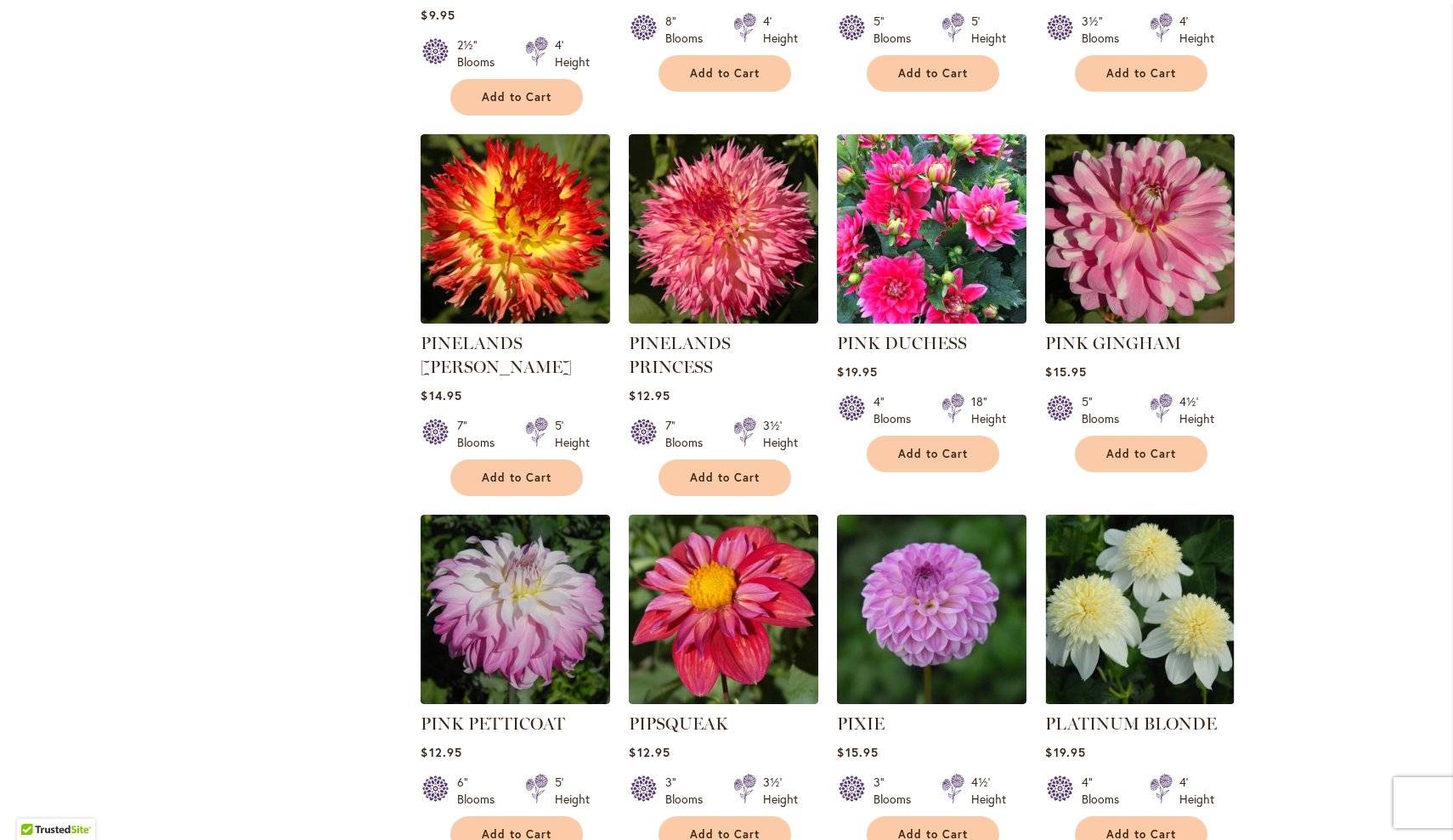
scroll to position [5472, 0]
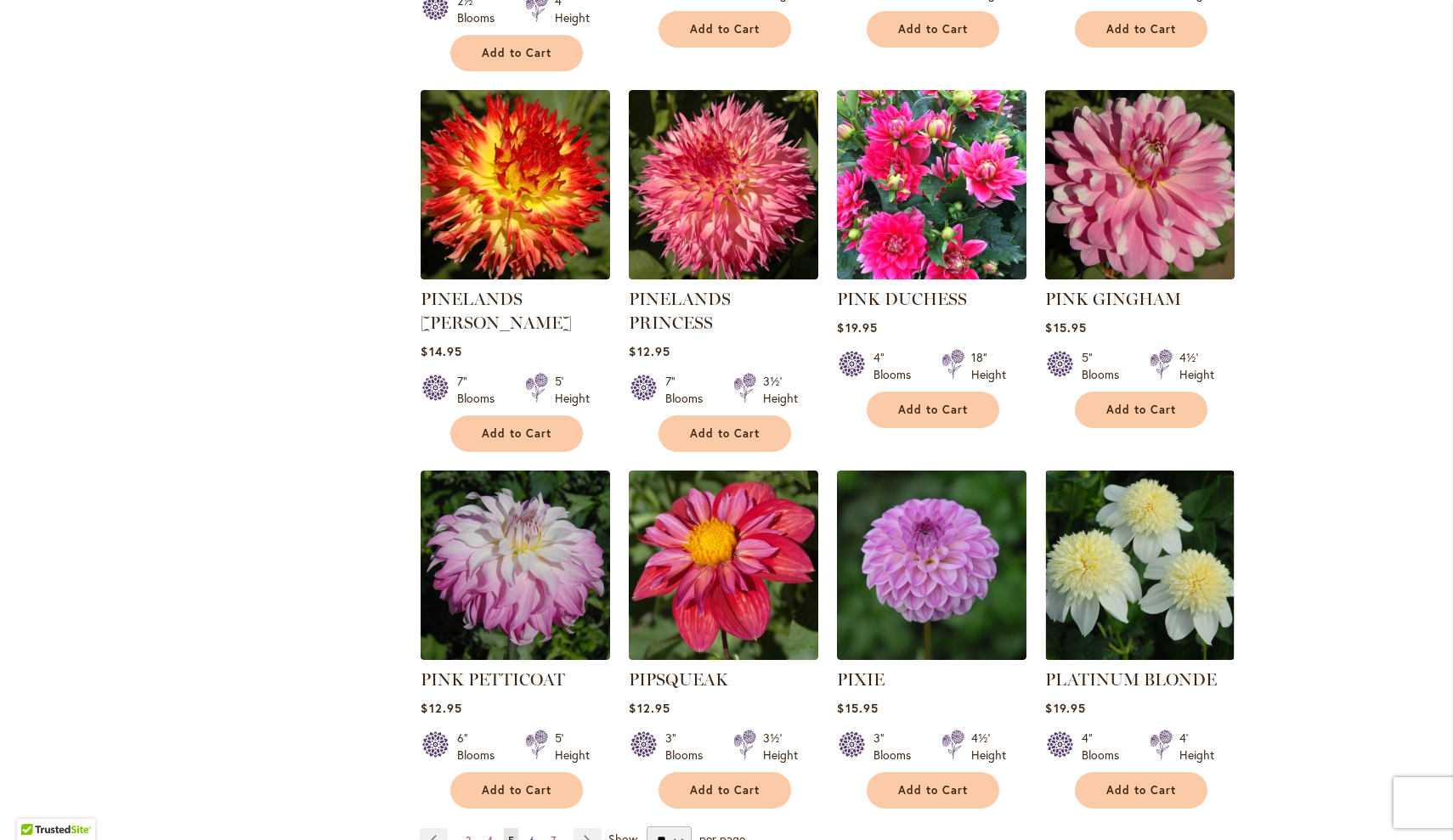
click at [532, 834] on span "6" at bounding box center [532, 841] width 6 height 13
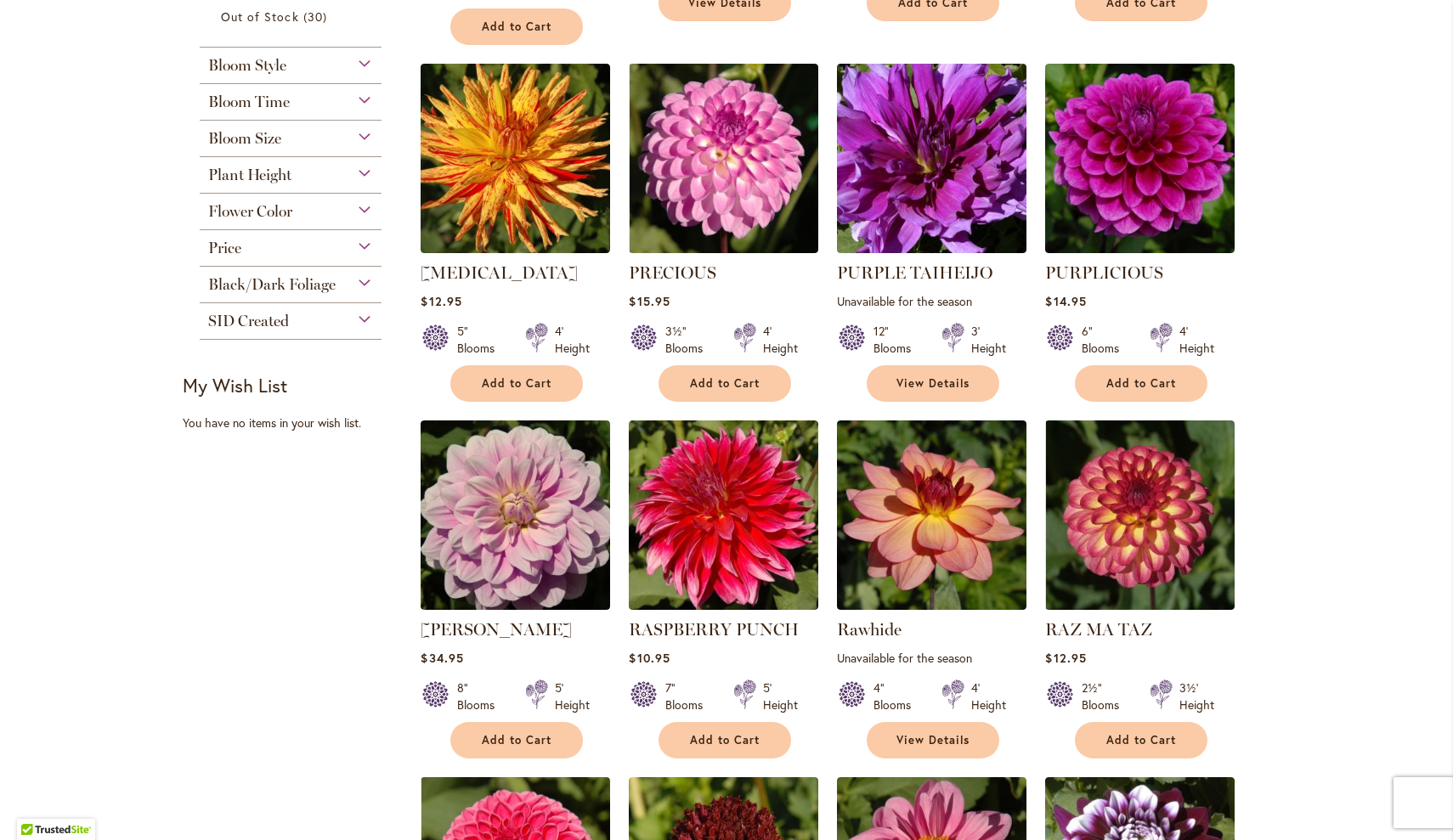
scroll to position [757, 0]
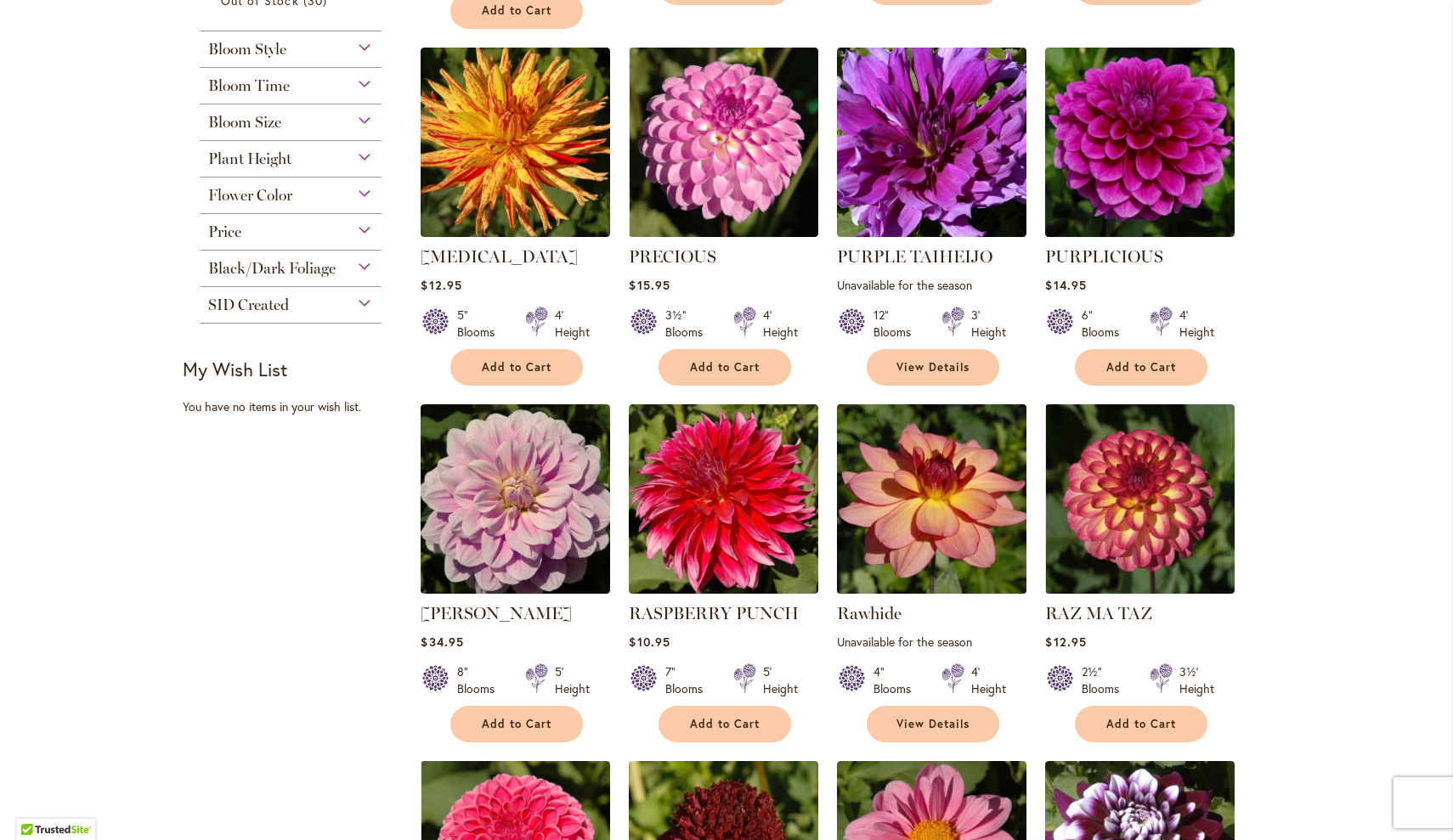
click at [926, 495] on img at bounding box center [932, 500] width 199 height 199
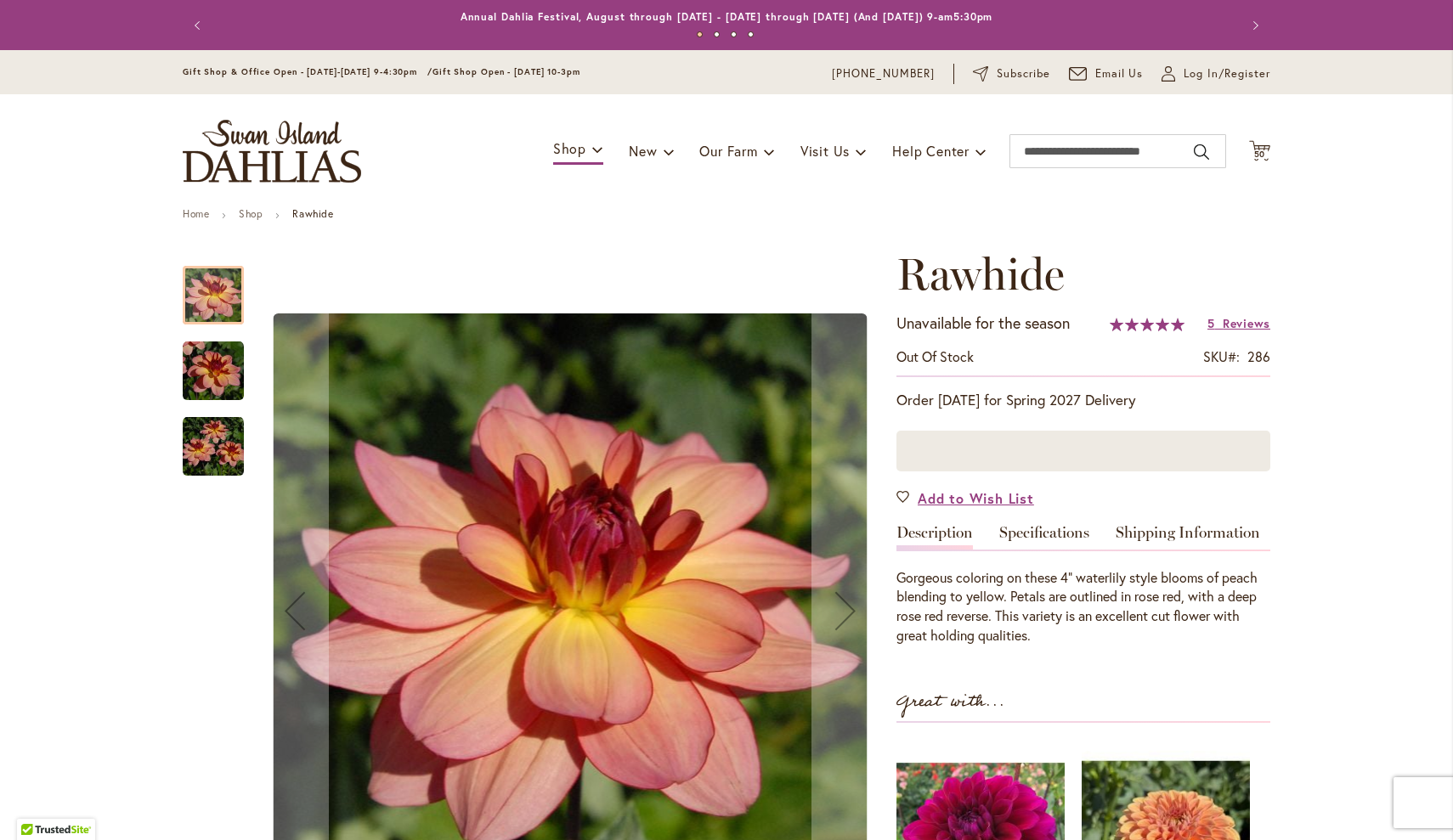
click at [223, 375] on img "Rawhide" at bounding box center [213, 371] width 61 height 61
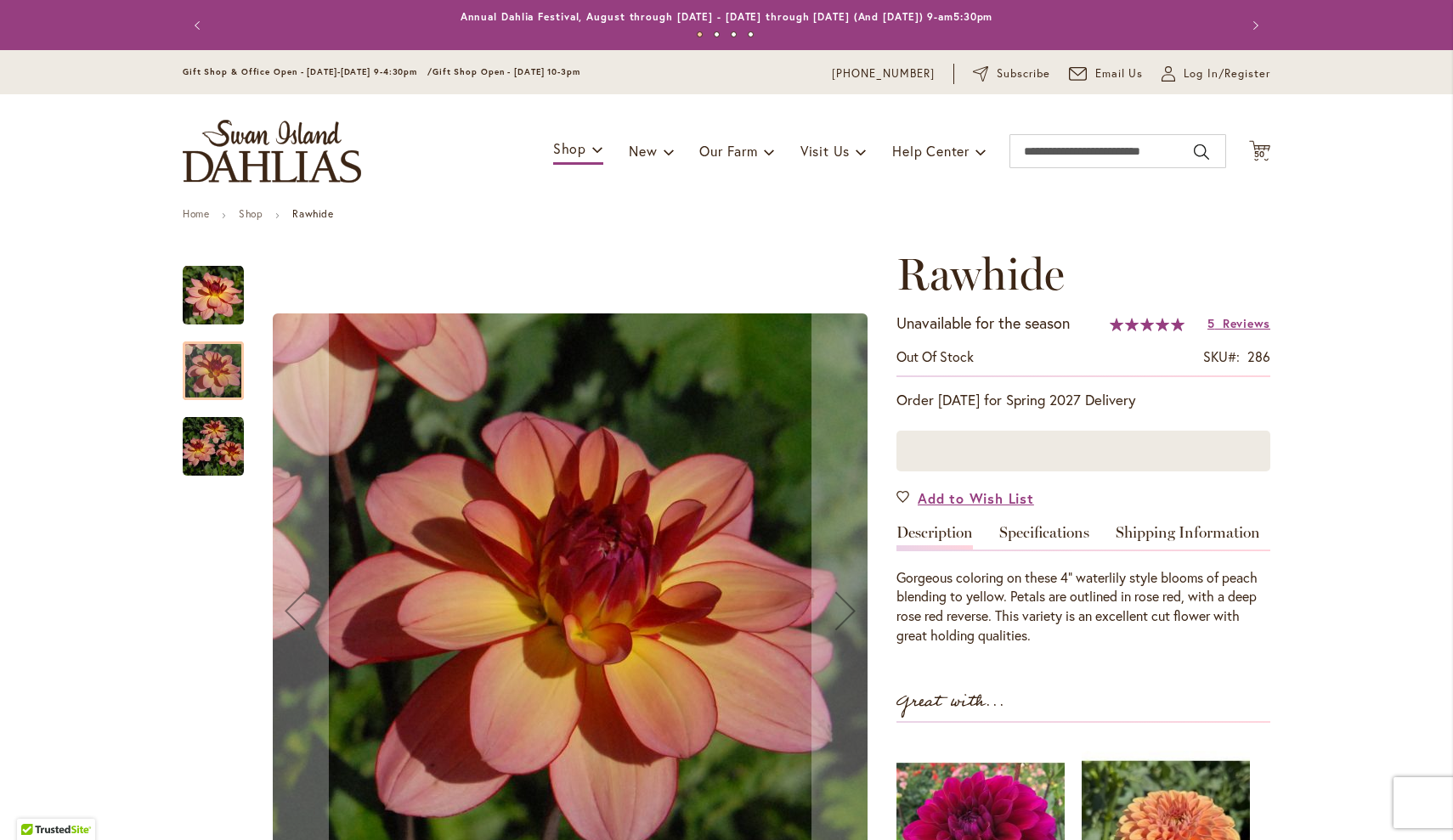
click at [216, 440] on img "Rawhide" at bounding box center [213, 447] width 61 height 61
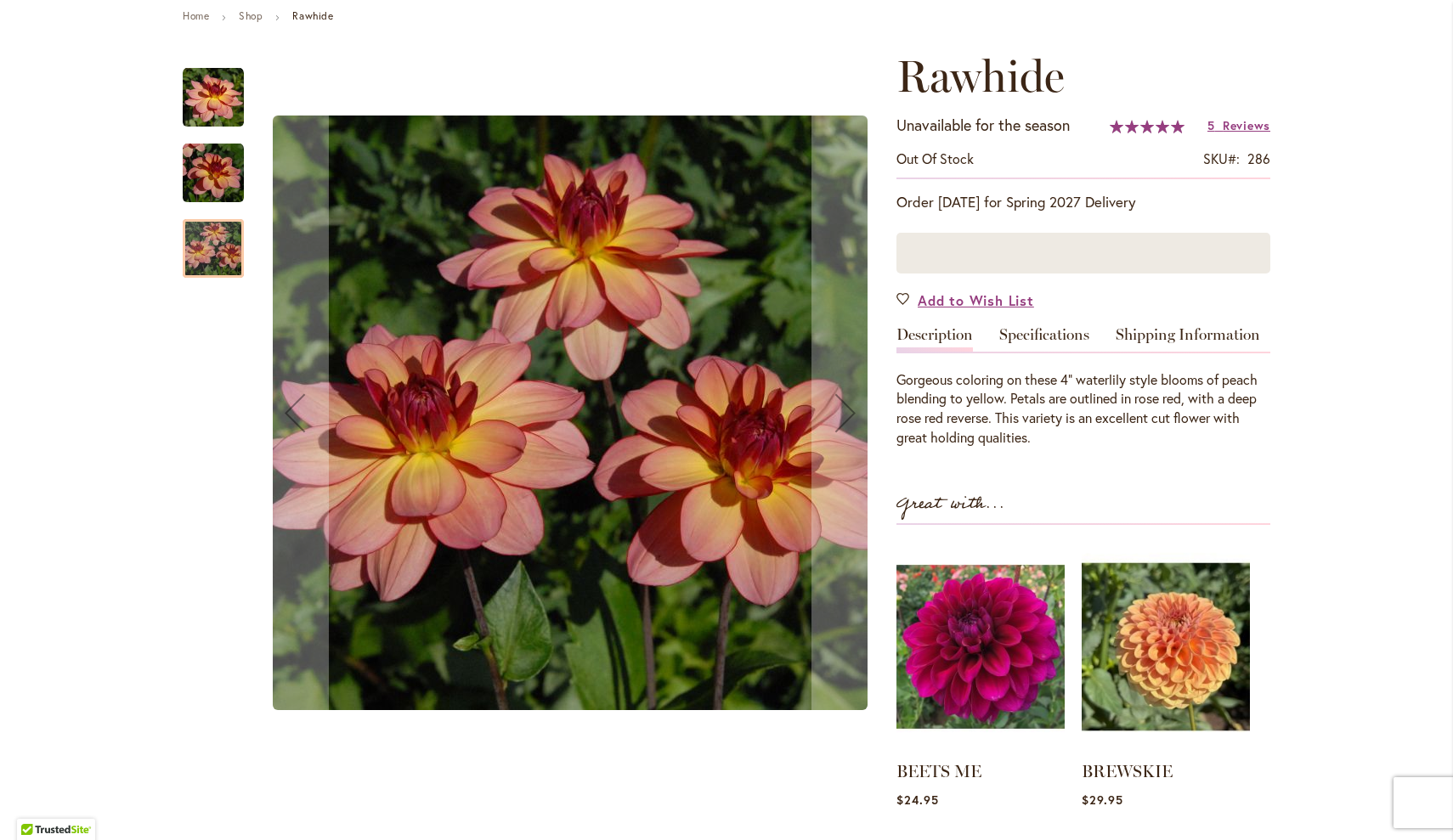
scroll to position [201, 0]
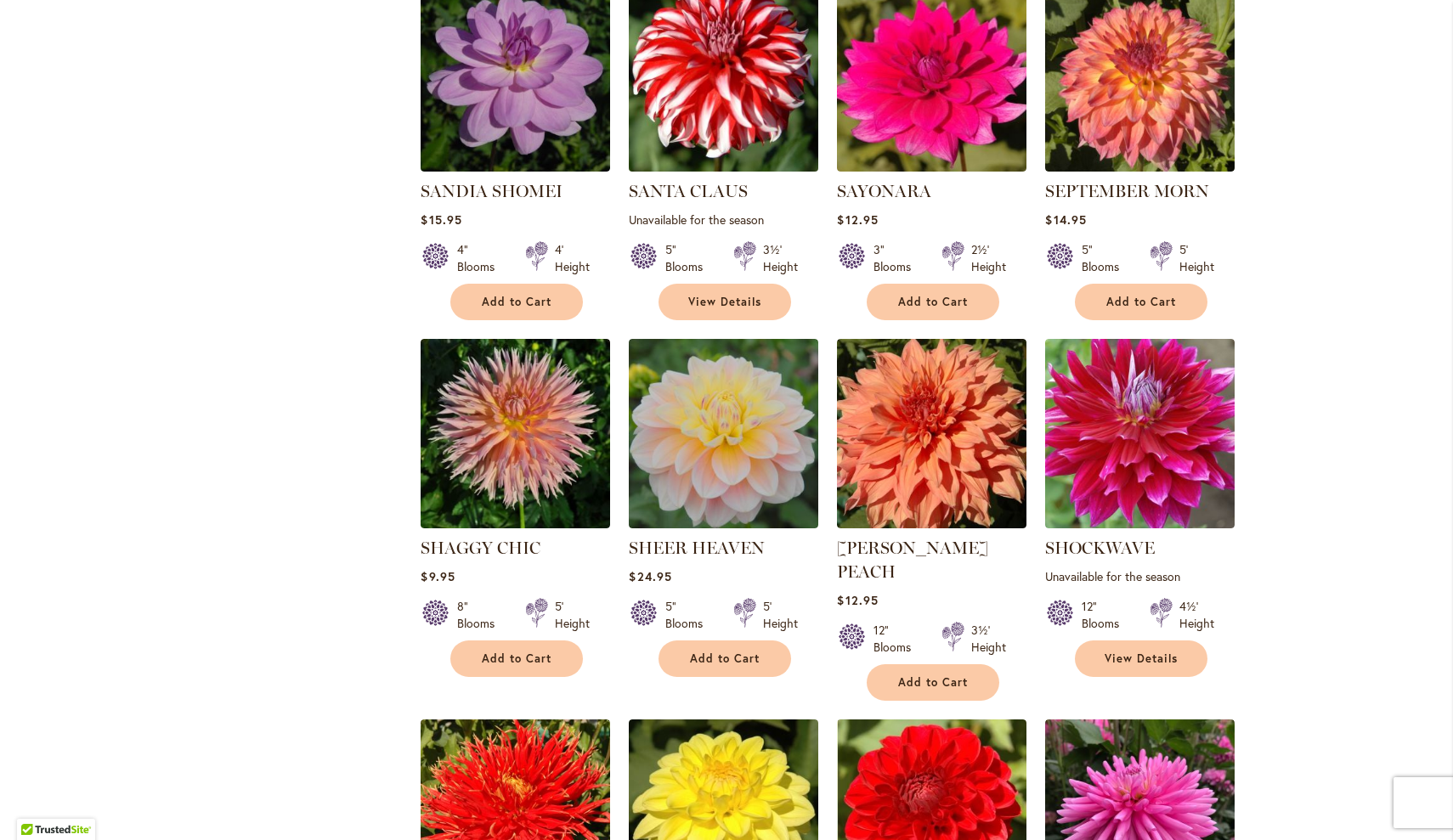
scroll to position [1933, 0]
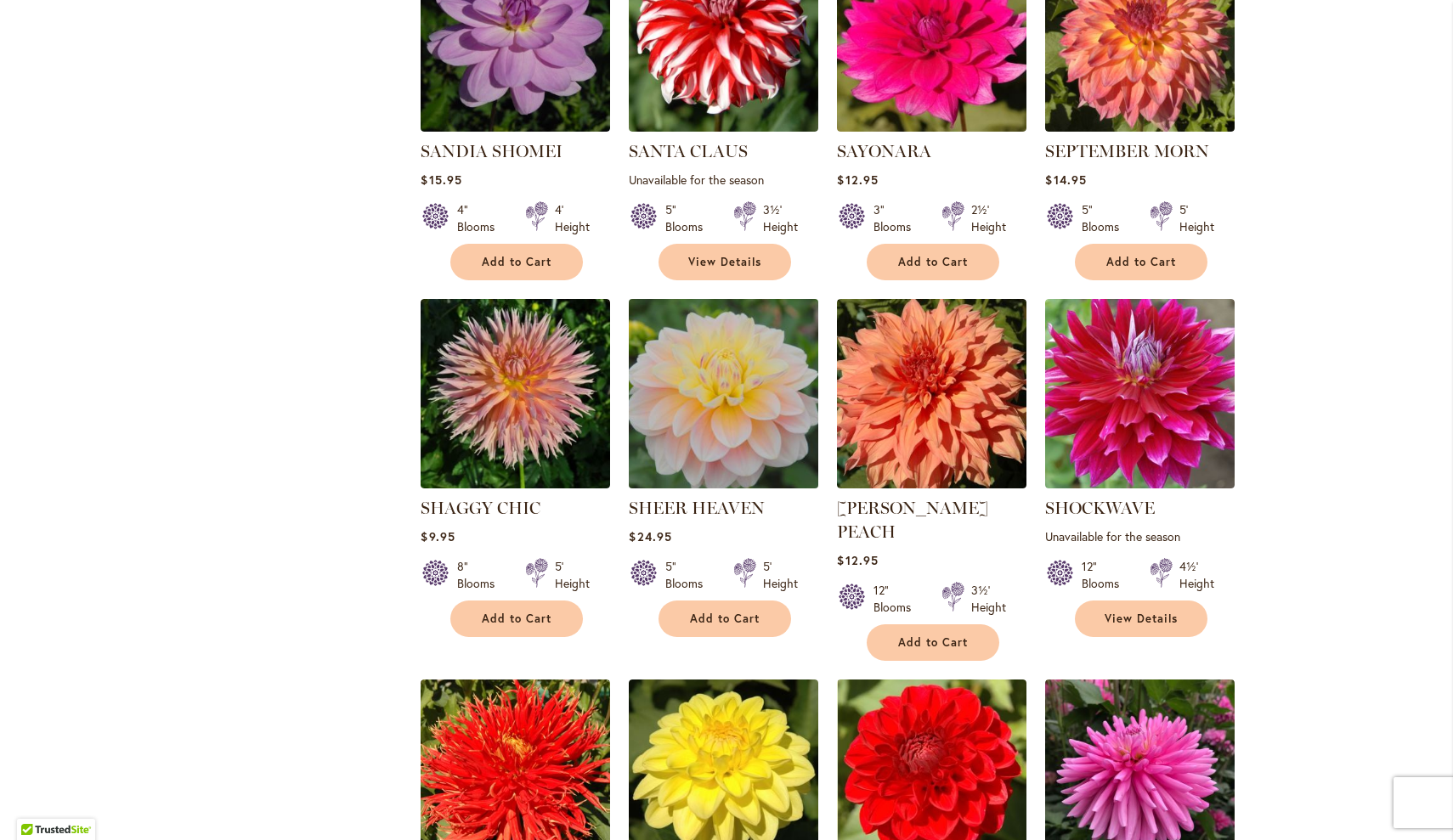
click at [701, 394] on img at bounding box center [724, 394] width 199 height 199
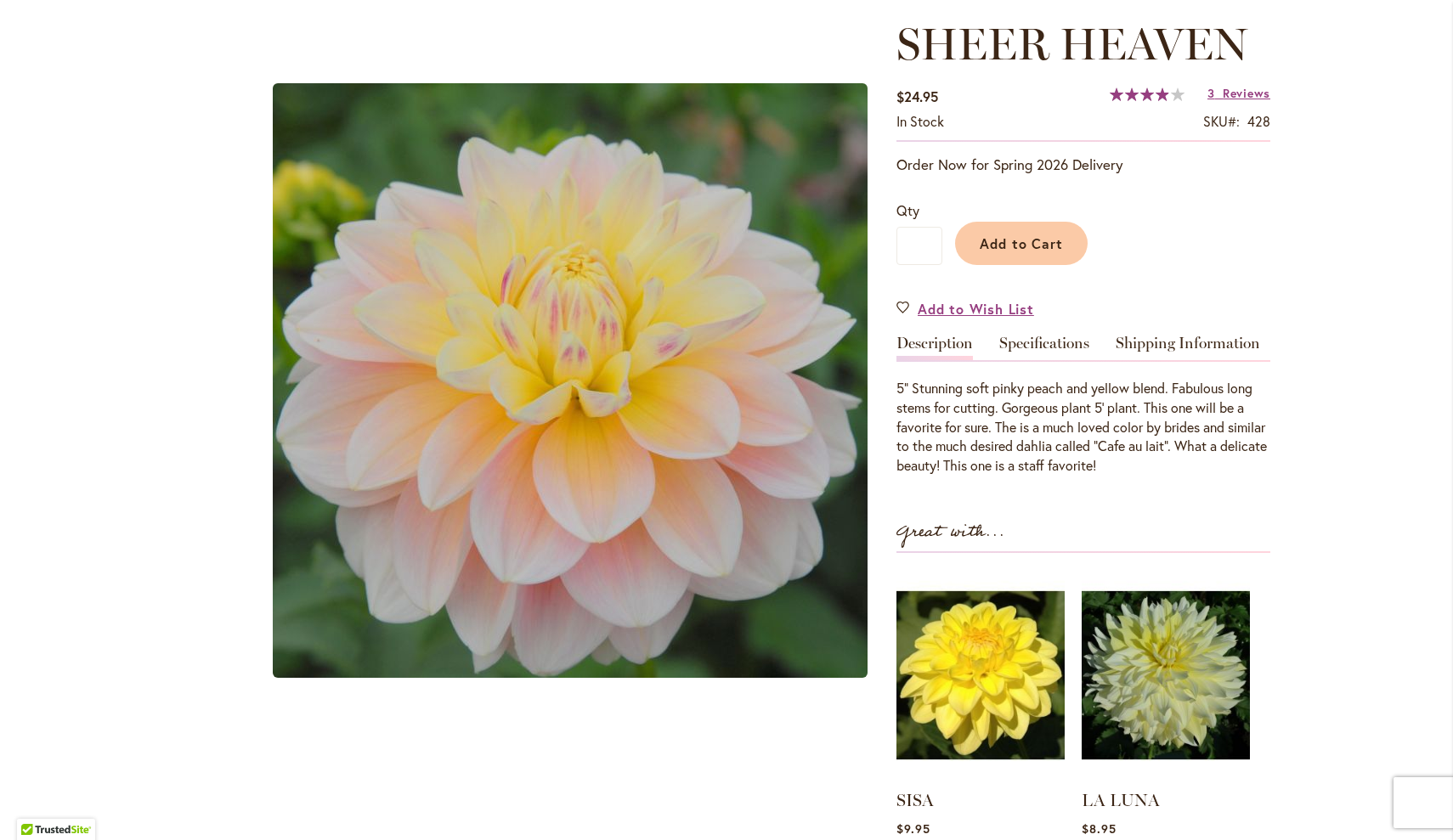
scroll to position [232, 0]
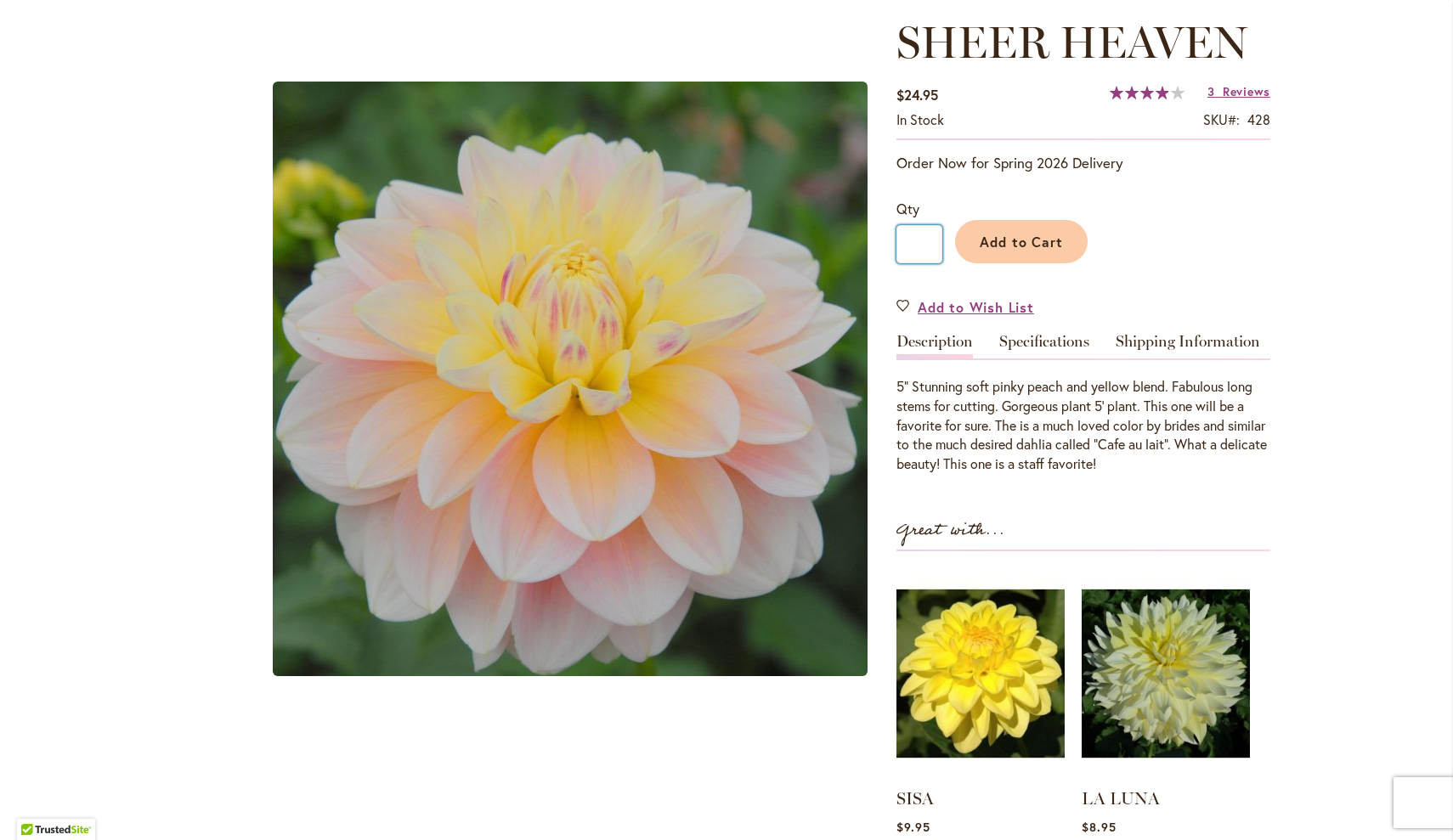
click at [932, 247] on input "*" at bounding box center [919, 244] width 46 height 38
type input "**"
click at [1014, 244] on span "Add to Cart" at bounding box center [1021, 241] width 84 height 18
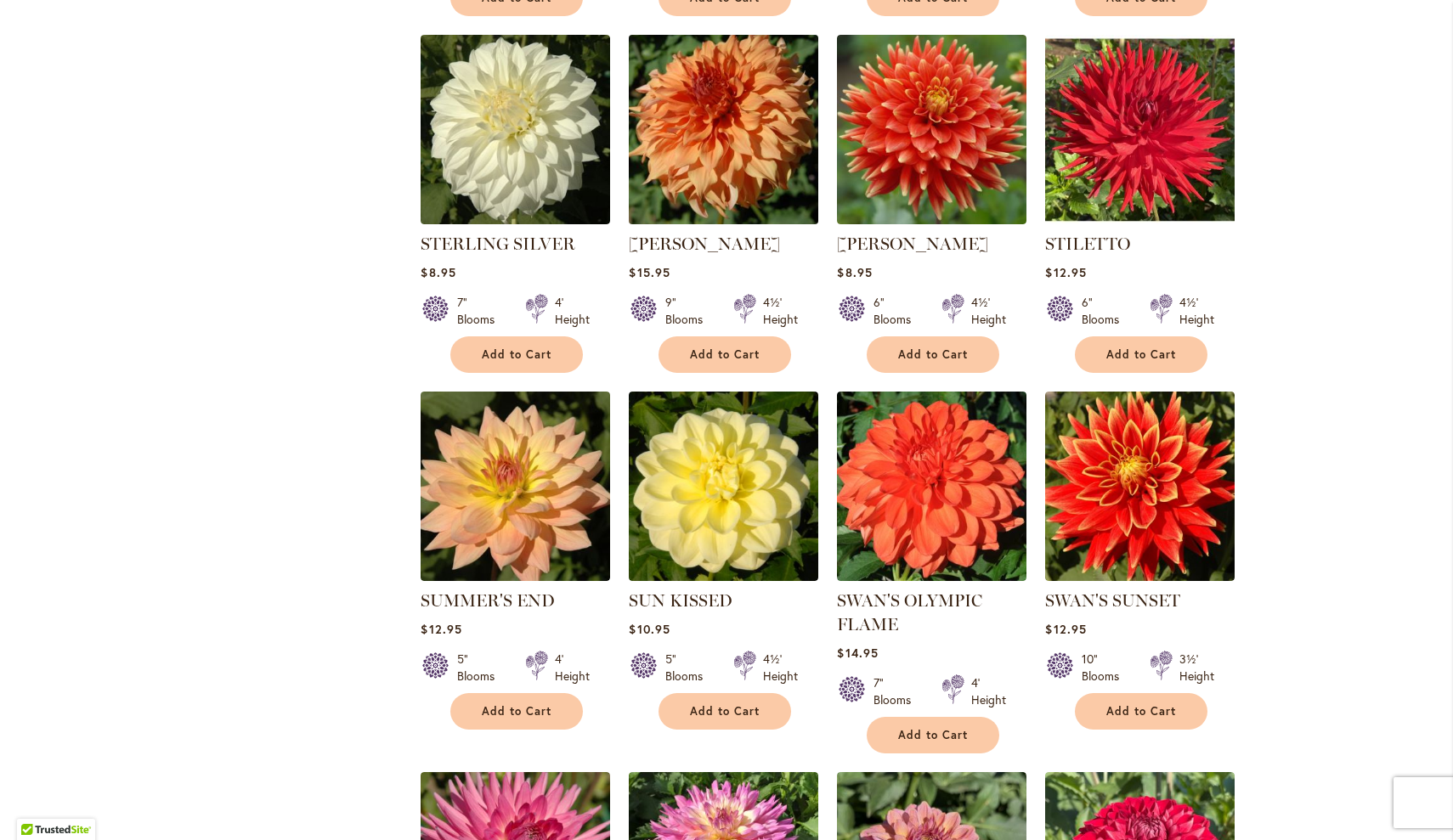
scroll to position [3650, 0]
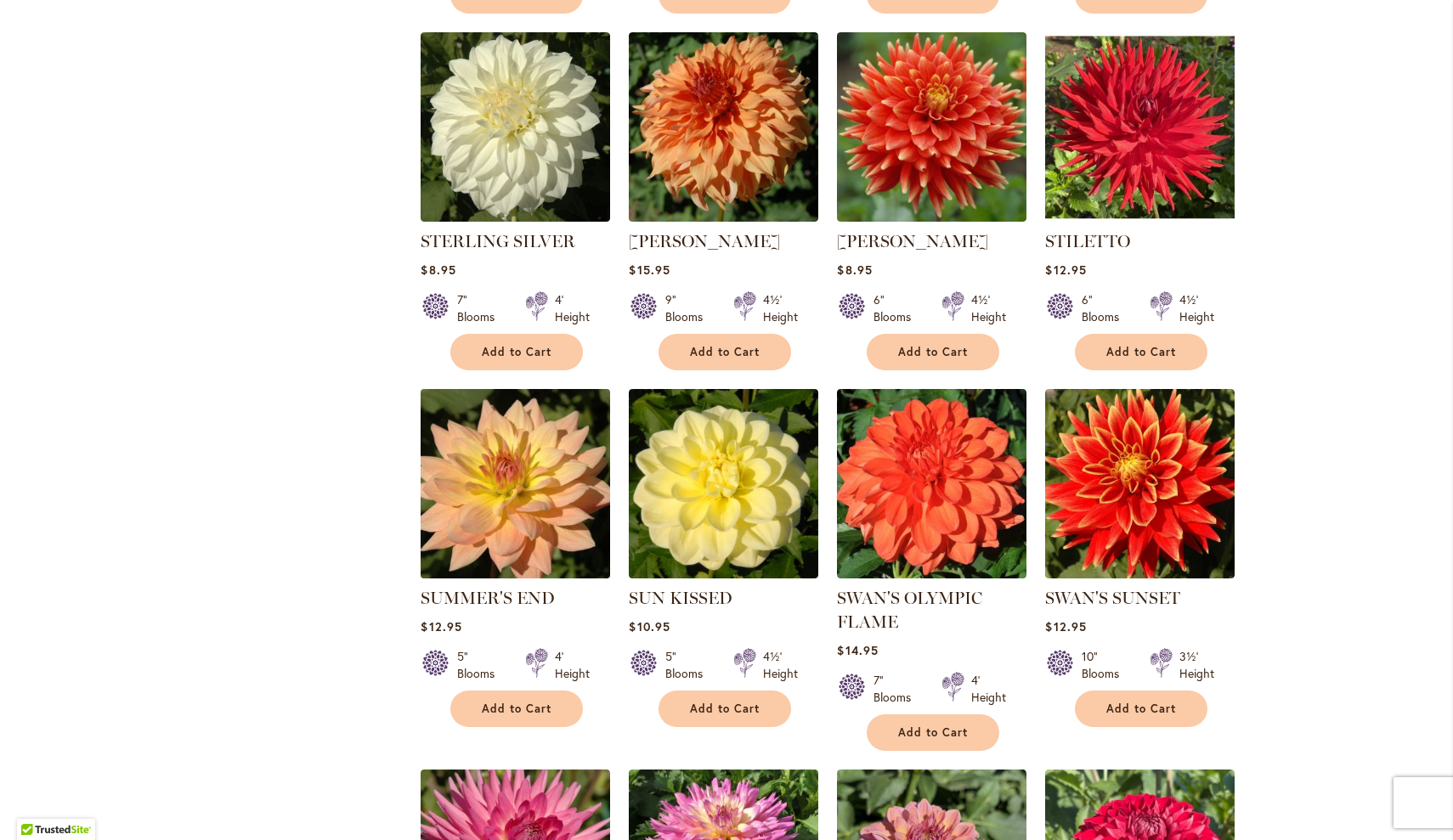
click at [547, 498] on img at bounding box center [516, 485] width 199 height 199
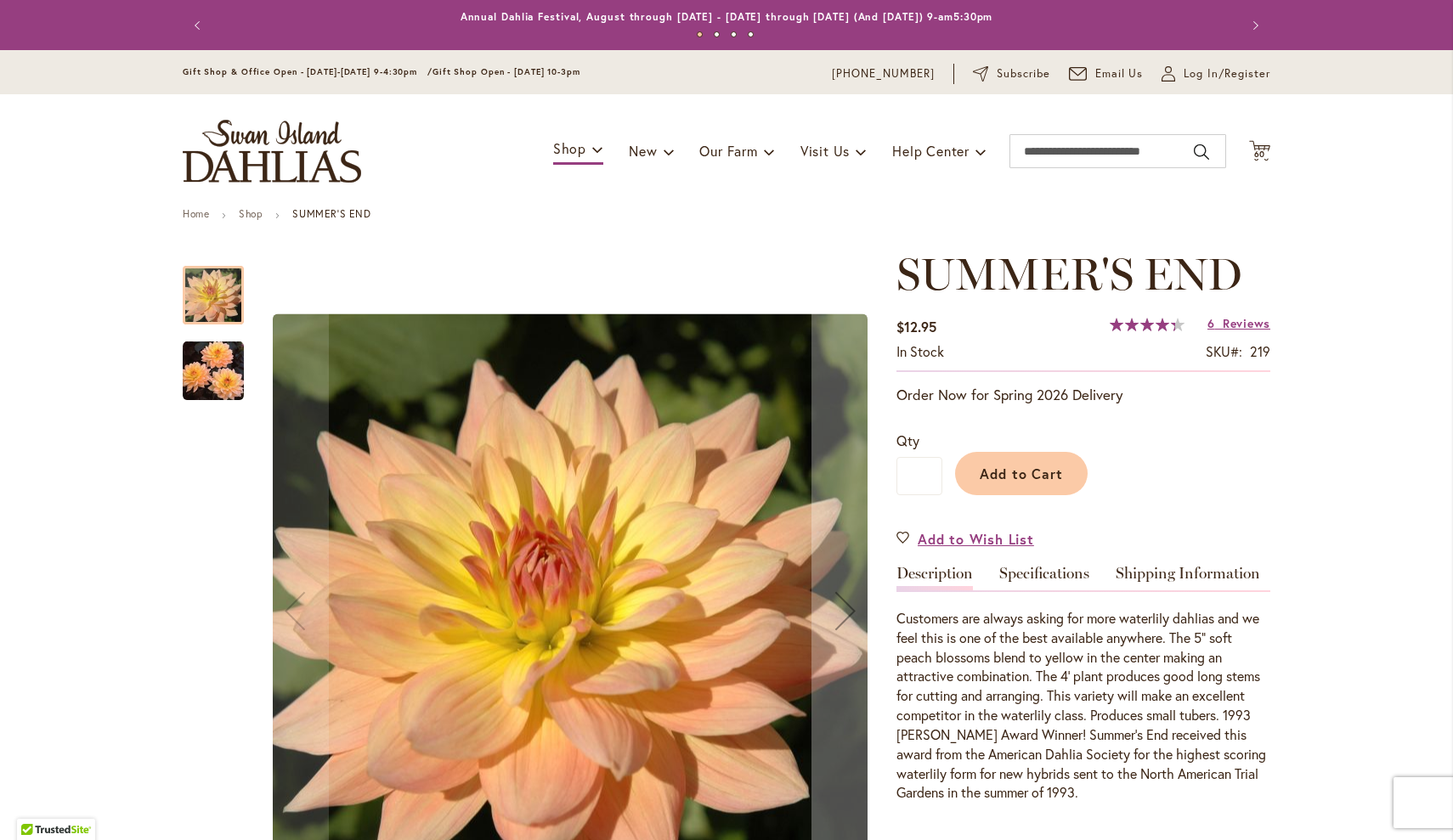
click at [210, 378] on img "SUMMER'S END" at bounding box center [213, 370] width 61 height 62
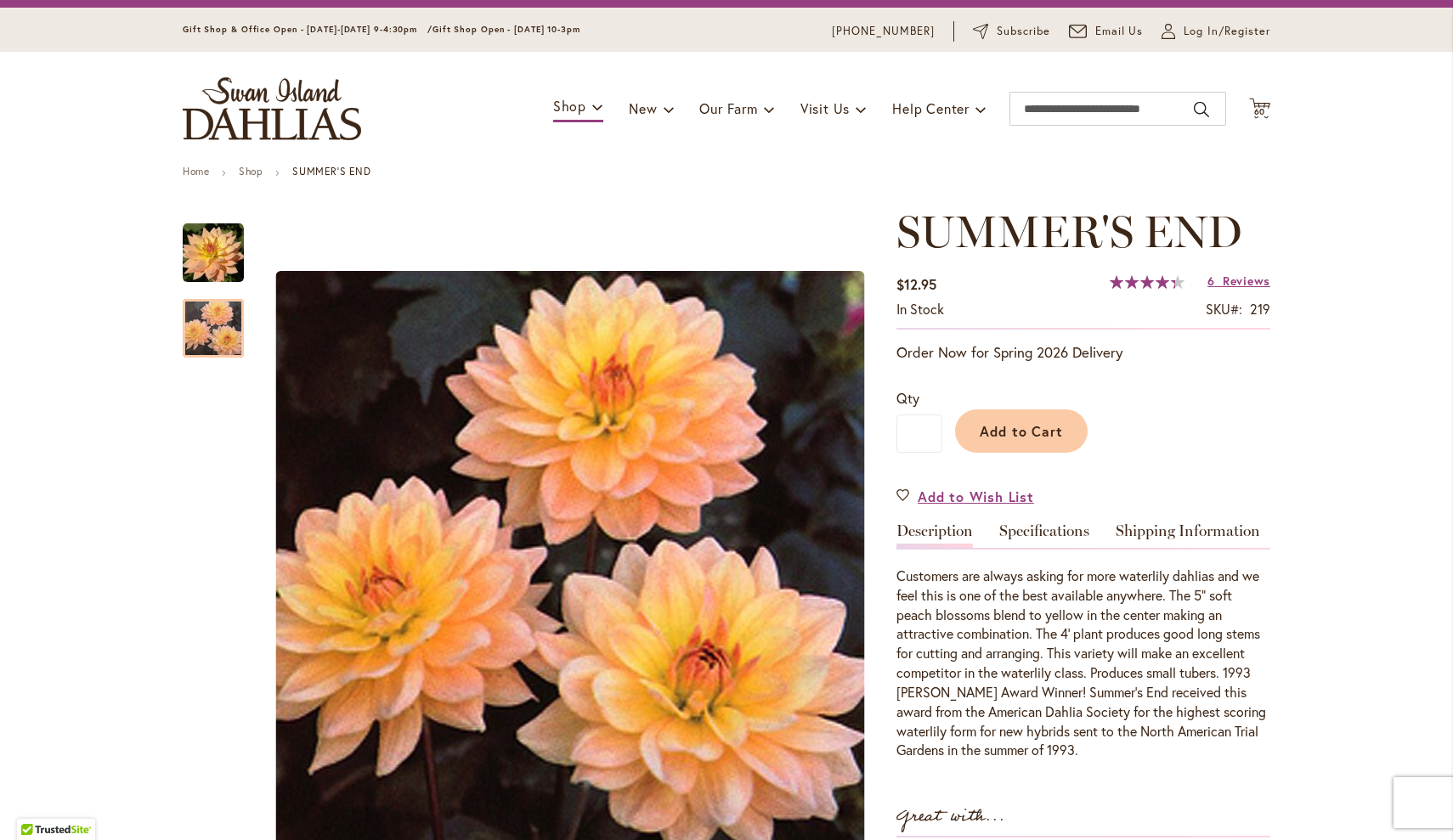
scroll to position [48, 0]
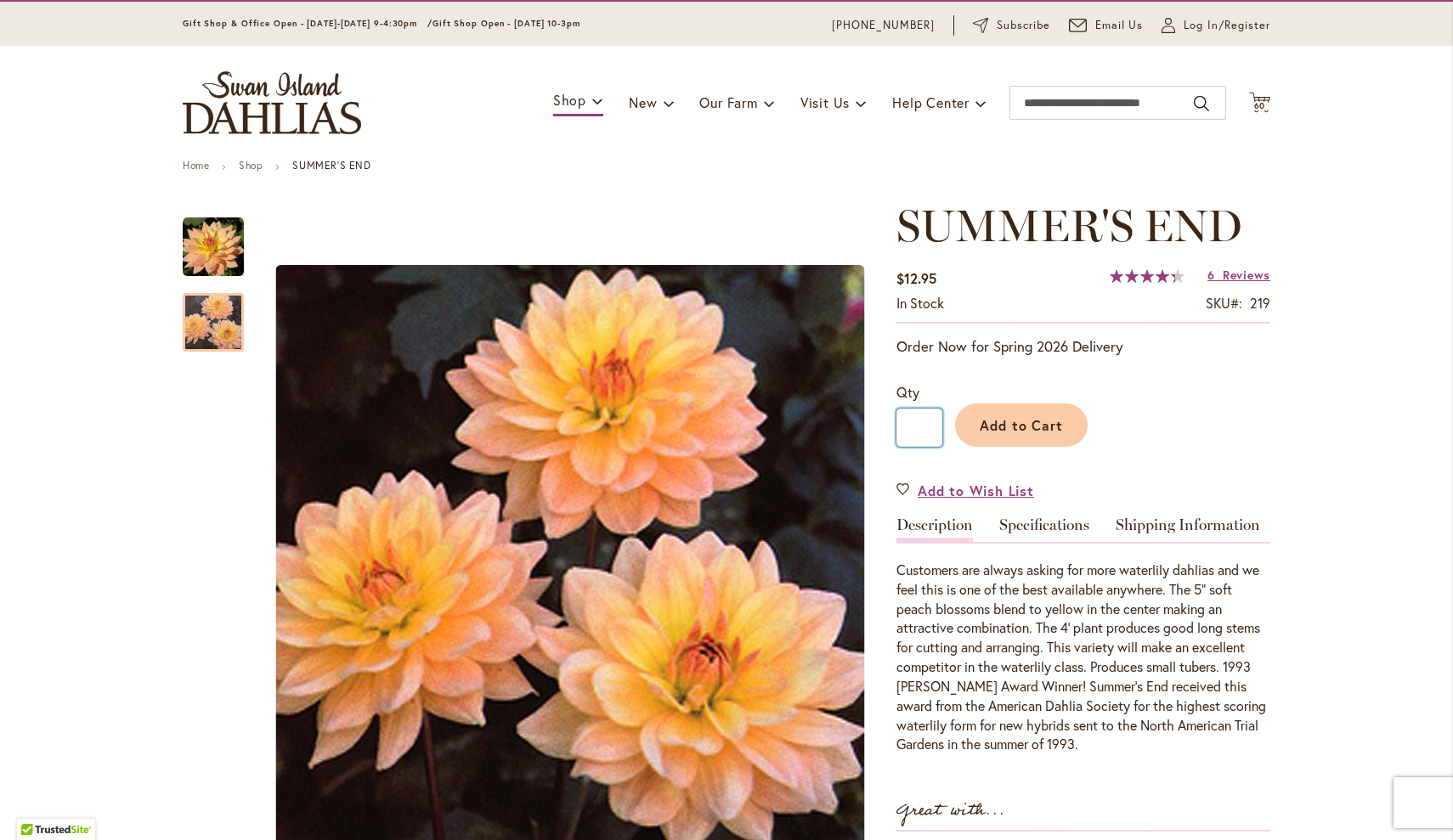
click at [931, 428] on input "*" at bounding box center [919, 427] width 46 height 38
type input "**"
click at [1006, 421] on span "Add to Cart" at bounding box center [1021, 425] width 84 height 18
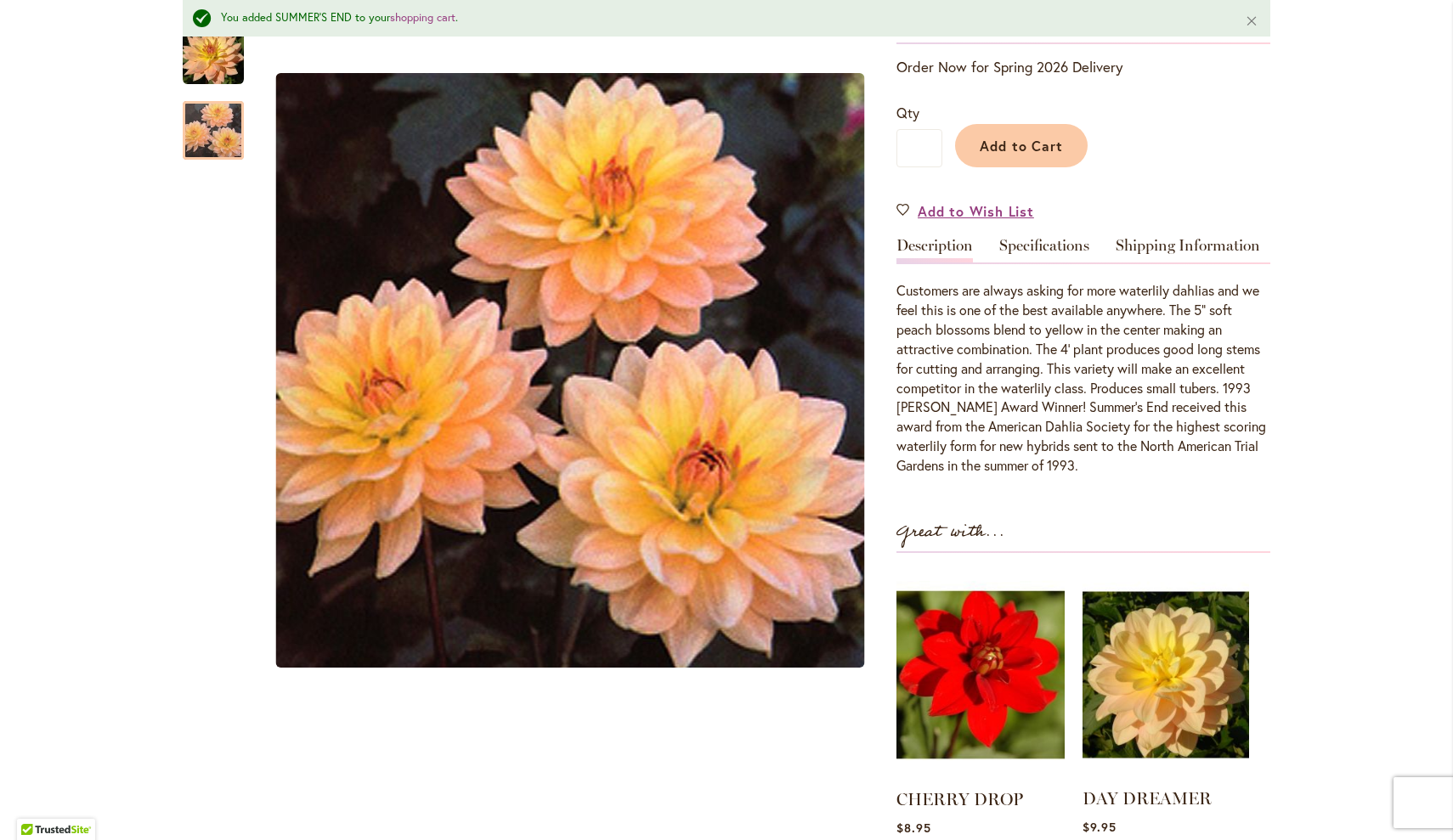
scroll to position [306, 0]
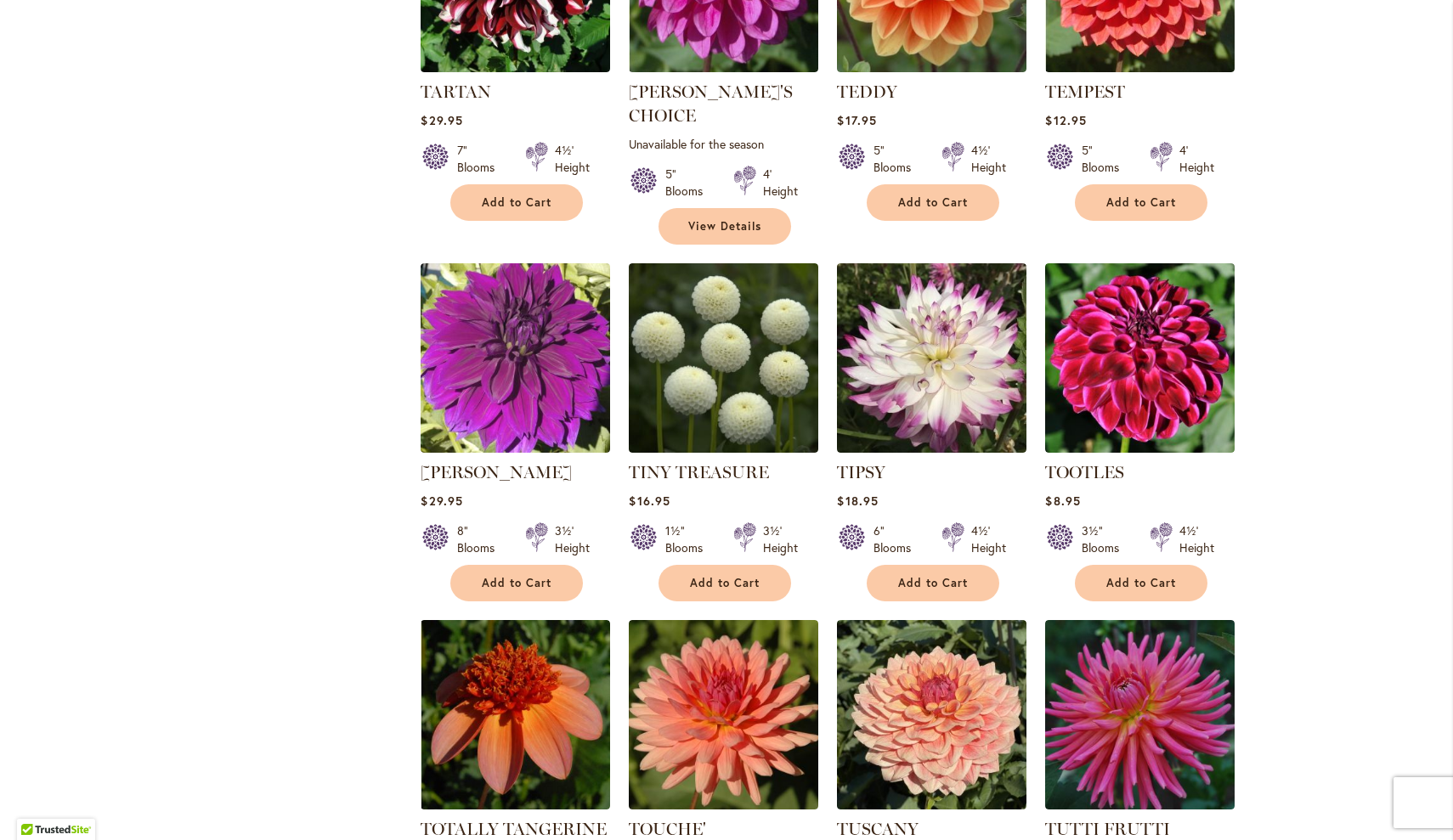
scroll to position [5252, 0]
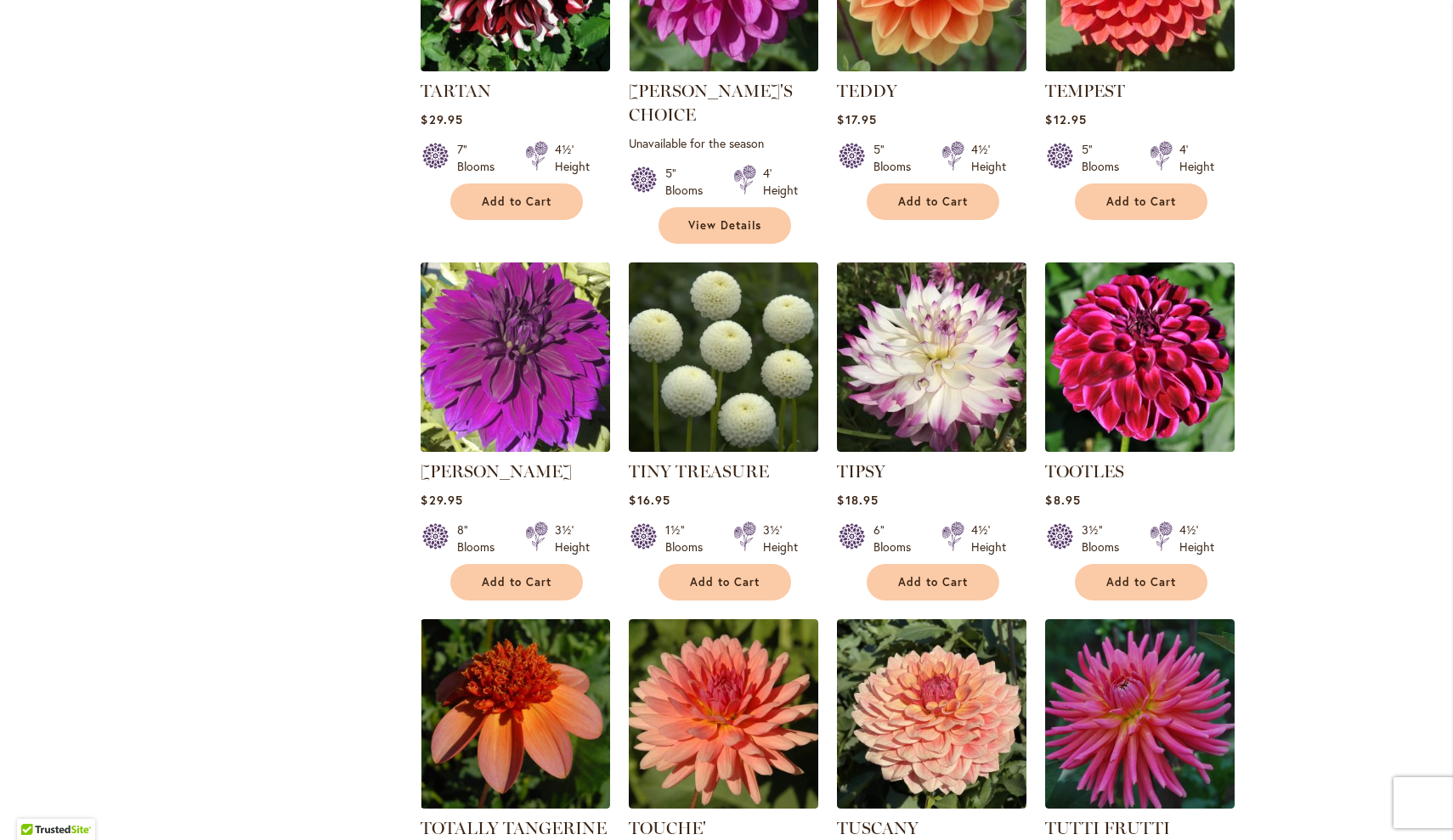
click at [736, 272] on img at bounding box center [724, 358] width 199 height 199
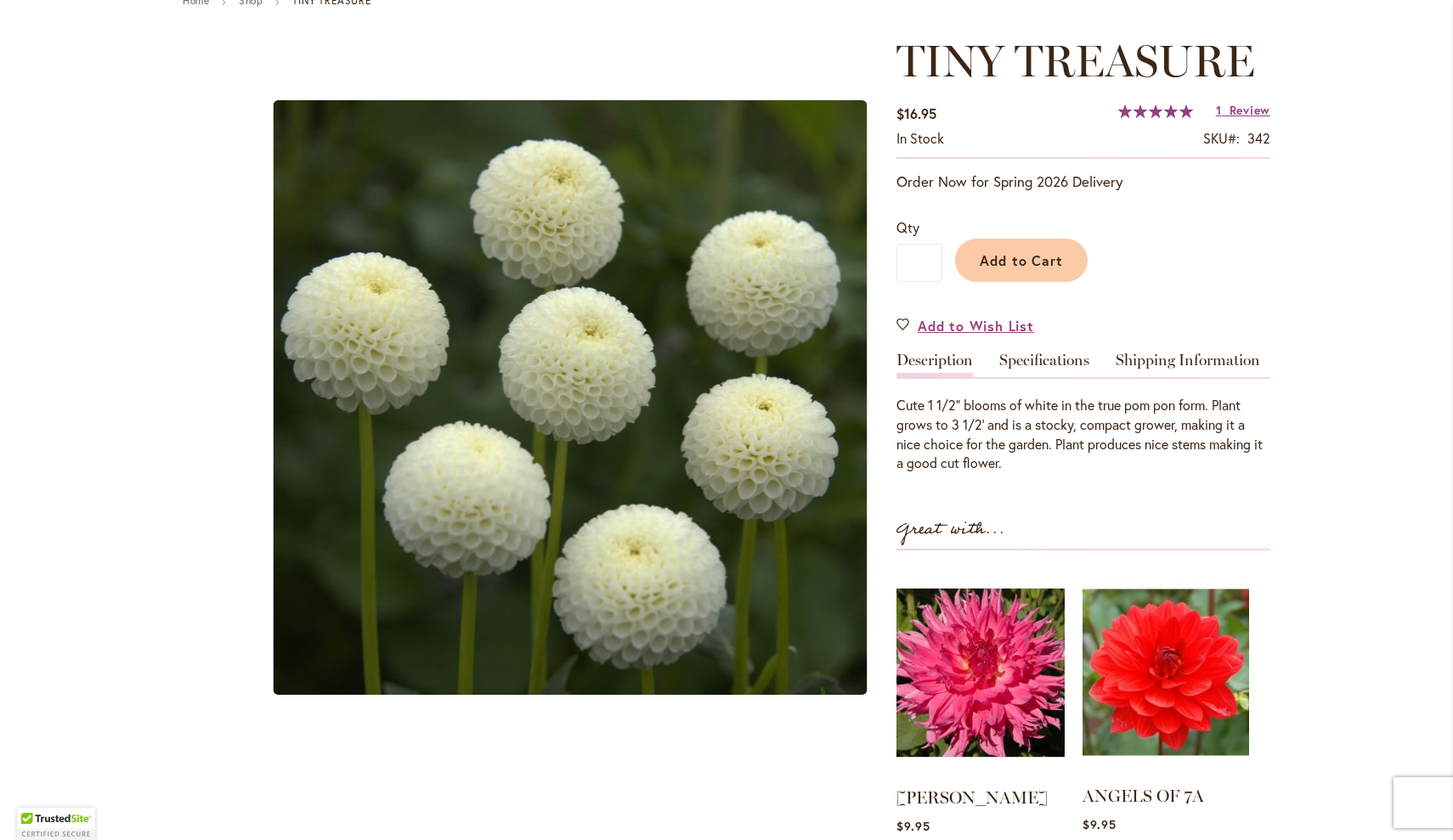
scroll to position [204, 0]
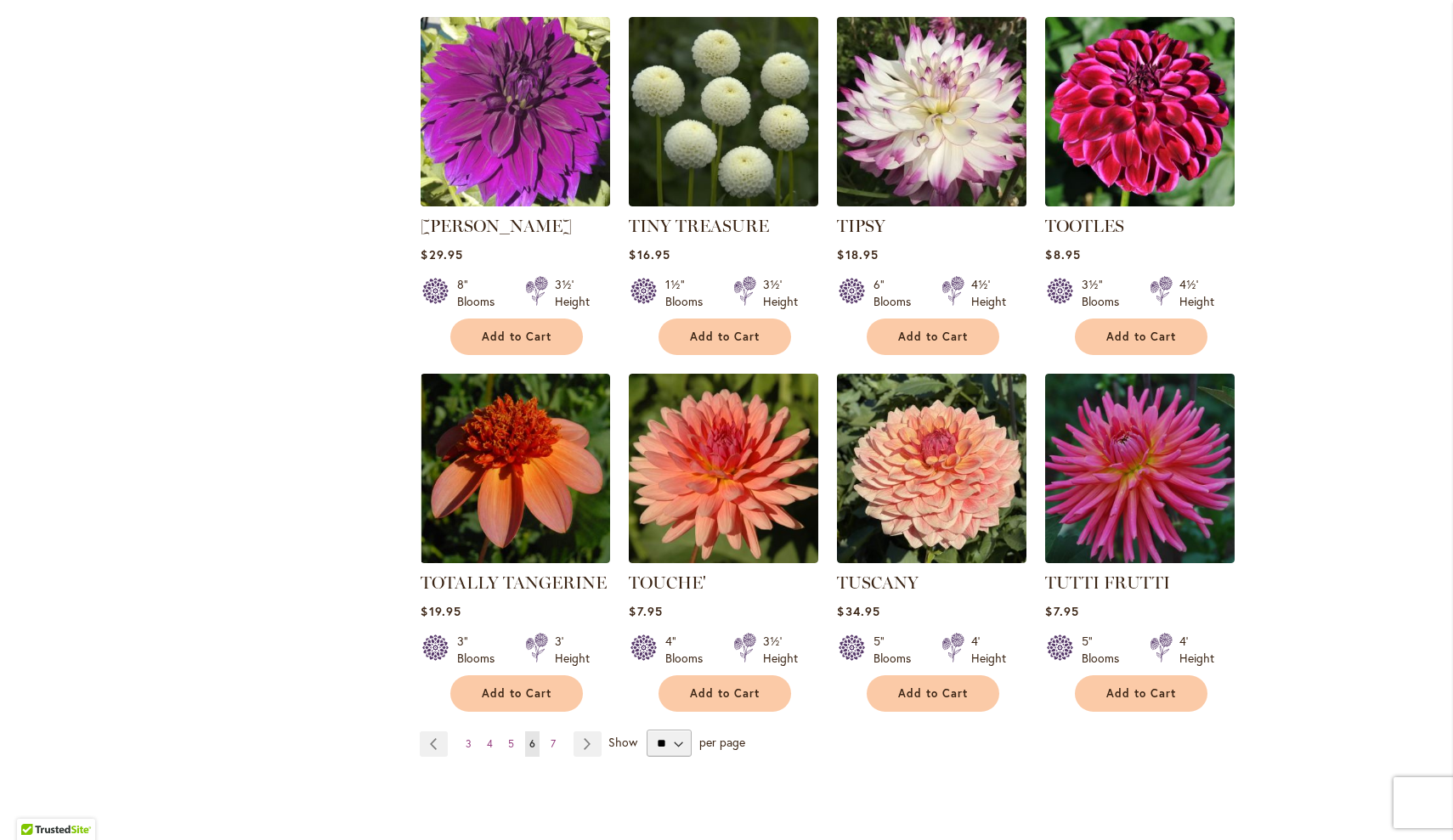
scroll to position [5503, 0]
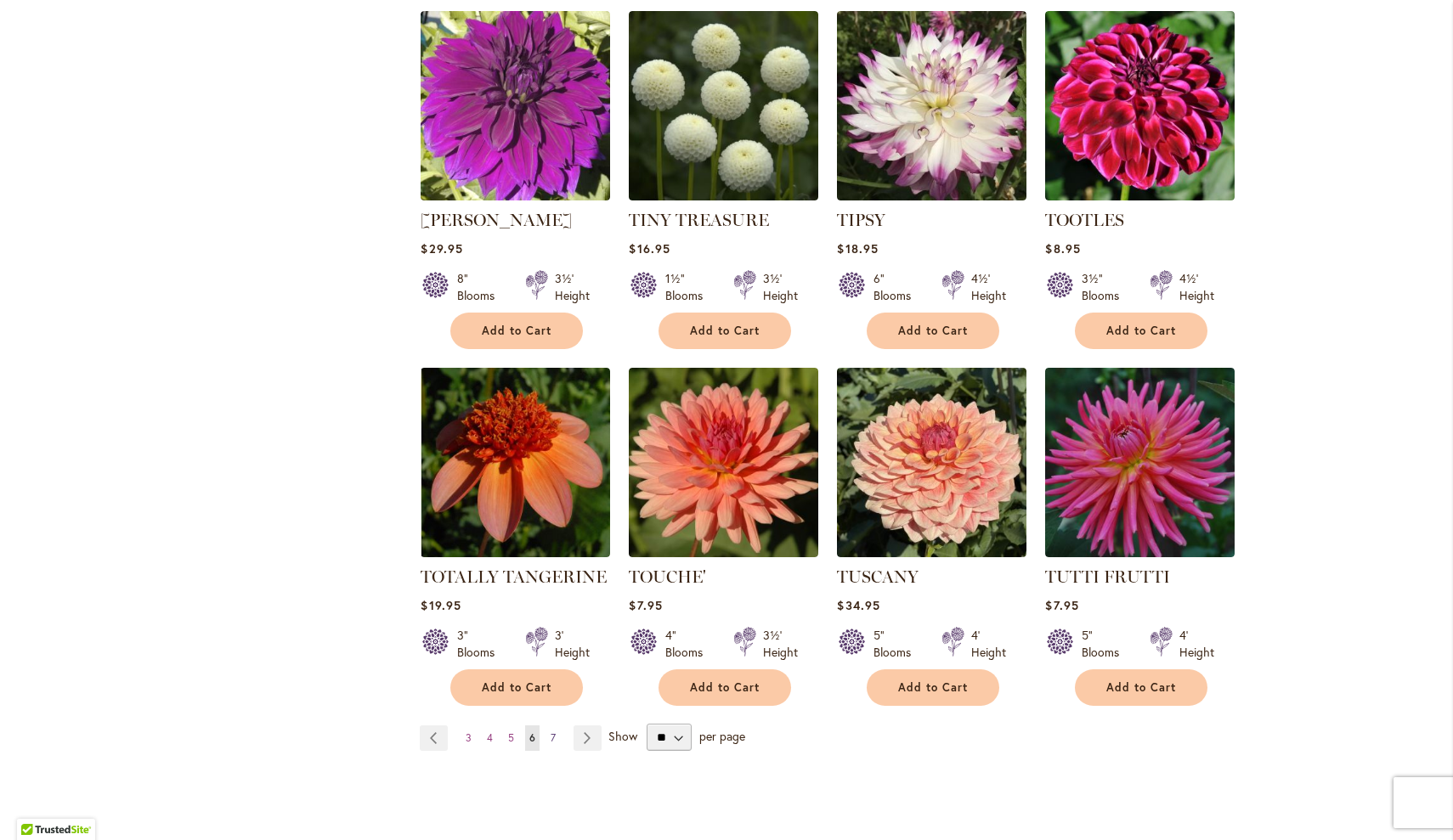
click at [553, 731] on span "7" at bounding box center [553, 738] width 5 height 13
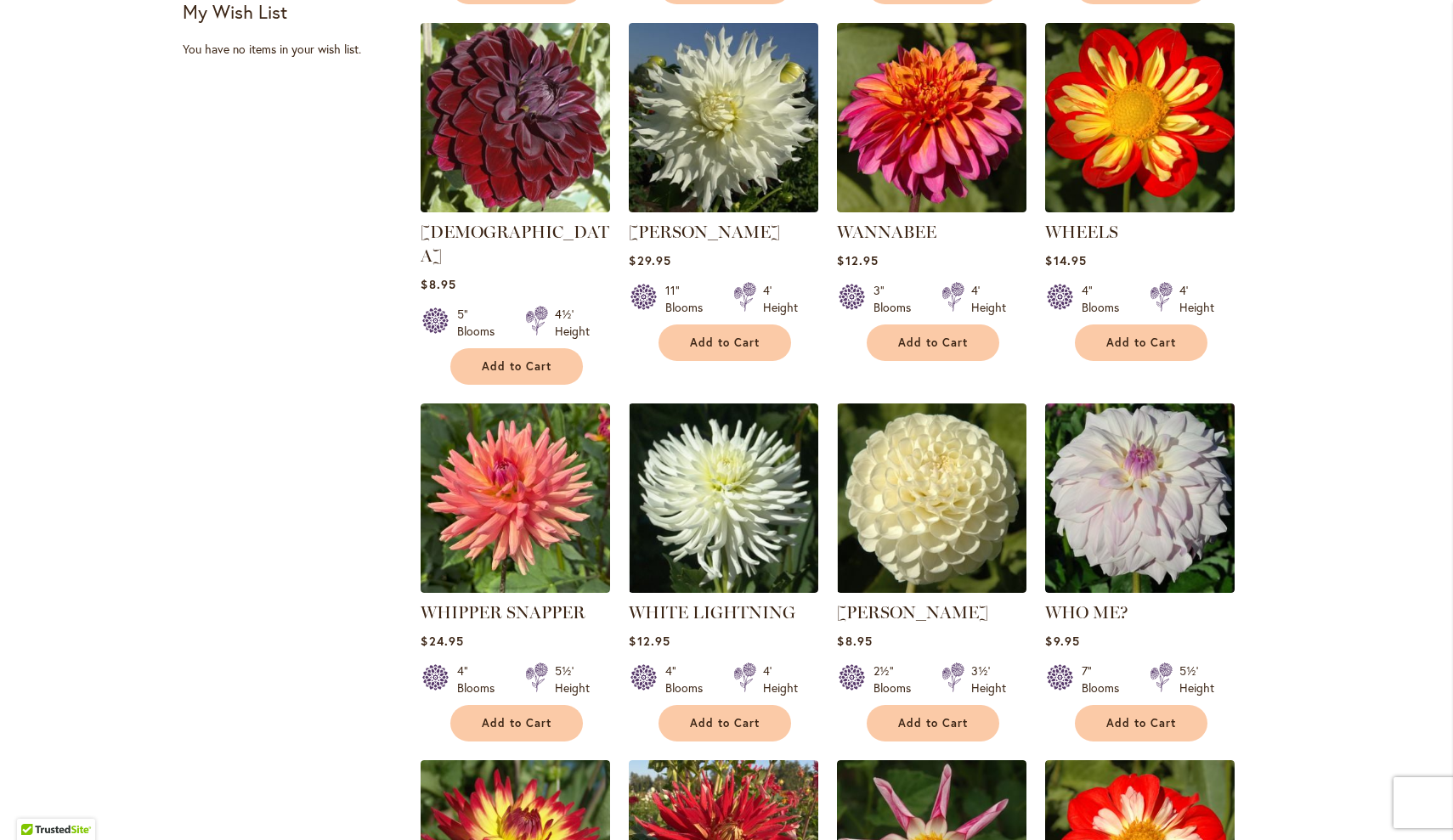
scroll to position [1119, 0]
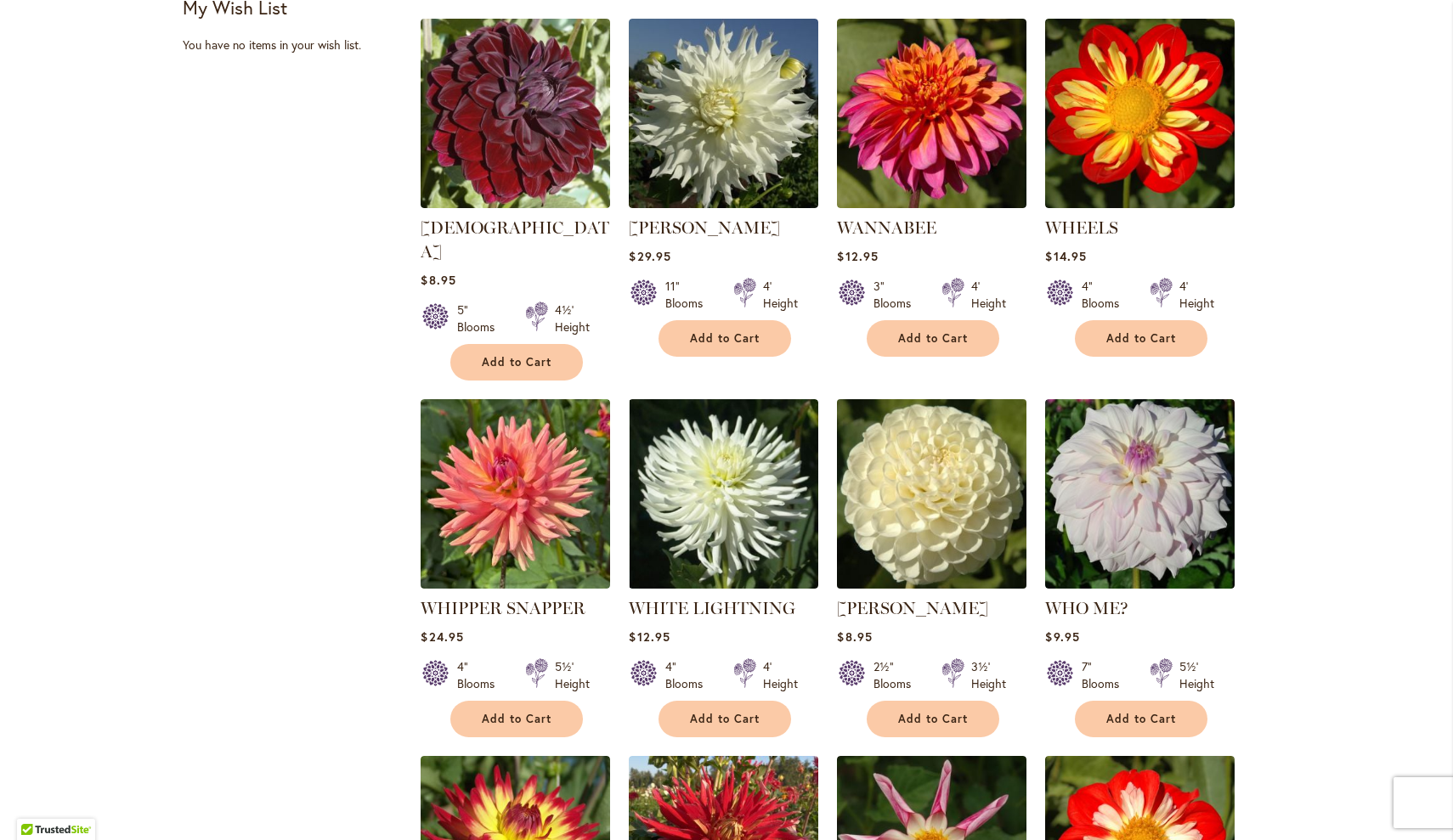
click at [941, 495] on img at bounding box center [932, 495] width 199 height 199
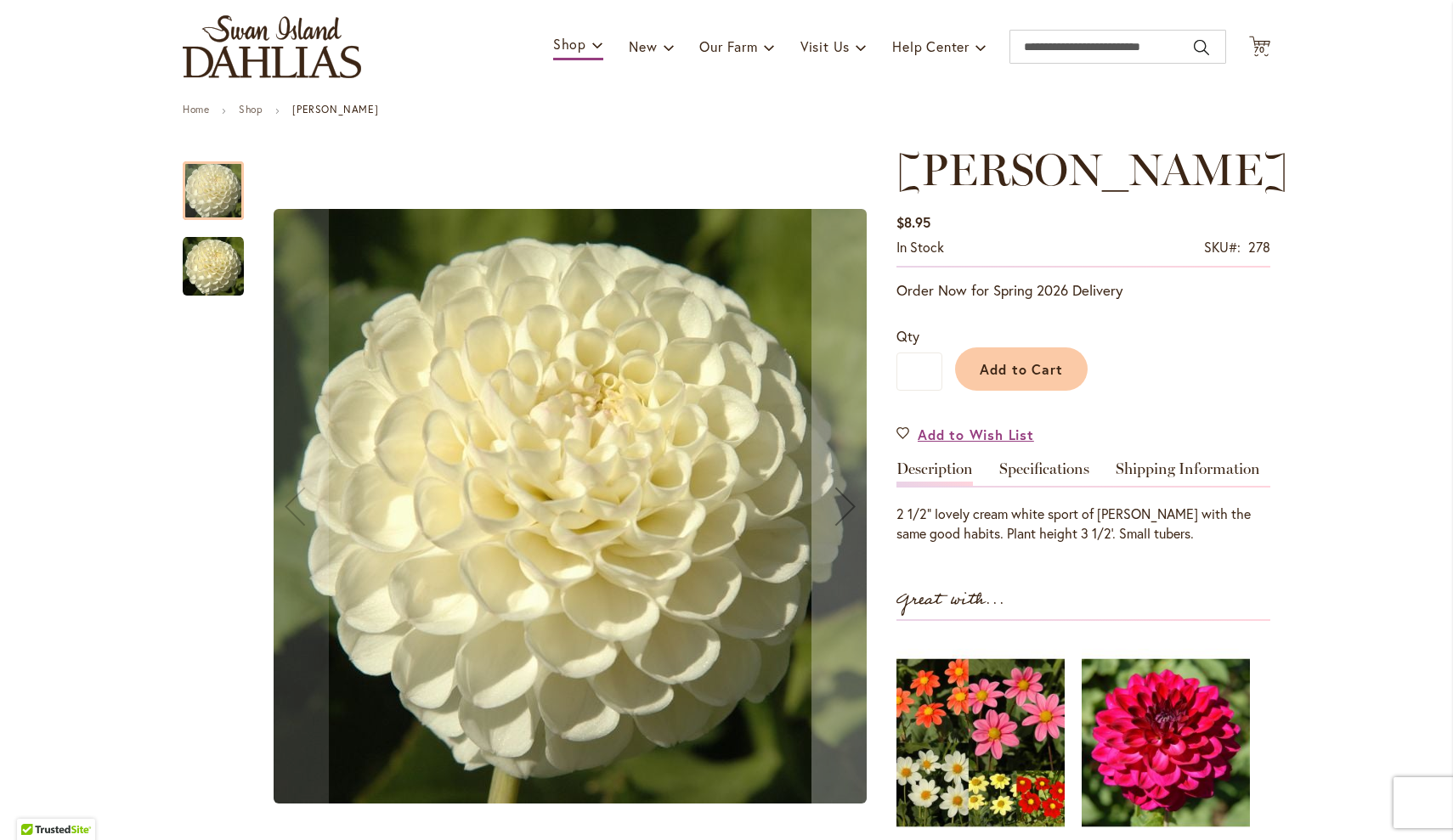
scroll to position [171, 0]
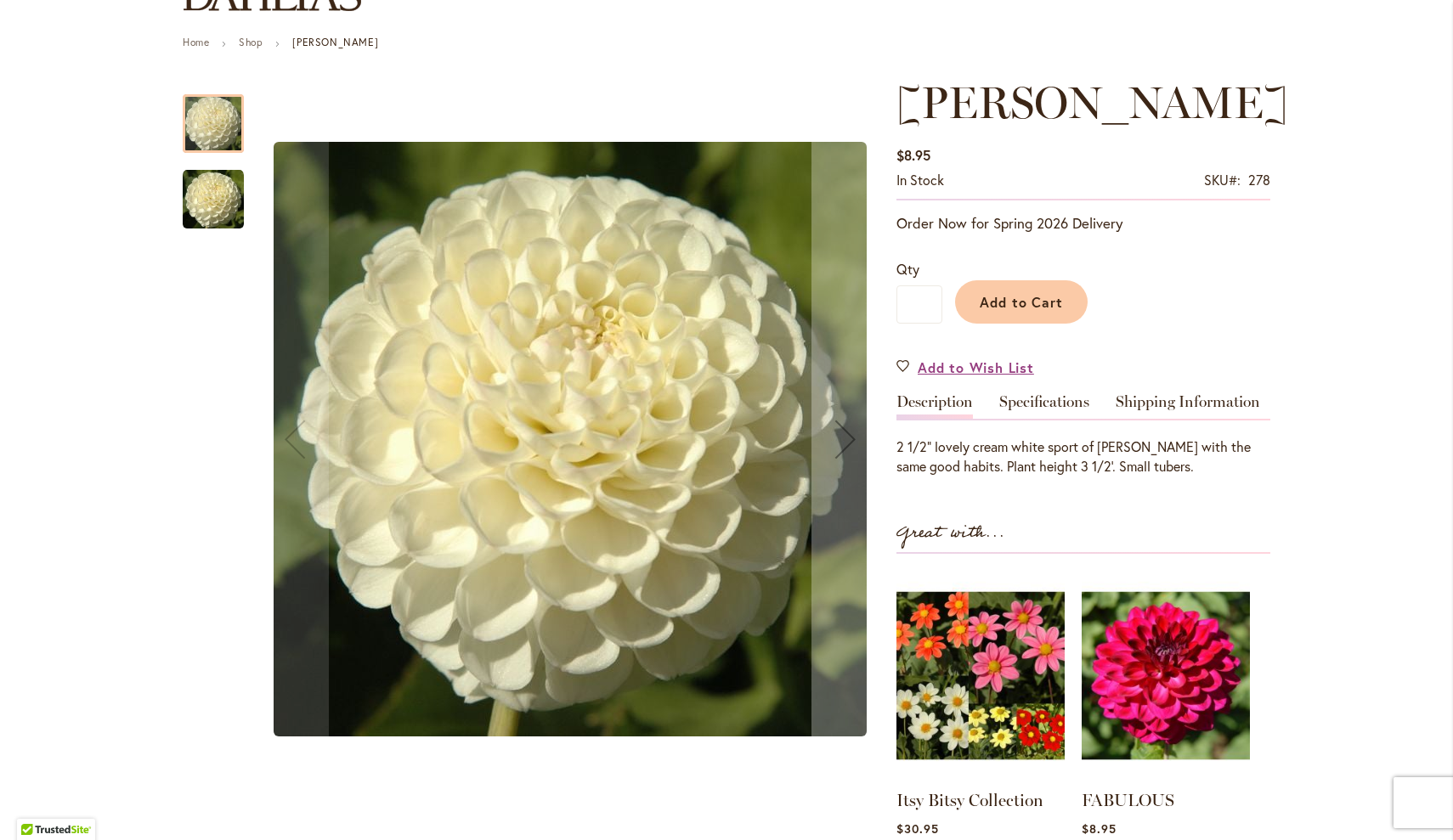
click at [220, 206] on img "WHITE NETTIE" at bounding box center [213, 200] width 61 height 61
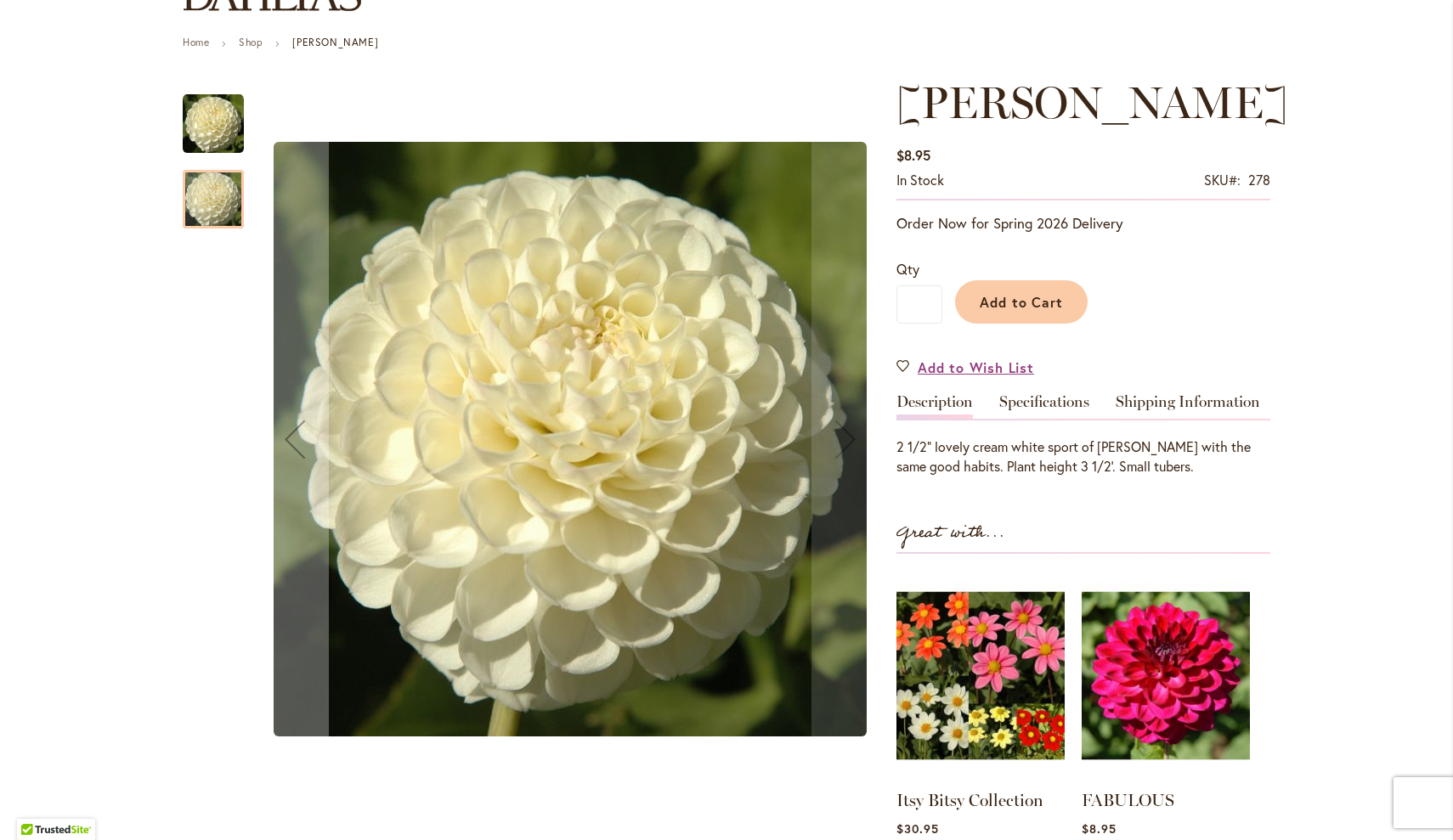
click at [215, 129] on img "WHITE NETTIE" at bounding box center [213, 124] width 61 height 61
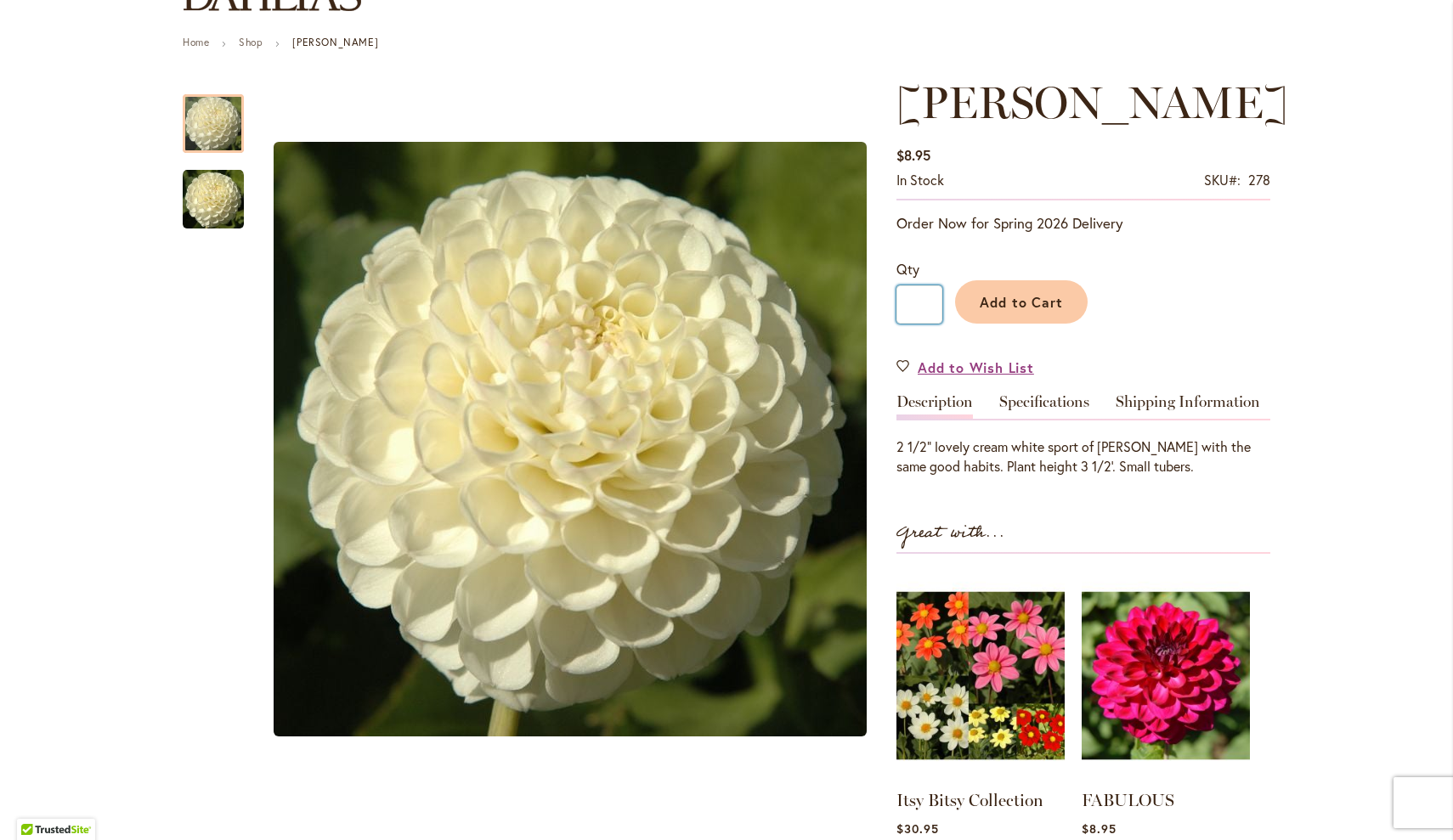
click at [926, 305] on input "*" at bounding box center [919, 304] width 46 height 38
type input "**"
click at [1033, 306] on span "Add to Cart" at bounding box center [1021, 301] width 84 height 18
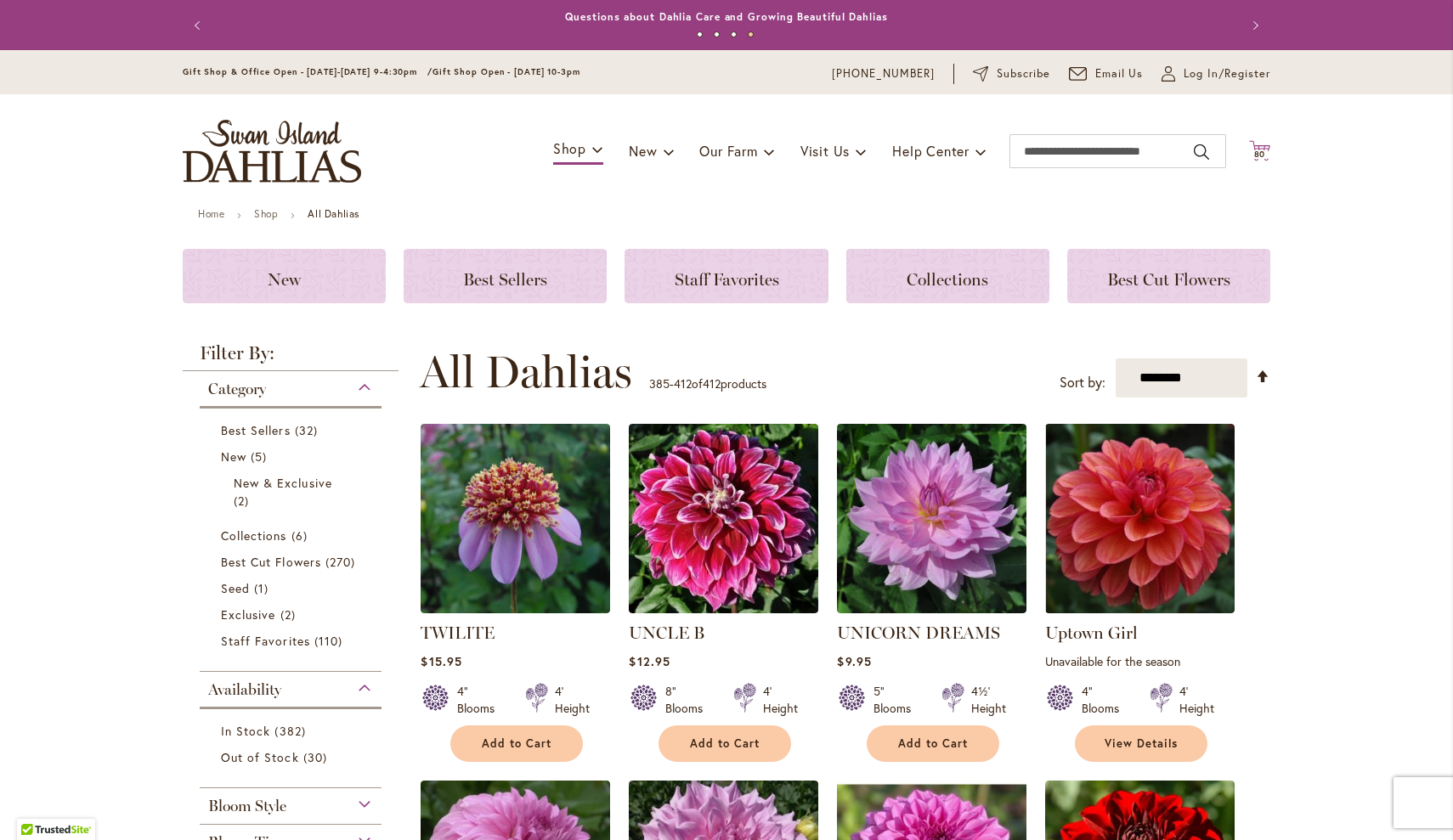
click at [1259, 154] on span "80" at bounding box center [1260, 154] width 12 height 11
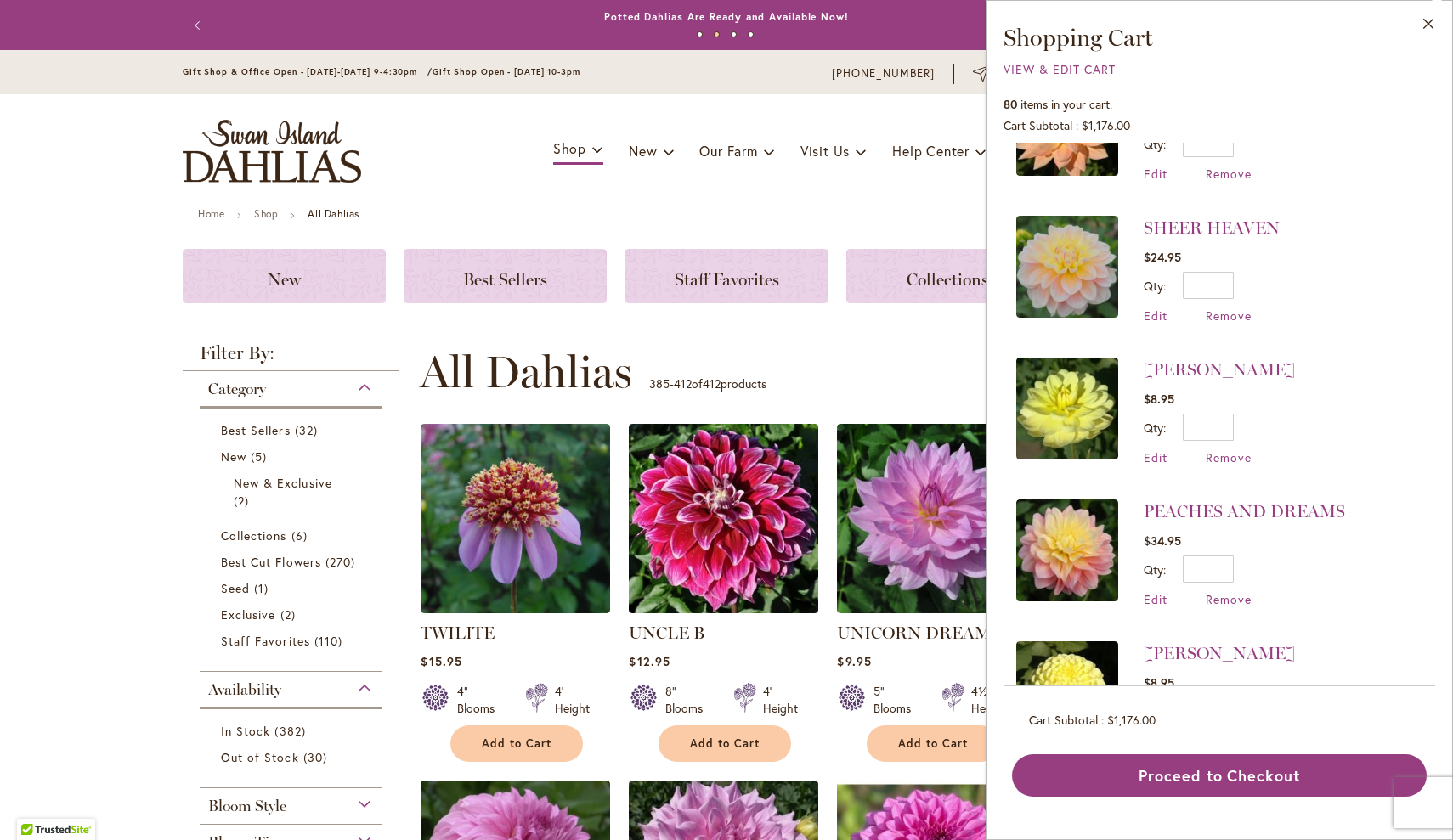
scroll to position [228, 0]
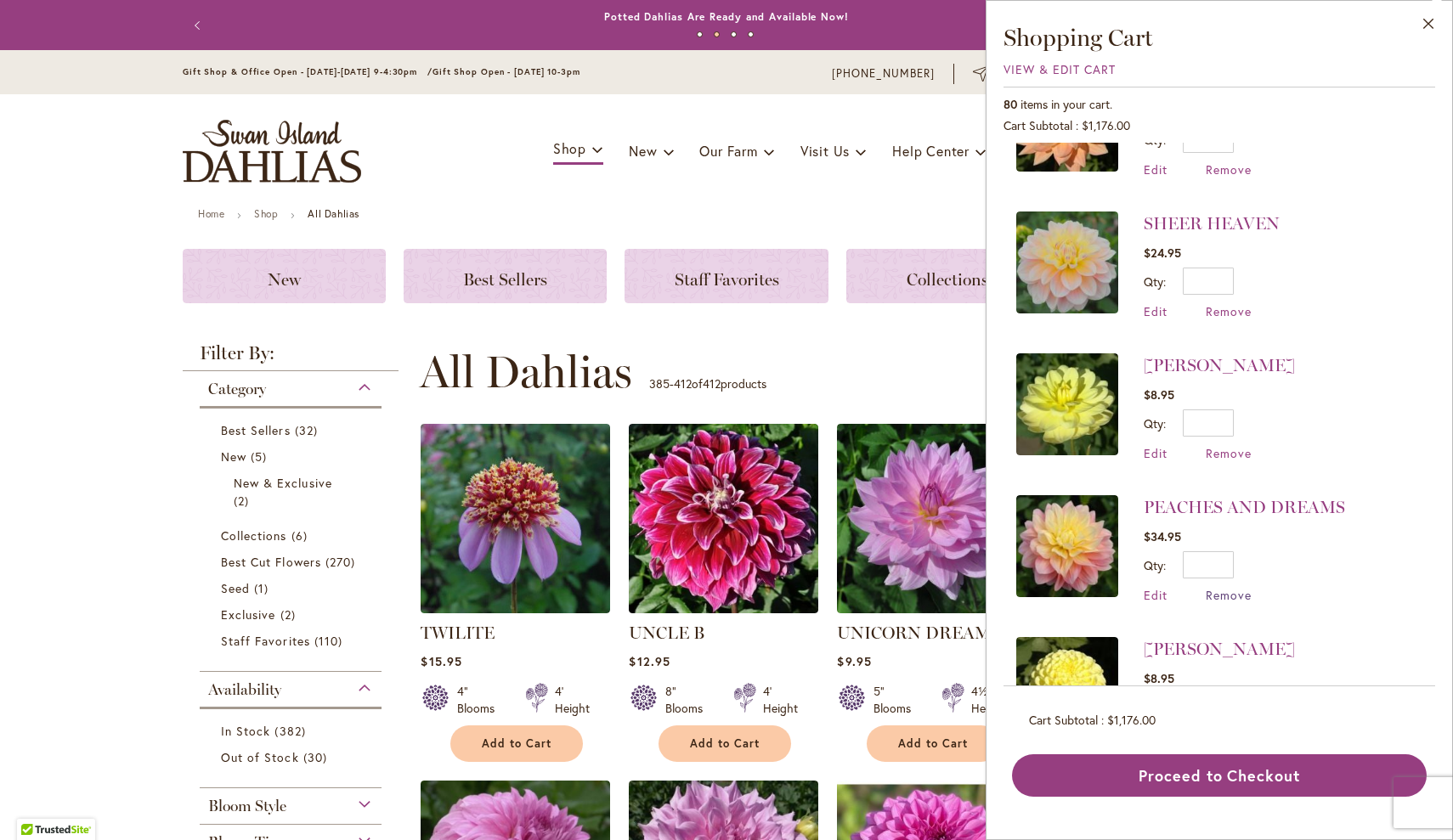
click at [1224, 594] on span "Remove" at bounding box center [1228, 594] width 46 height 16
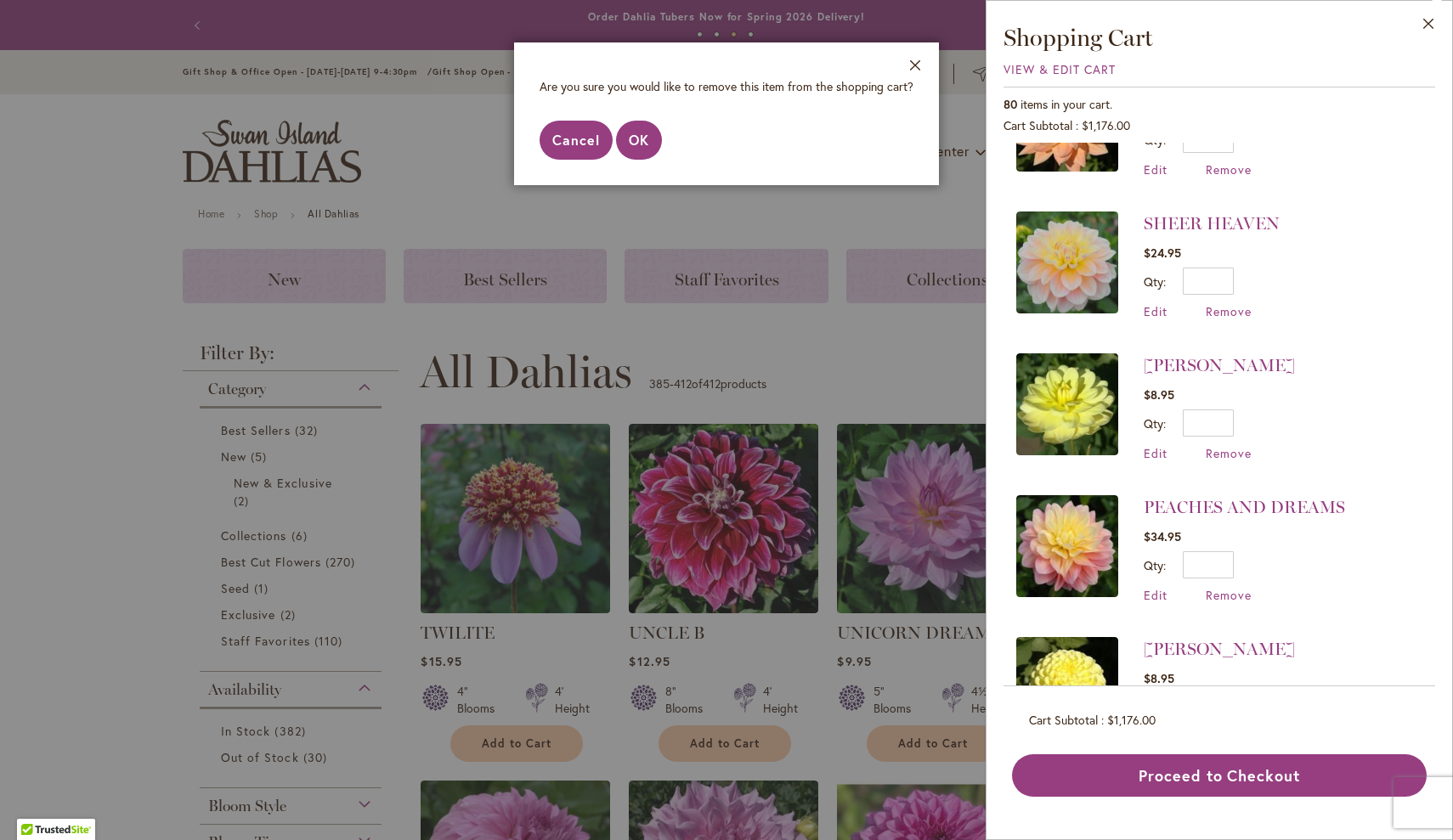
click at [585, 148] on span "Cancel" at bounding box center [576, 140] width 47 height 18
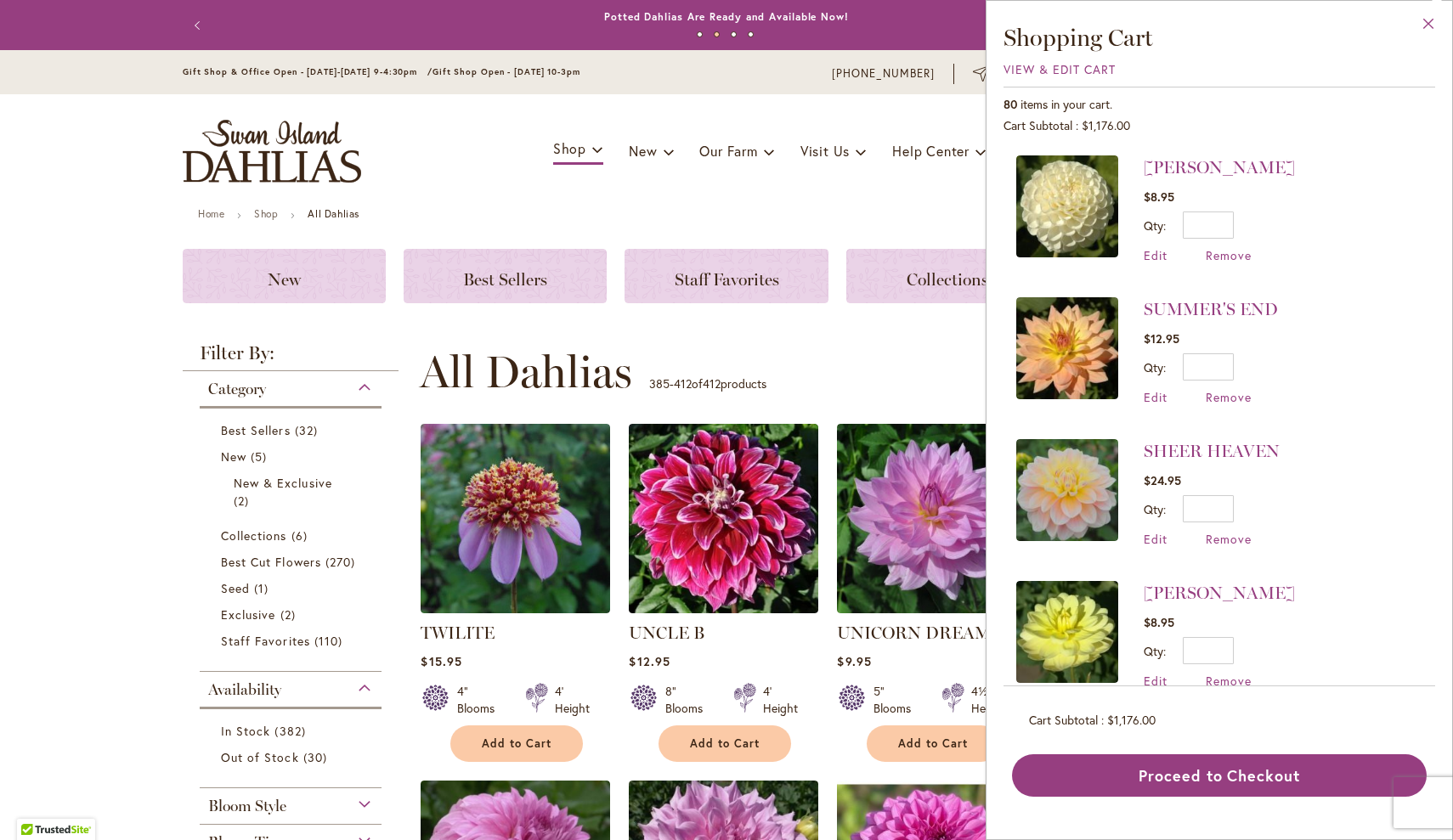
click at [1425, 24] on button "Close" at bounding box center [1429, 28] width 47 height 54
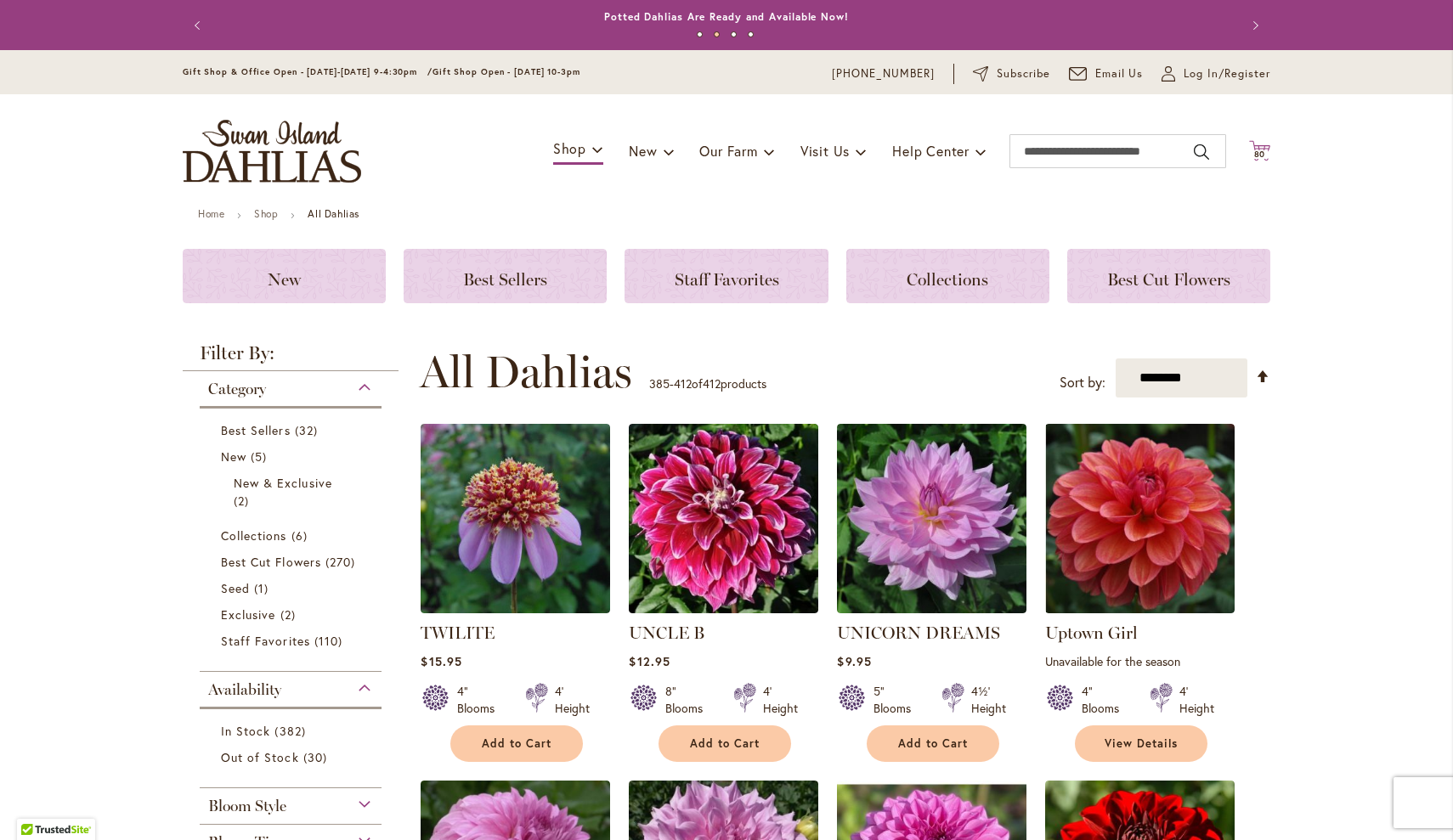
click at [1266, 151] on span "80 80 items" at bounding box center [1260, 154] width 17 height 8
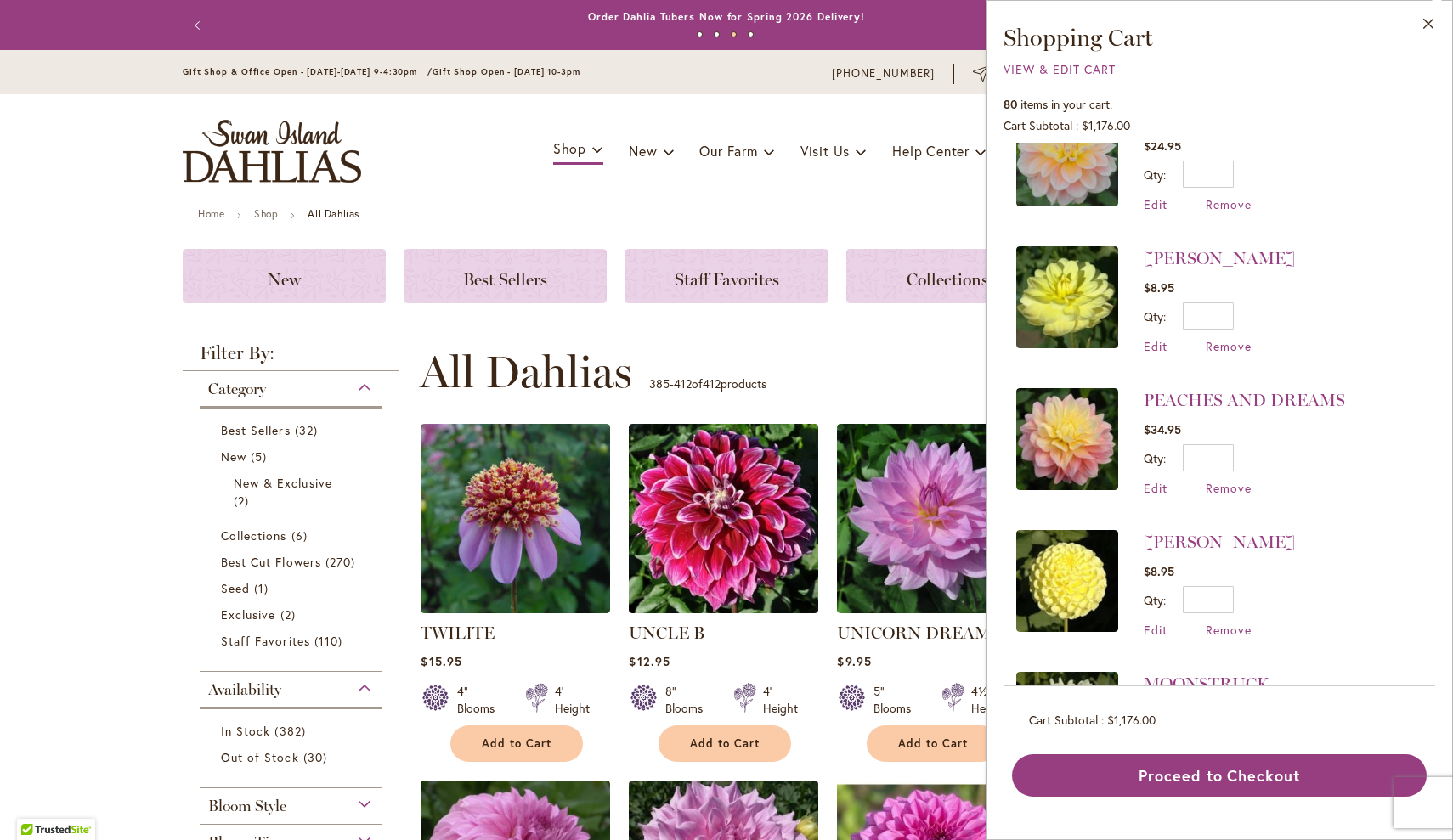
scroll to position [367, 0]
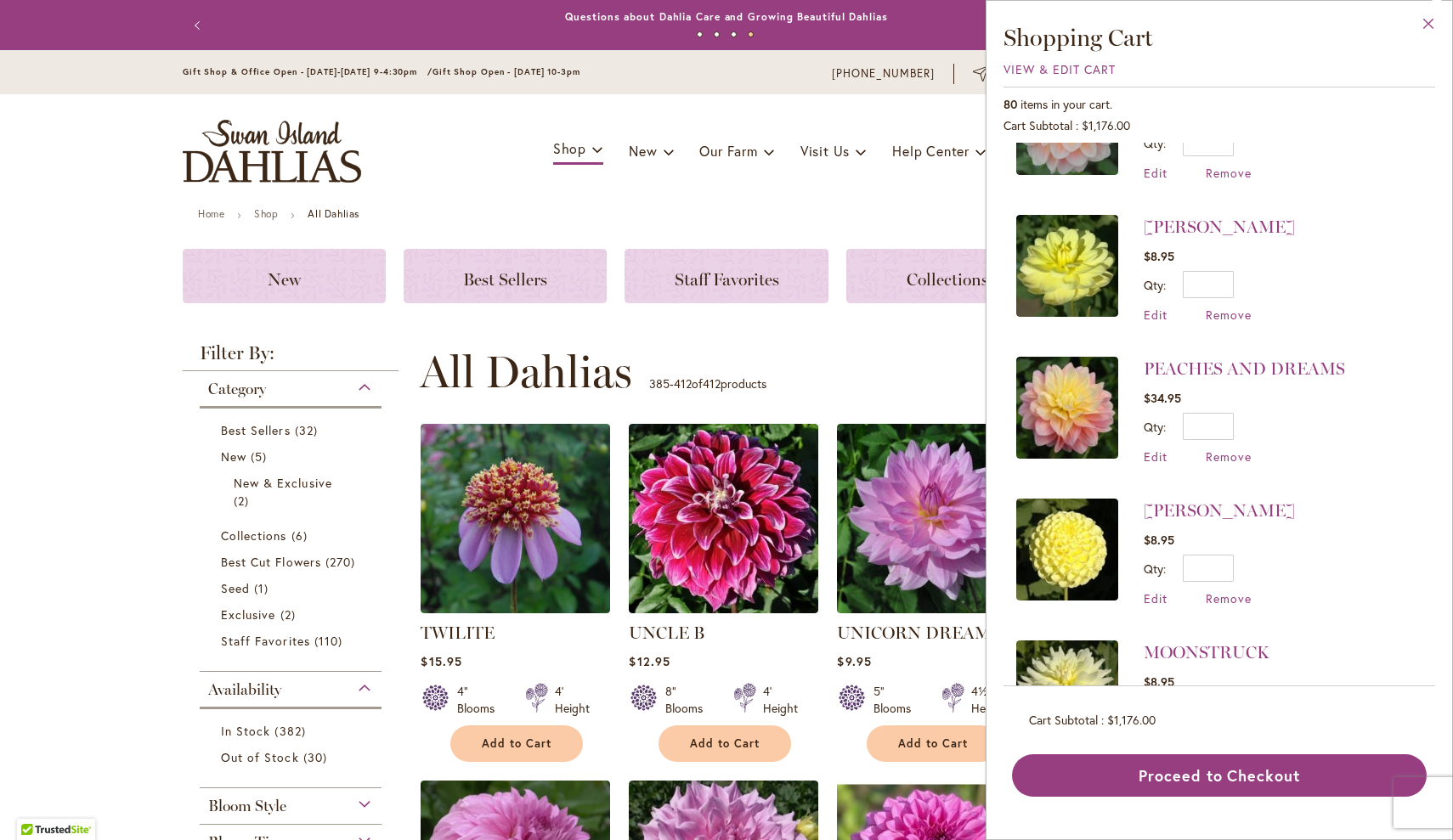
click at [1430, 25] on button "Close" at bounding box center [1429, 28] width 47 height 54
